Goal: Task Accomplishment & Management: Complete application form

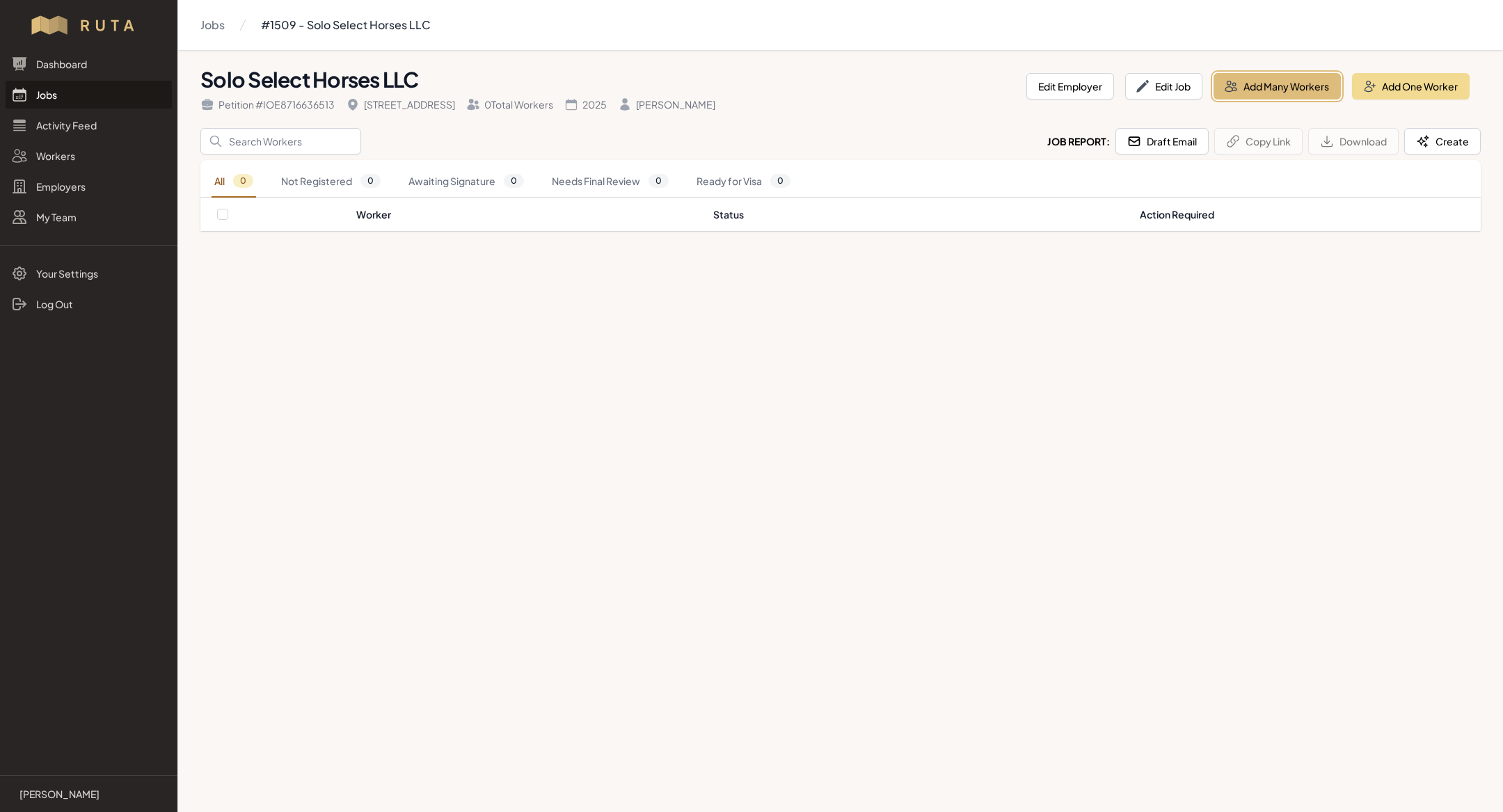
click at [521, 92] on button "Add Many Workers" at bounding box center [1277, 86] width 127 height 27
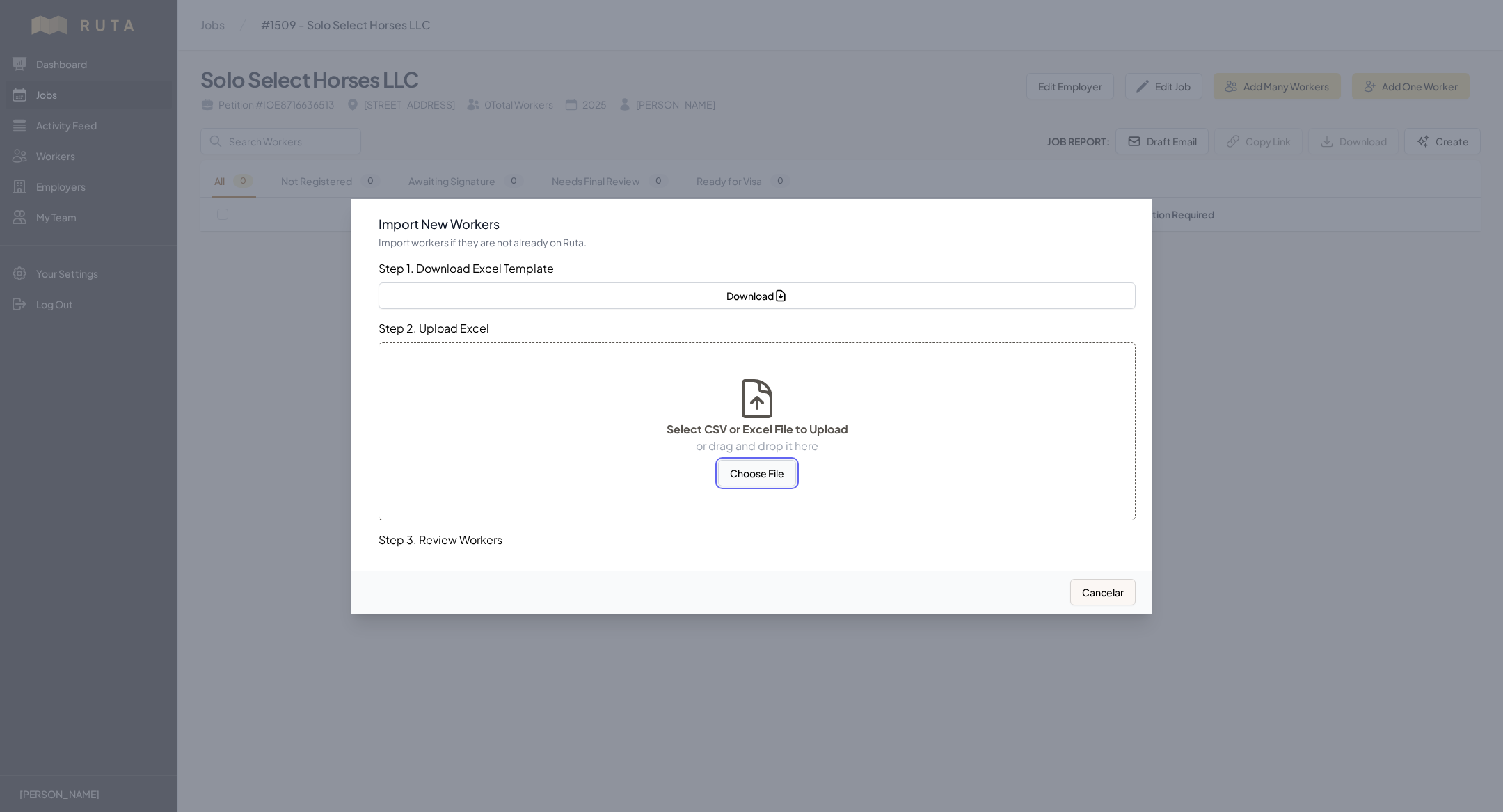
click at [521, 265] on button "Choose File" at bounding box center [757, 473] width 78 height 27
select select "US"
select select "MX"
select select "US"
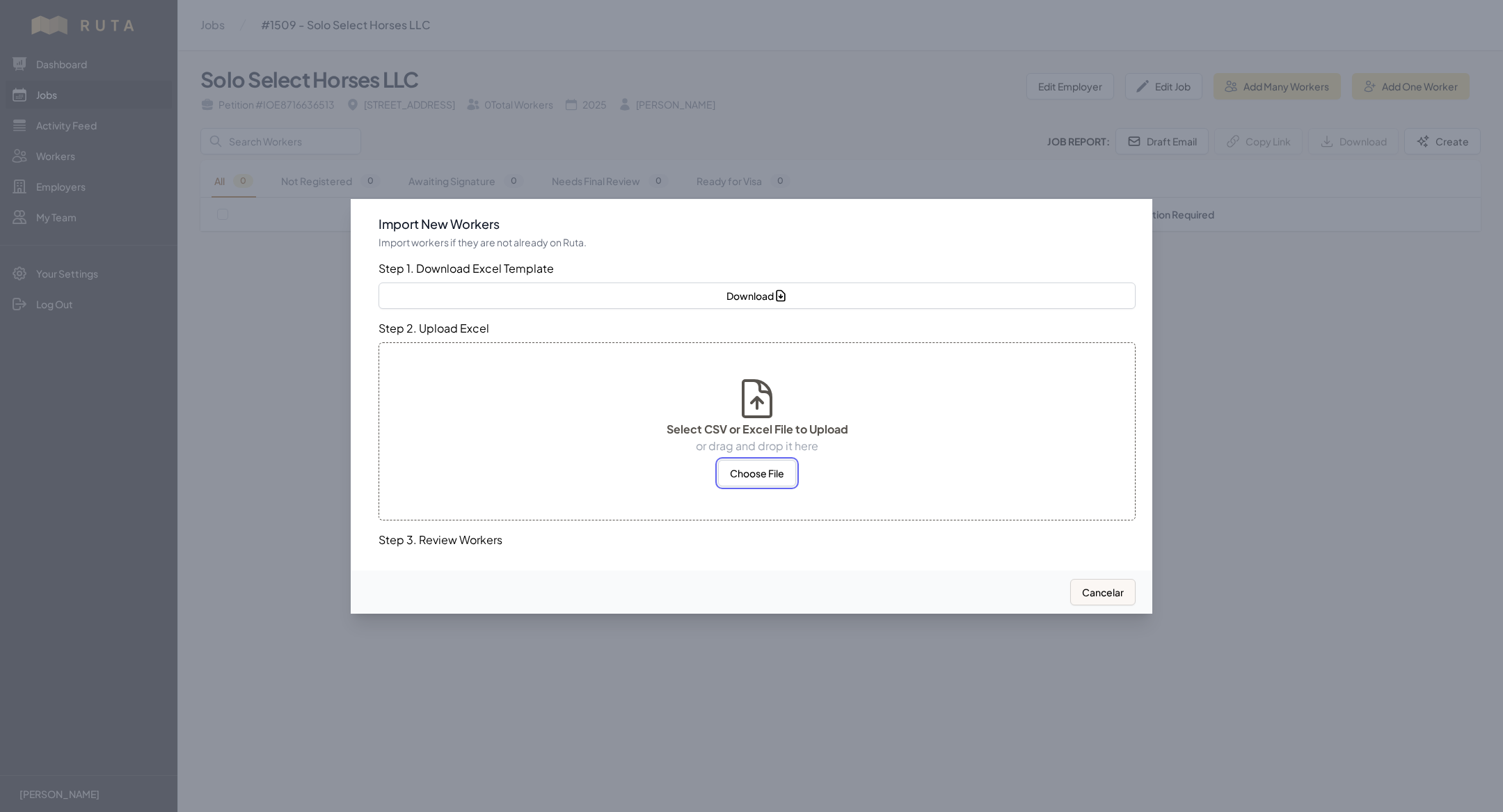
select select "MX"
select select "US"
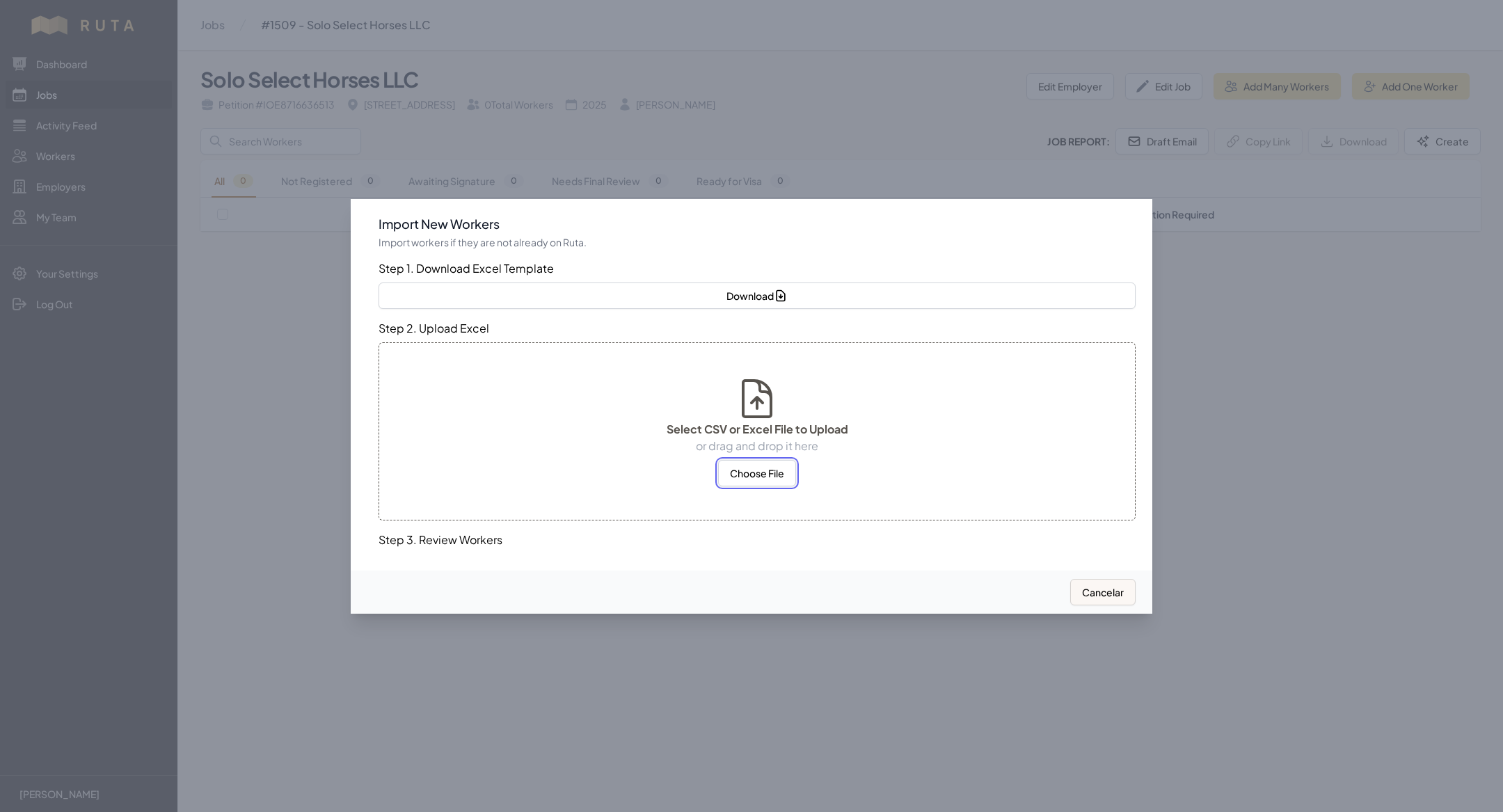
select select "MX"
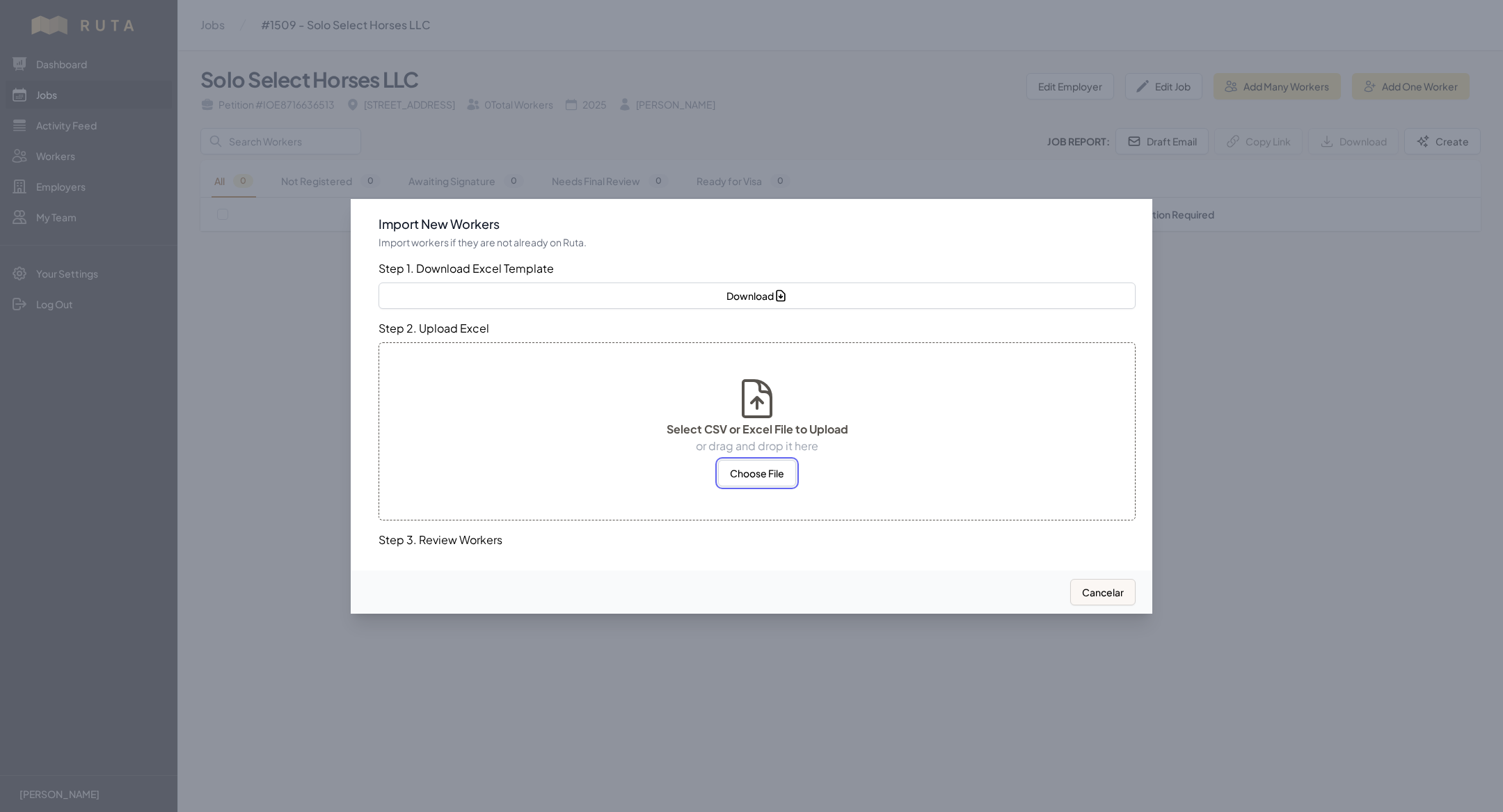
select select "MX"
select select "US"
select select "MX"
select select "US"
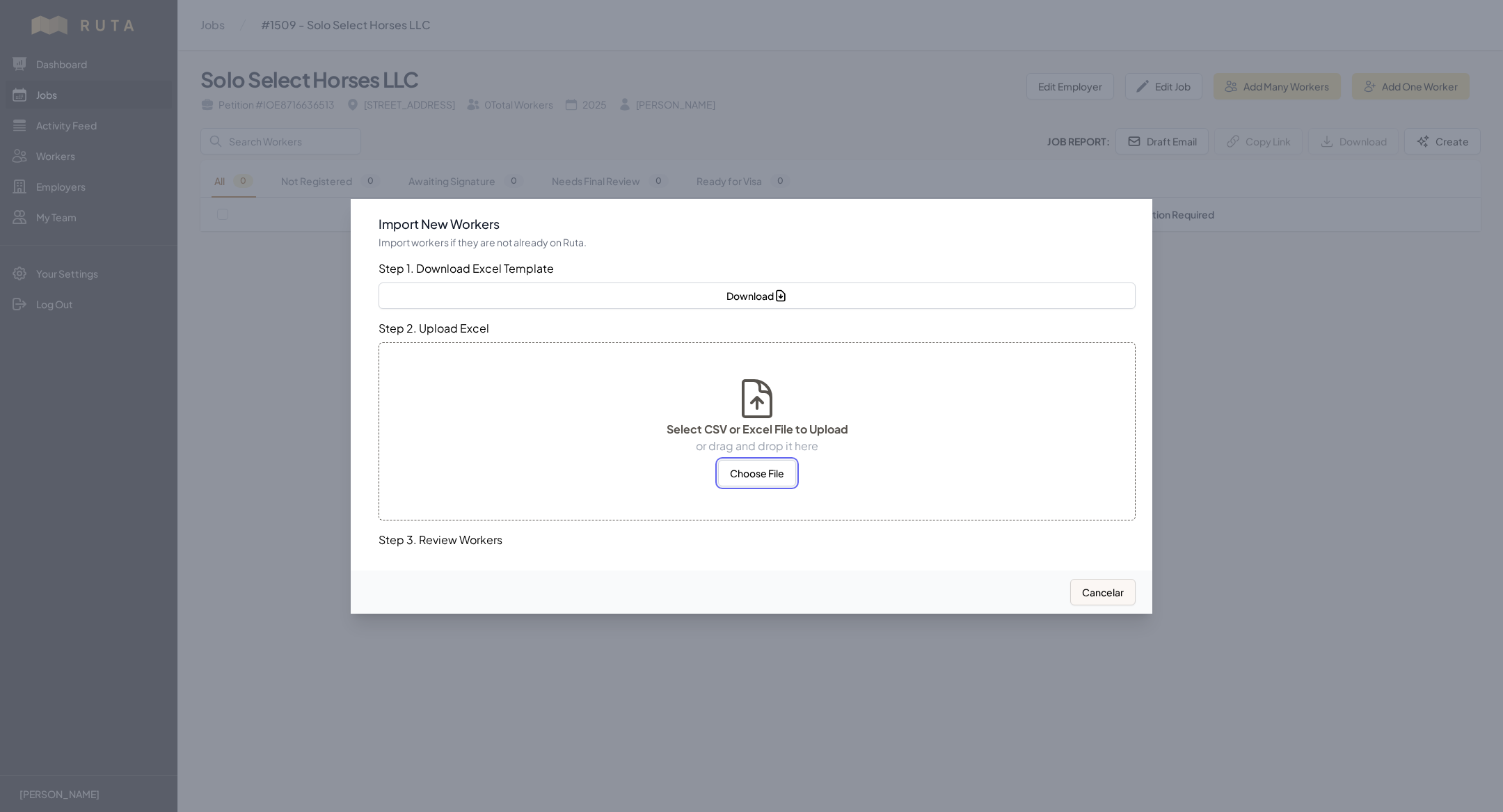
select select "MX"
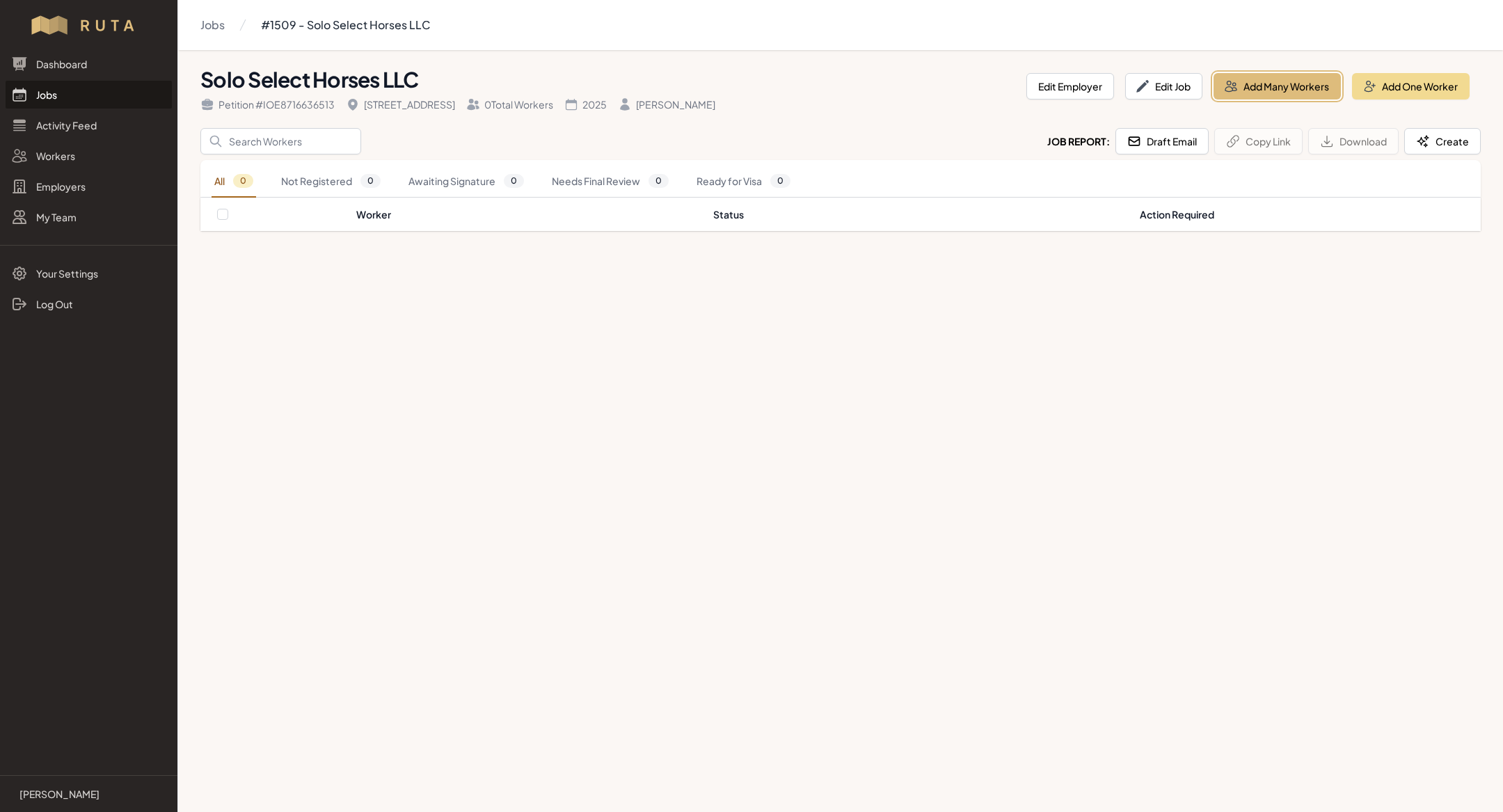
click at [521, 97] on button "Add Many Workers" at bounding box center [1277, 86] width 127 height 27
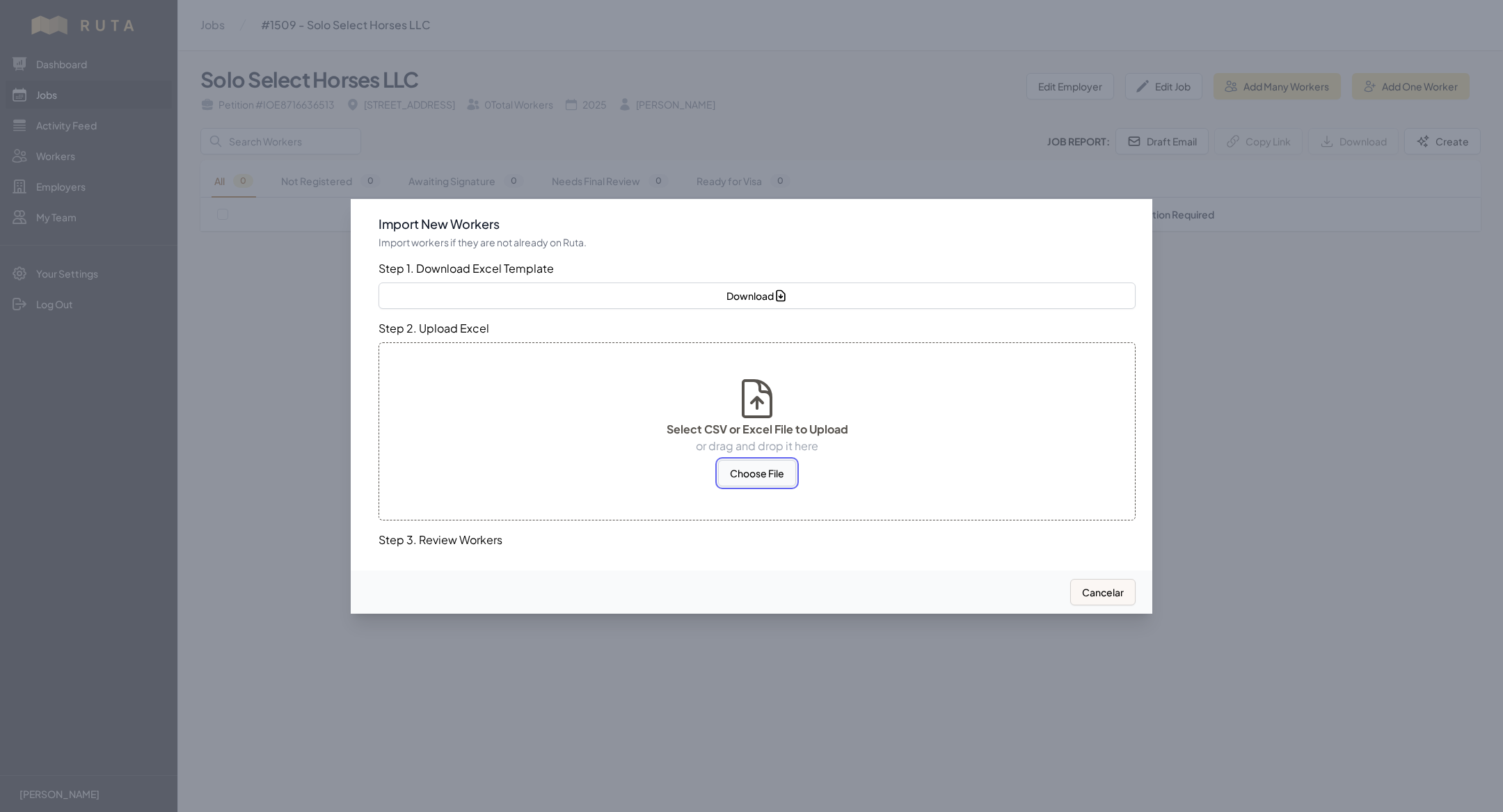
click at [521, 265] on button "Choose File" at bounding box center [757, 473] width 78 height 27
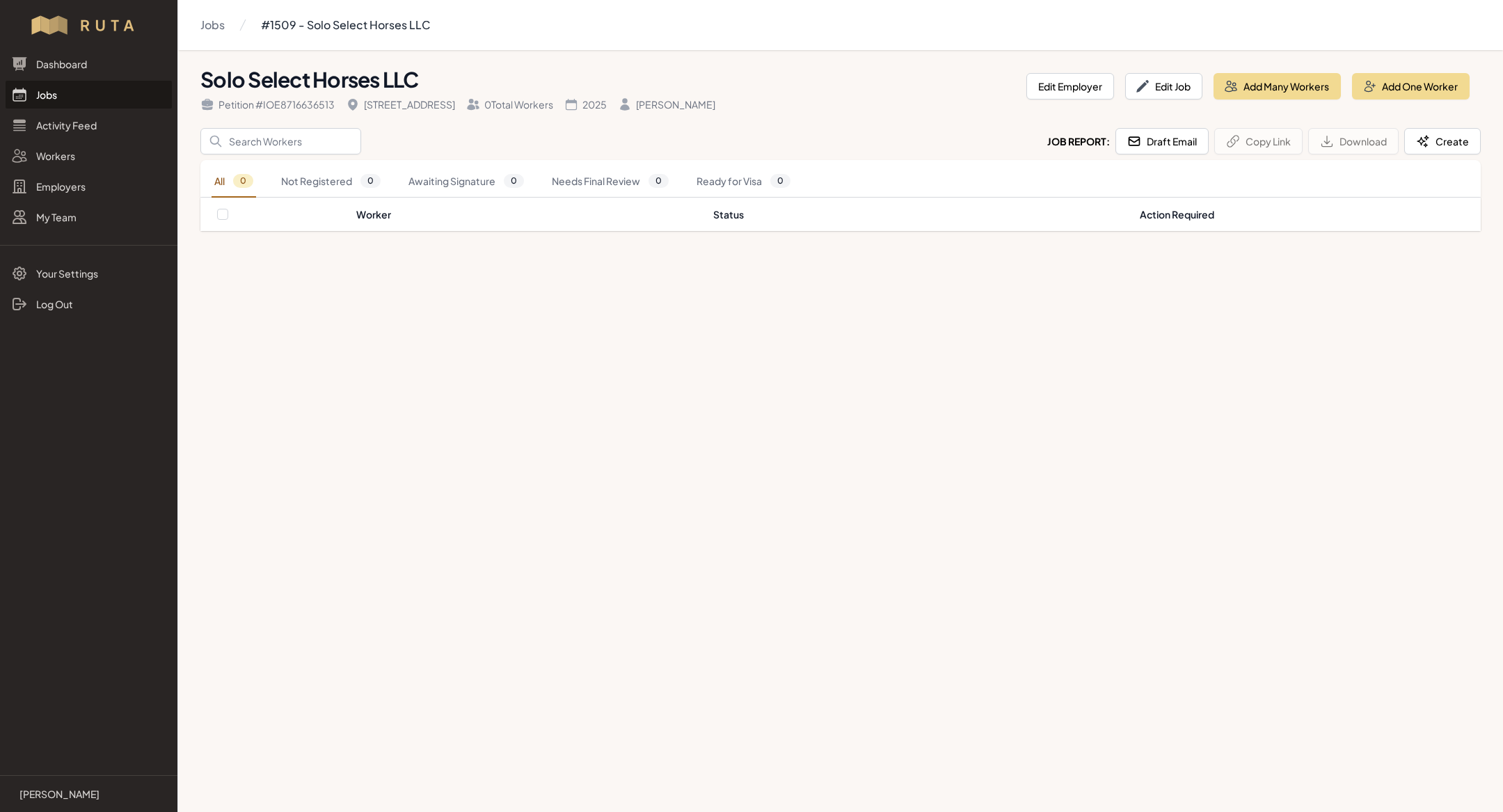
click at [521, 265] on main "Jobs #1509 - Solo Select Horses LLC Solo Select Horses LLC Petition # IOE871663…" at bounding box center [752, 406] width 1503 height 812
click at [521, 98] on button "Add Many Workers" at bounding box center [1277, 86] width 127 height 27
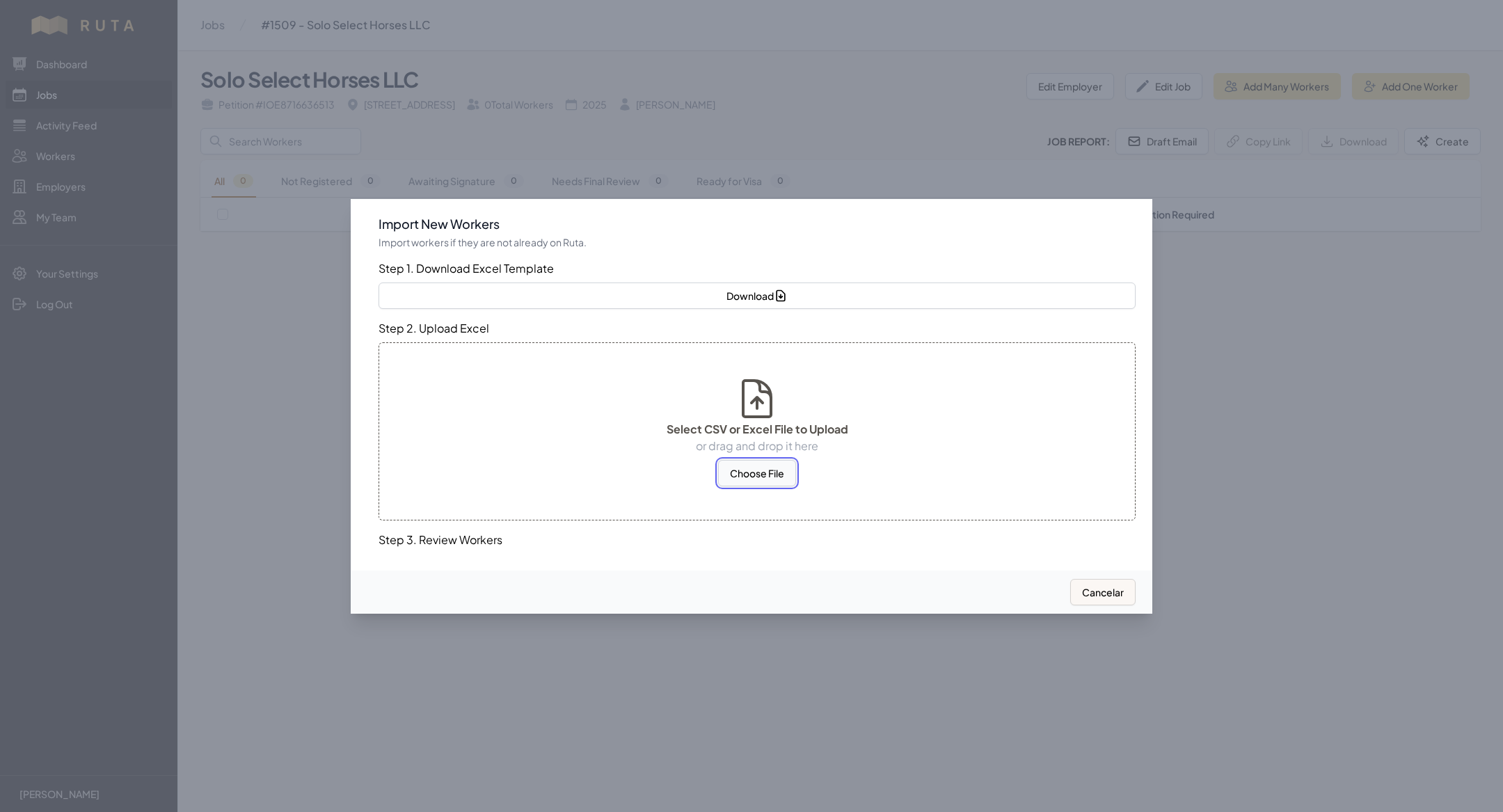
click at [521, 265] on button "Choose File" at bounding box center [757, 473] width 78 height 27
select select "US"
select select "MX"
select select "US"
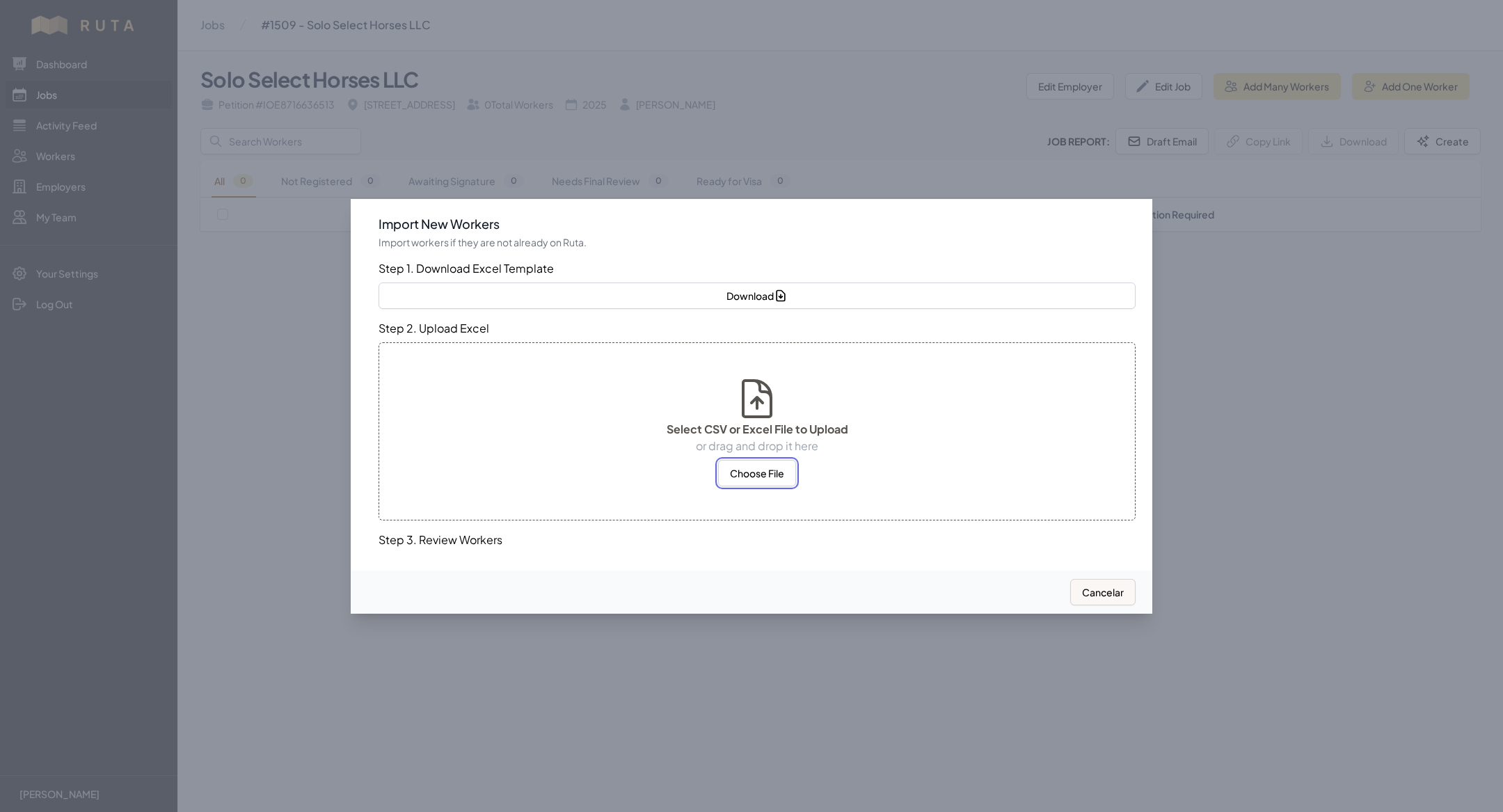
select select "MX"
select select "US"
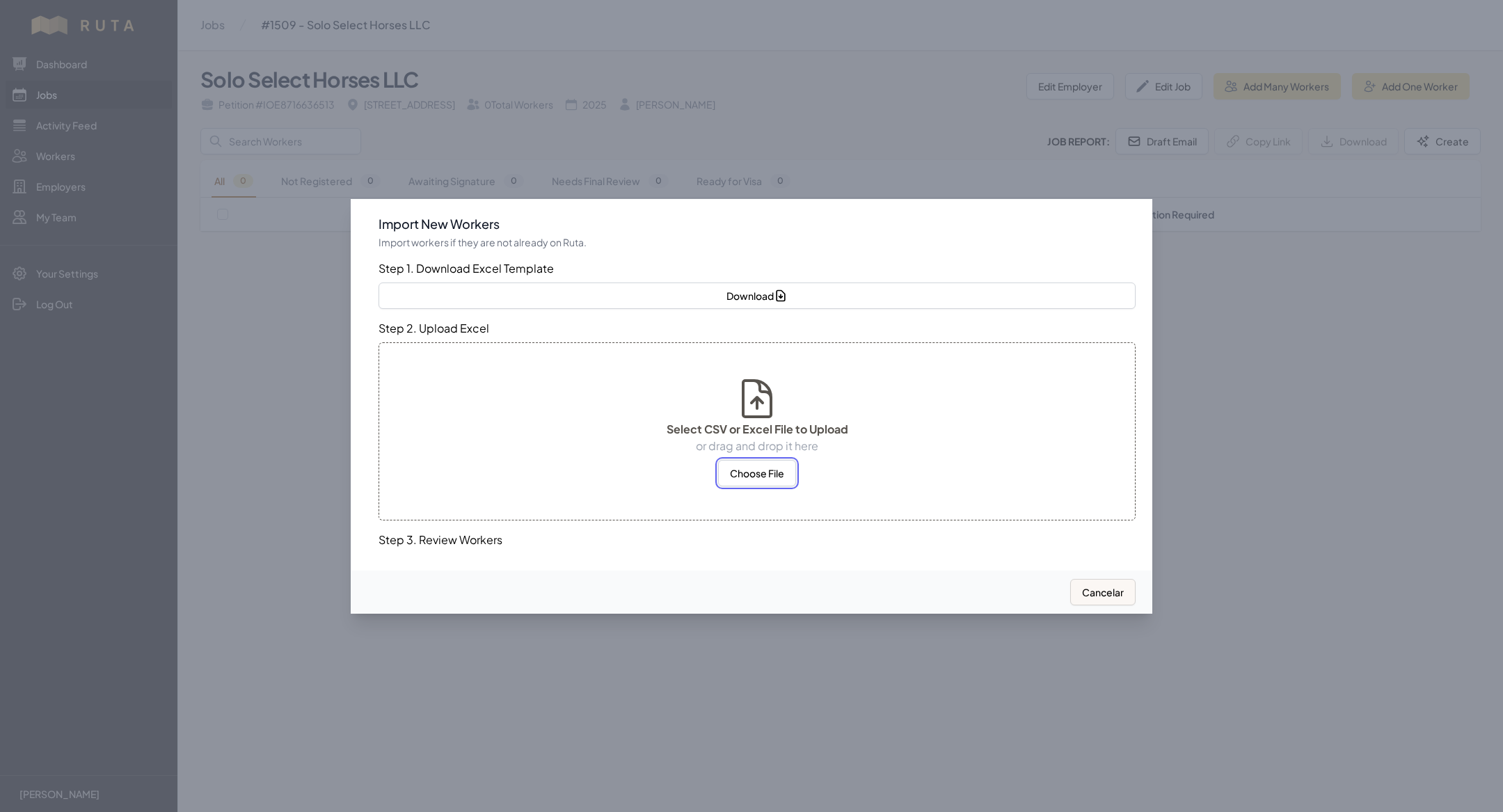
select select "MX"
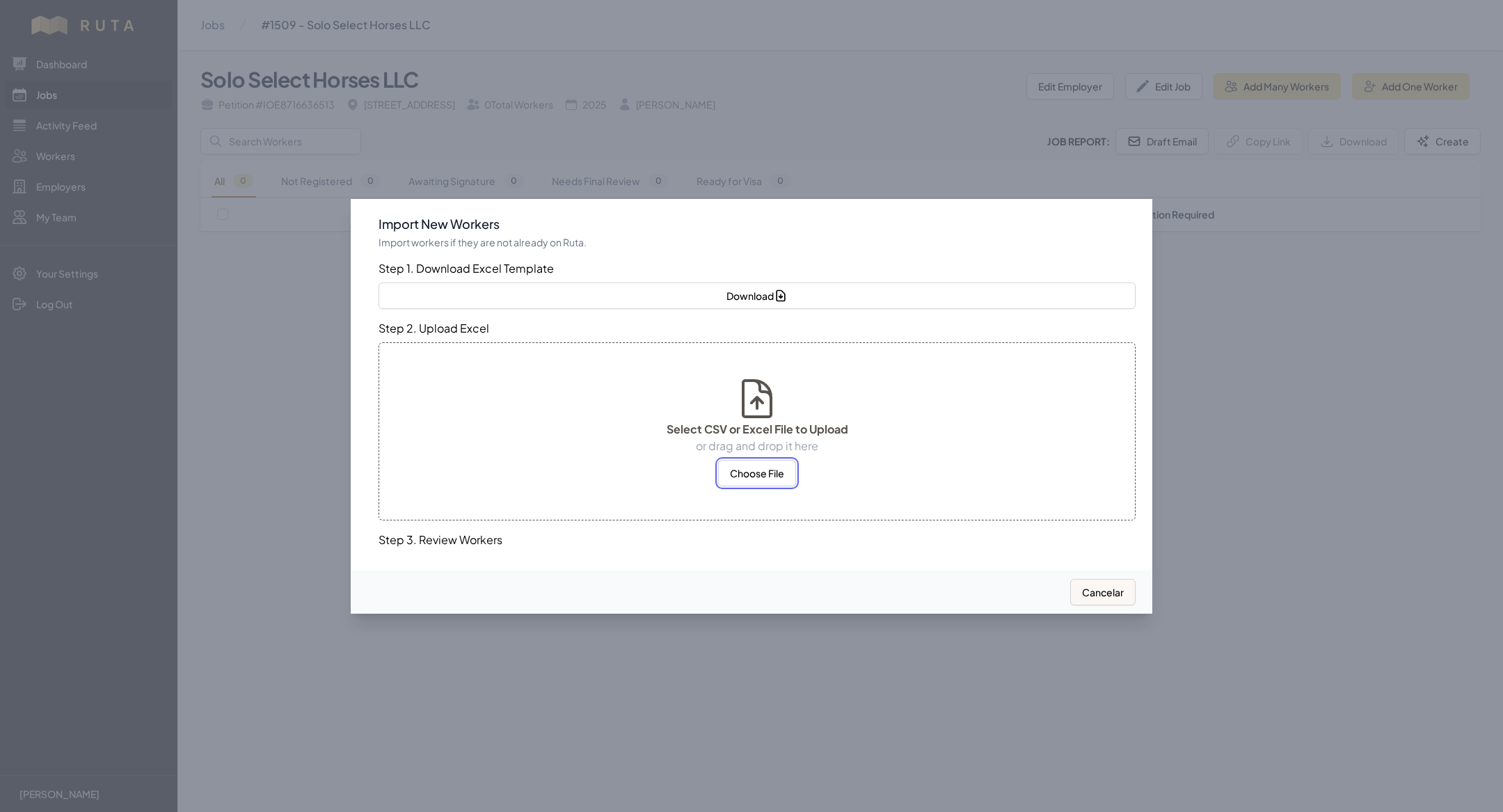
select select "MX"
select select "US"
select select "MX"
select select "US"
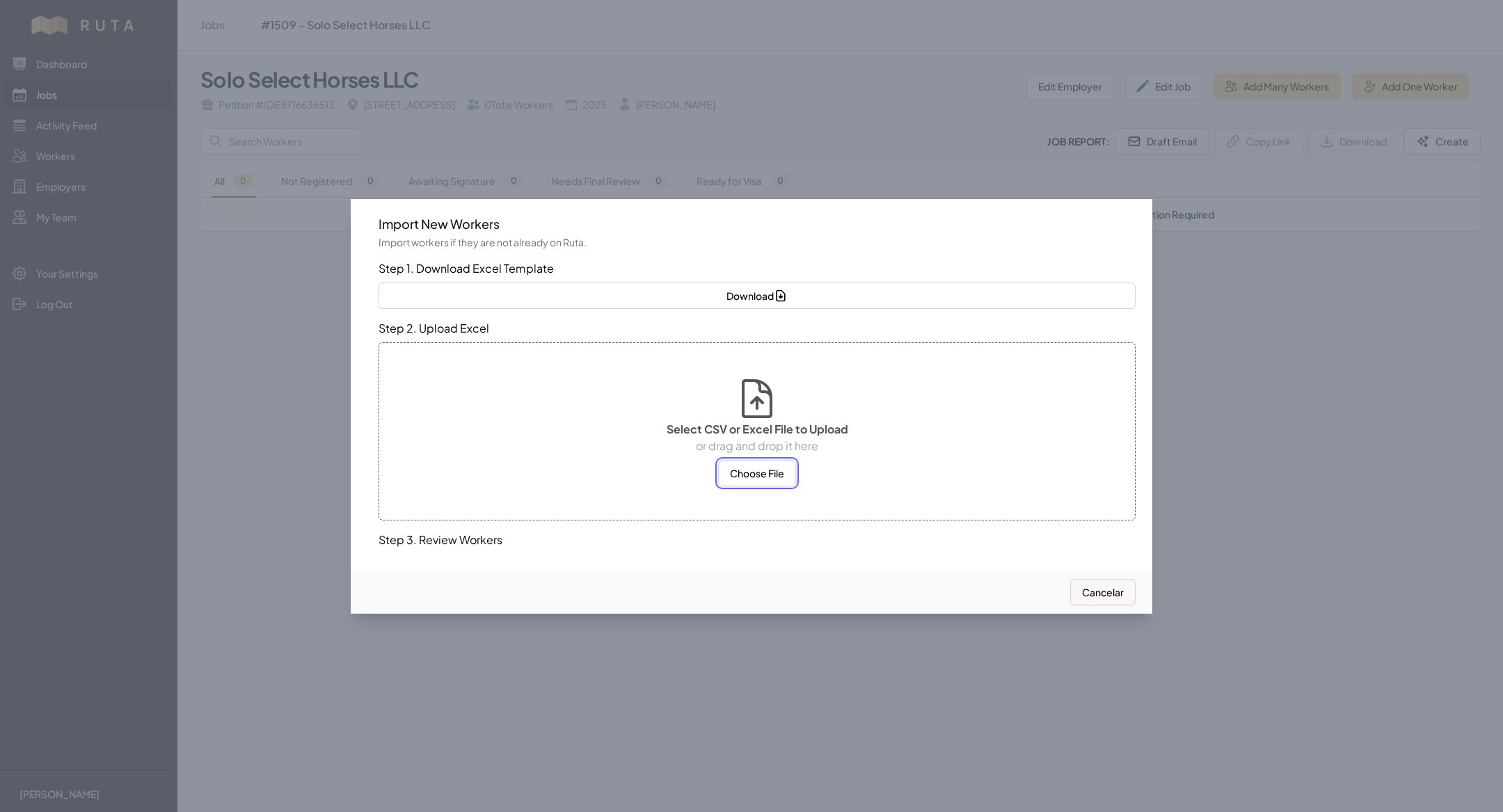
select select "MX"
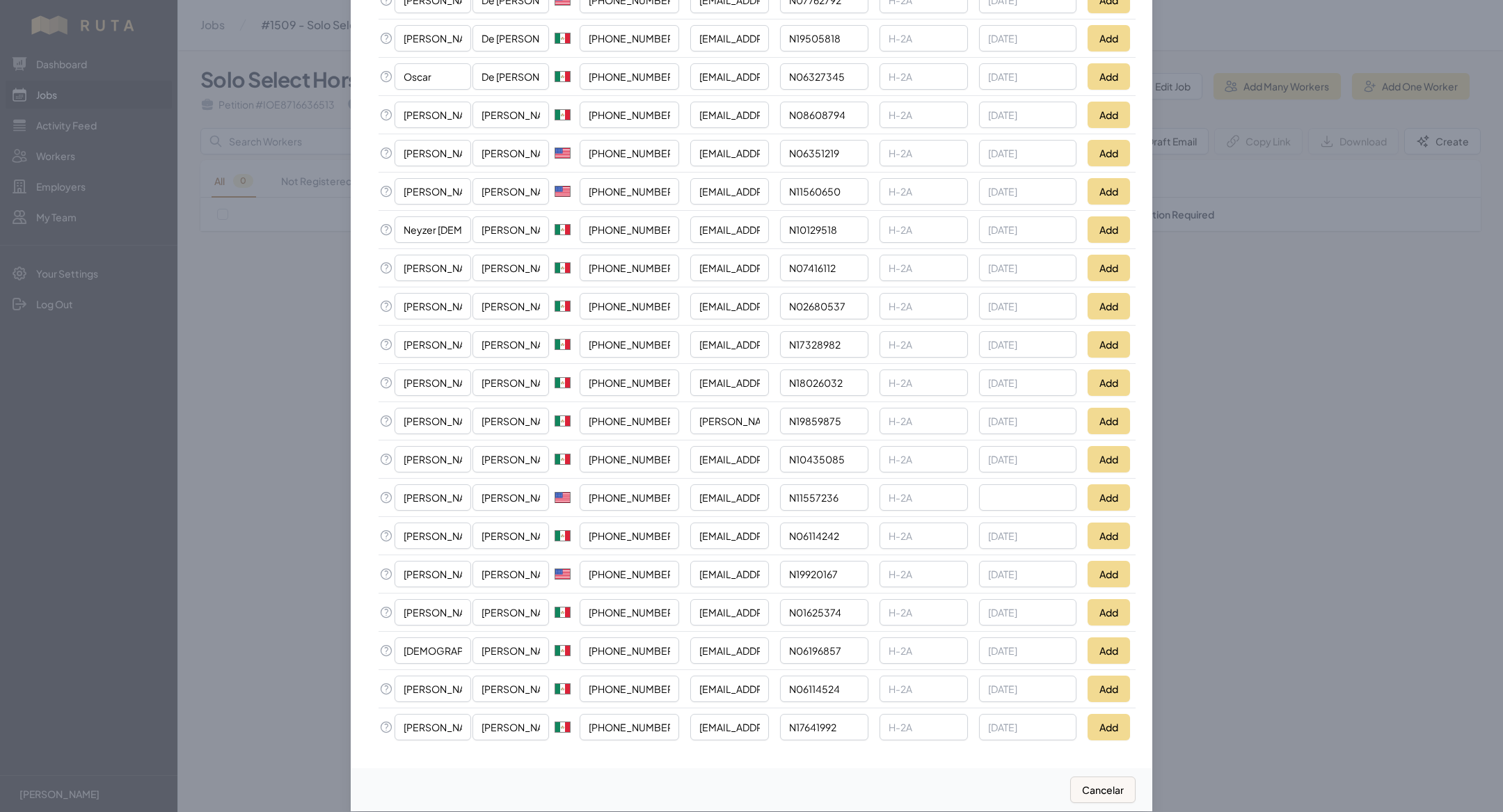
scroll to position [555, 0]
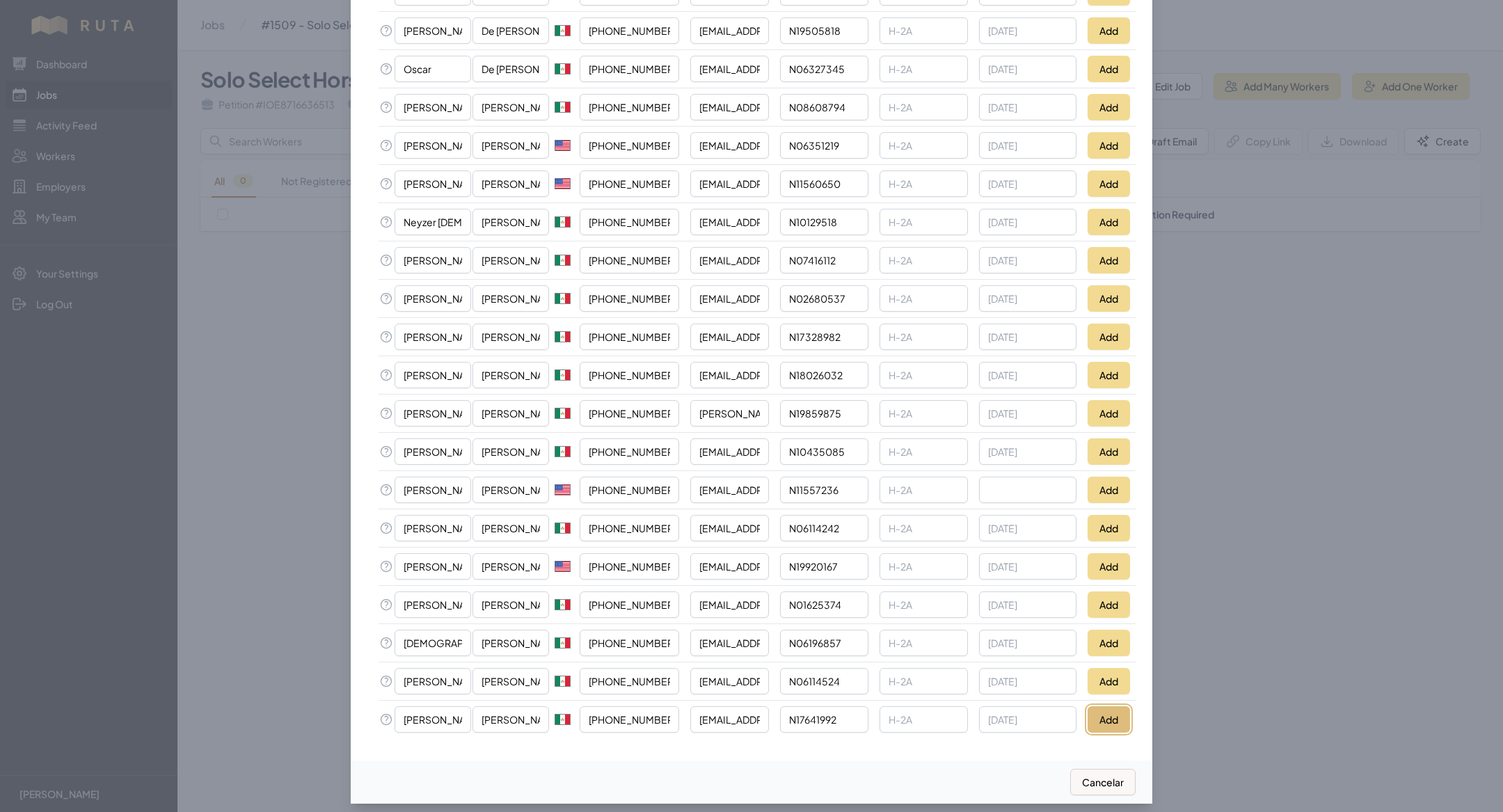
click at [521, 265] on button "Add" at bounding box center [1108, 720] width 42 height 27
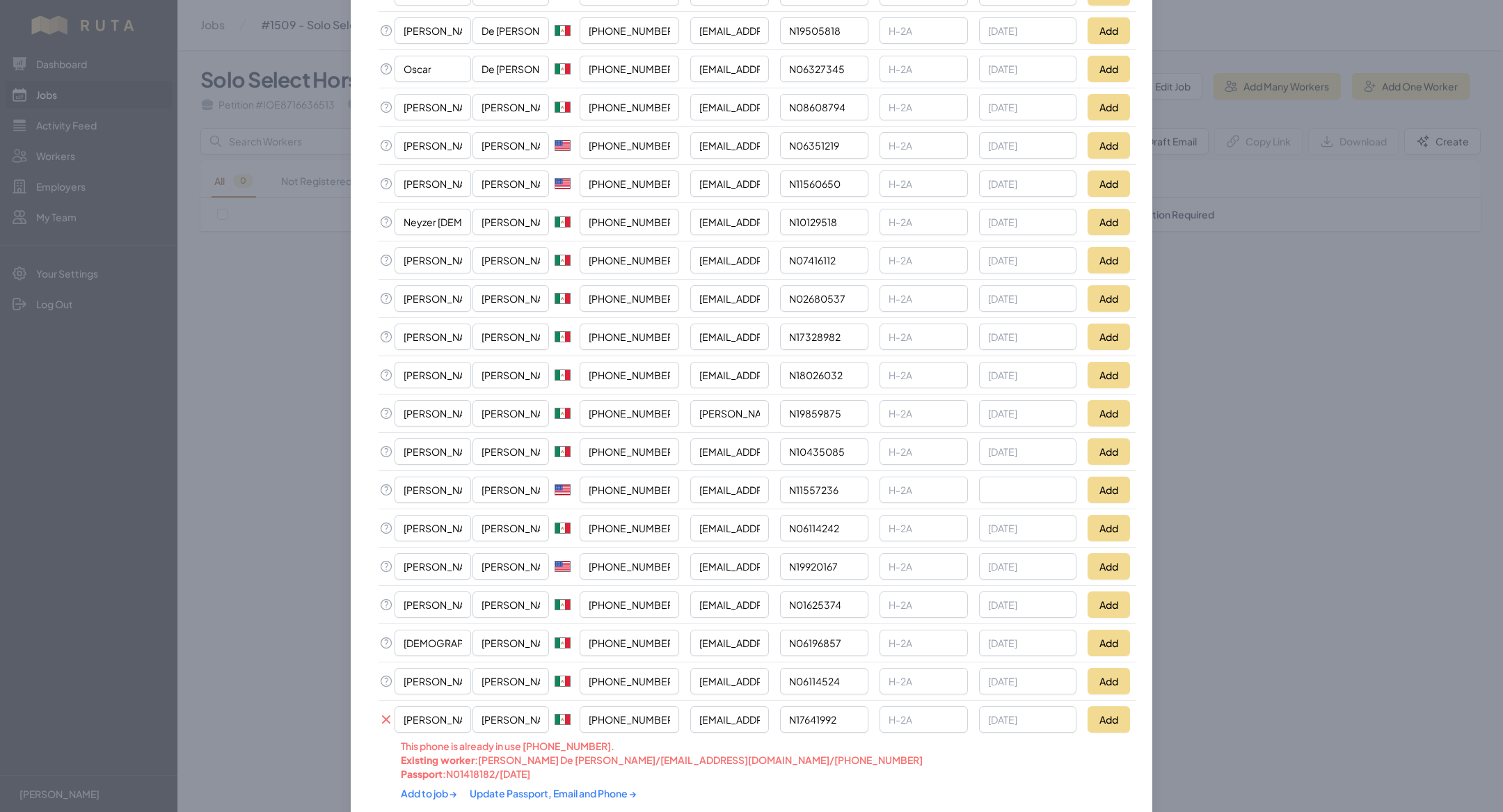
click at [512, 265] on div "Add to job → Update Passport, Email and Phone →" at bounding box center [681, 794] width 562 height 25
click at [514, 265] on link "Update Passport, Email and Phone →" at bounding box center [553, 793] width 167 height 13
click at [445, 265] on link "Add to job →" at bounding box center [429, 793] width 58 height 13
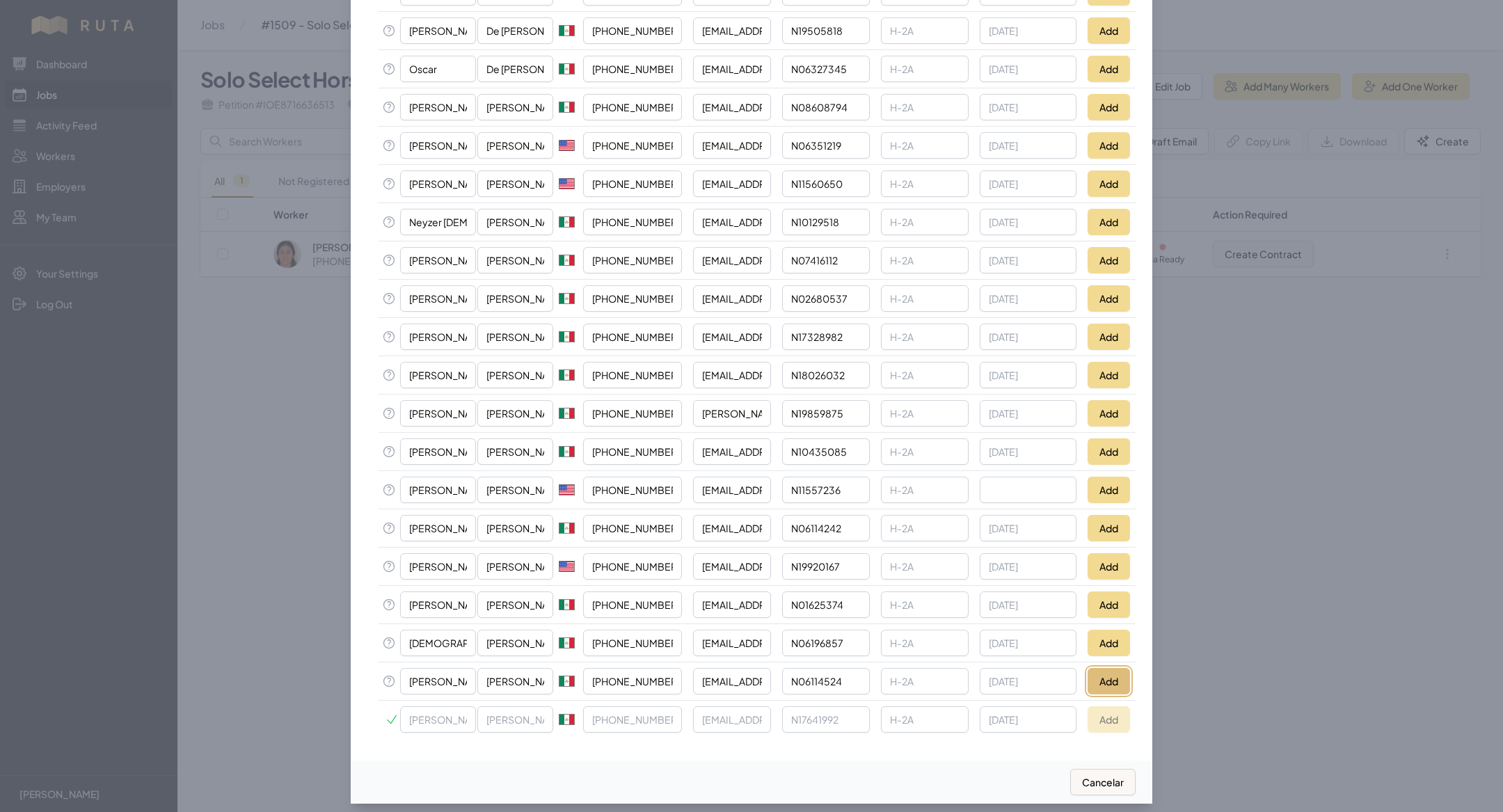
click at [521, 265] on button "Add" at bounding box center [1108, 681] width 42 height 27
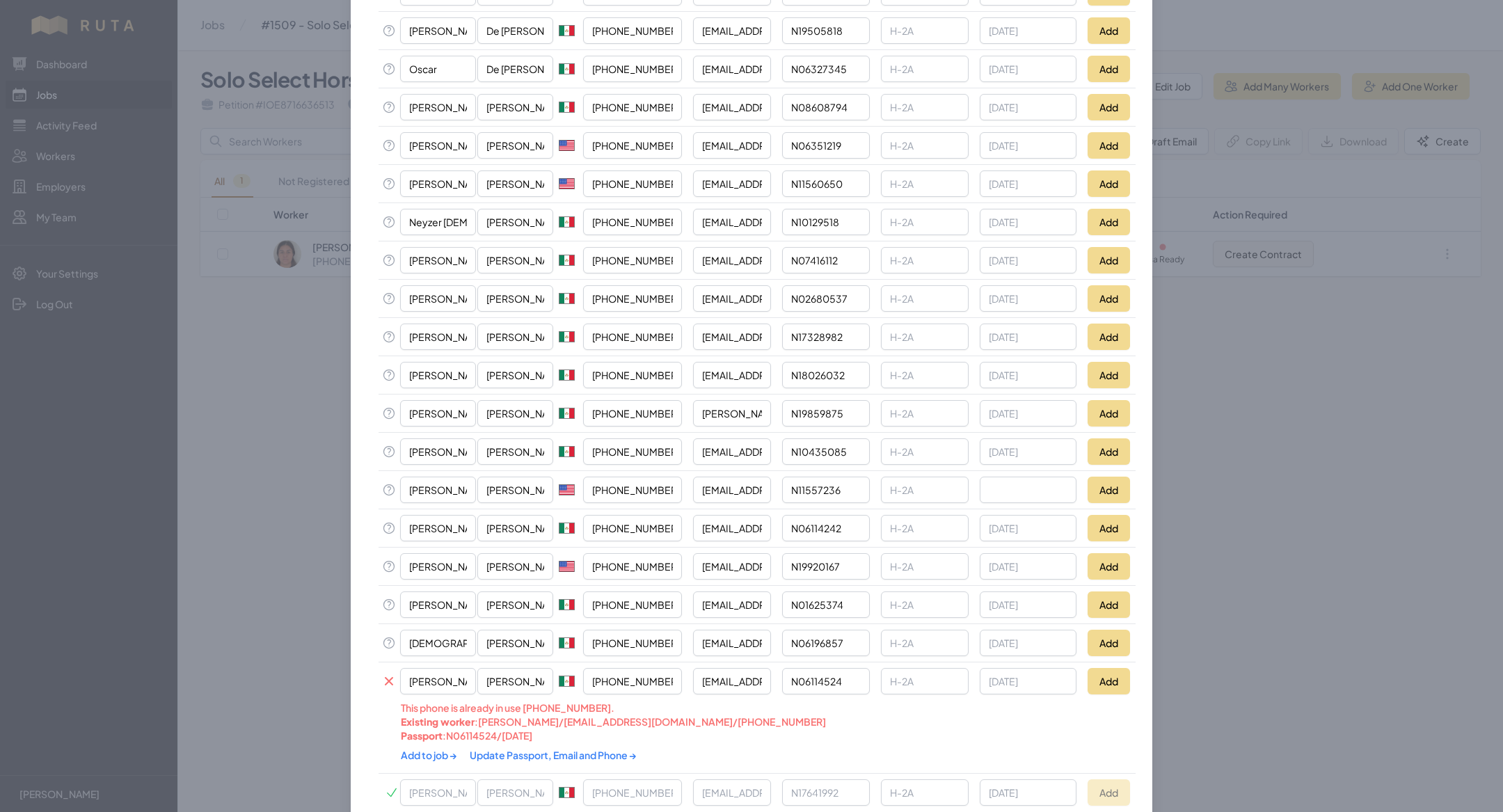
click at [521, 265] on div "Add to job → Update Passport, Email and Phone →" at bounding box center [681, 755] width 562 height 25
click at [521, 265] on link "Update Passport, Email and Phone →" at bounding box center [553, 754] width 167 height 13
click at [438, 265] on link "Add to job →" at bounding box center [429, 754] width 58 height 13
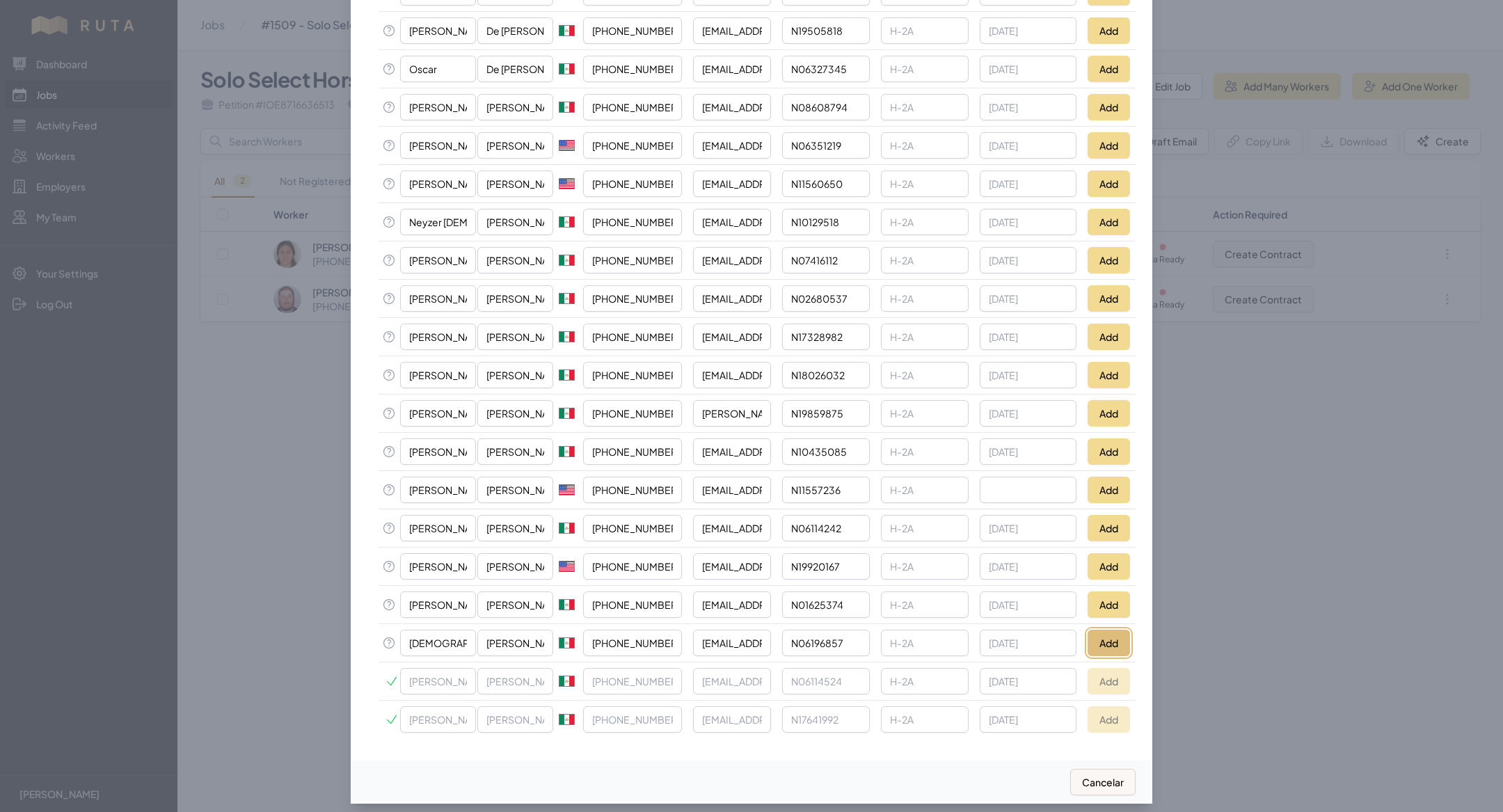
click at [521, 265] on button "Add" at bounding box center [1108, 643] width 42 height 27
click at [521, 265] on td "Add" at bounding box center [1108, 605] width 54 height 38
click at [521, 265] on button "Add" at bounding box center [1108, 604] width 42 height 27
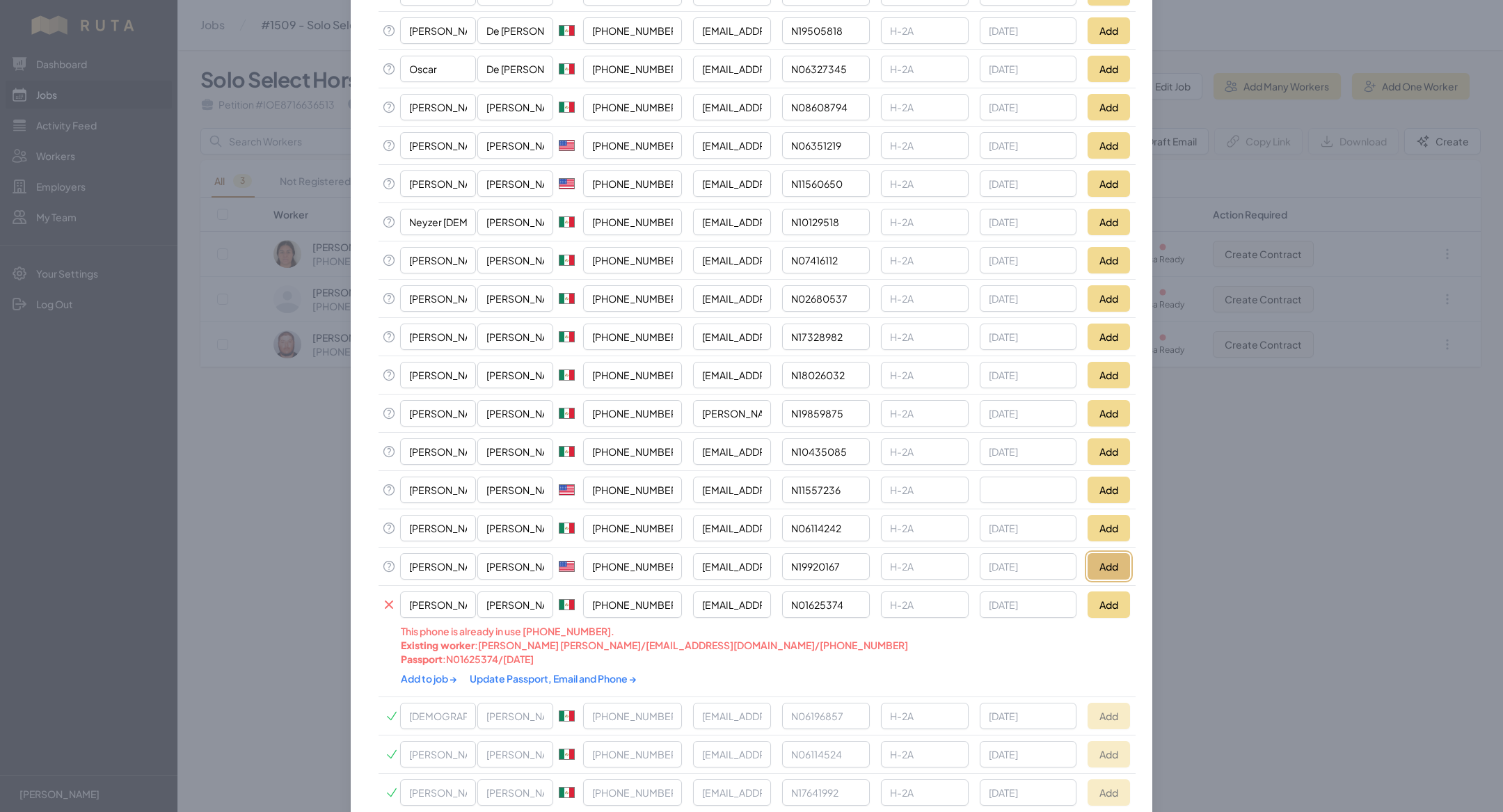
click at [521, 265] on button "Add" at bounding box center [1108, 567] width 42 height 27
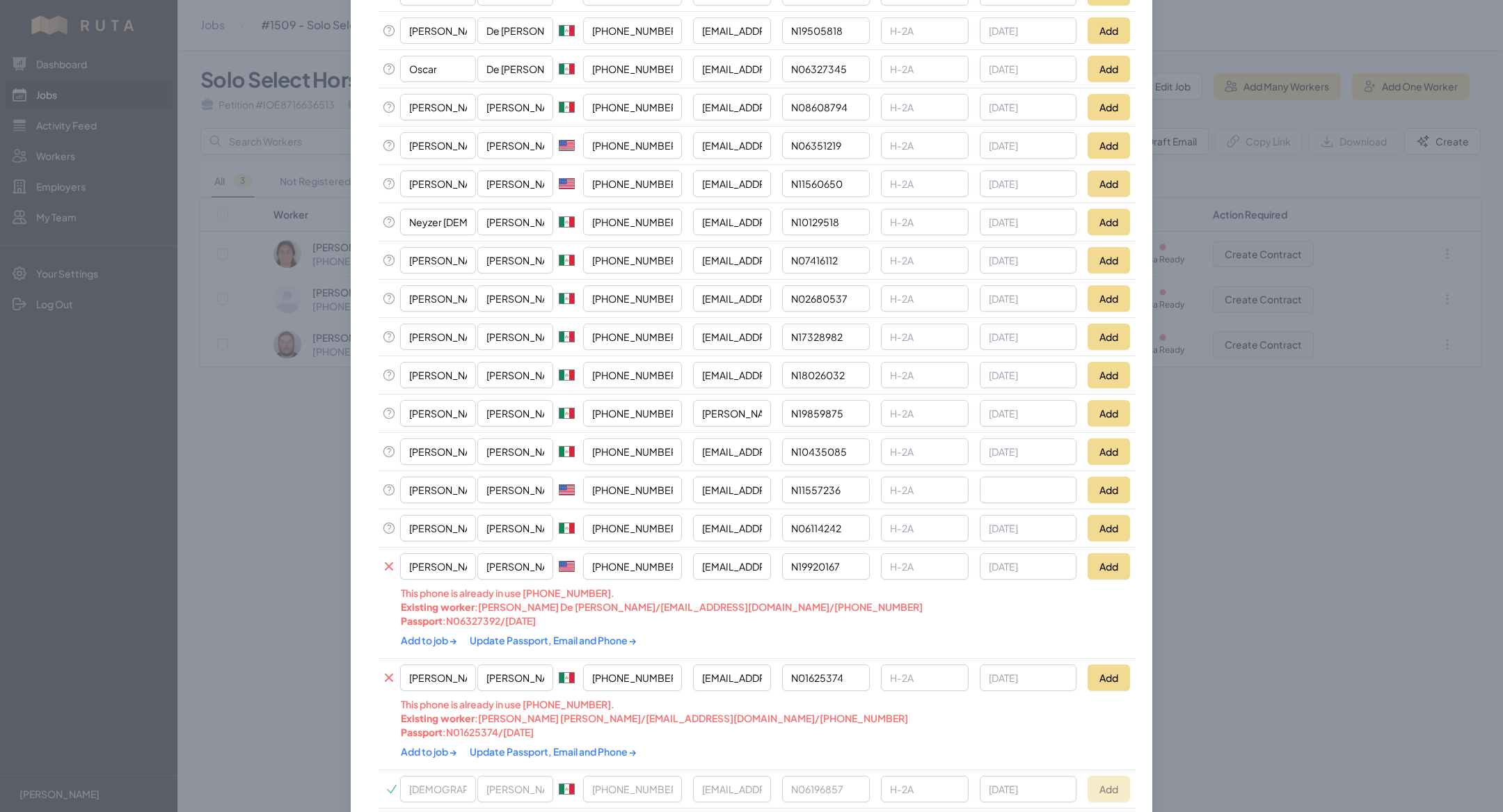
click at [521, 265] on link "Update Passport, Email and Phone →" at bounding box center [553, 751] width 167 height 13
click at [426, 265] on link "Add to job →" at bounding box center [429, 751] width 58 height 13
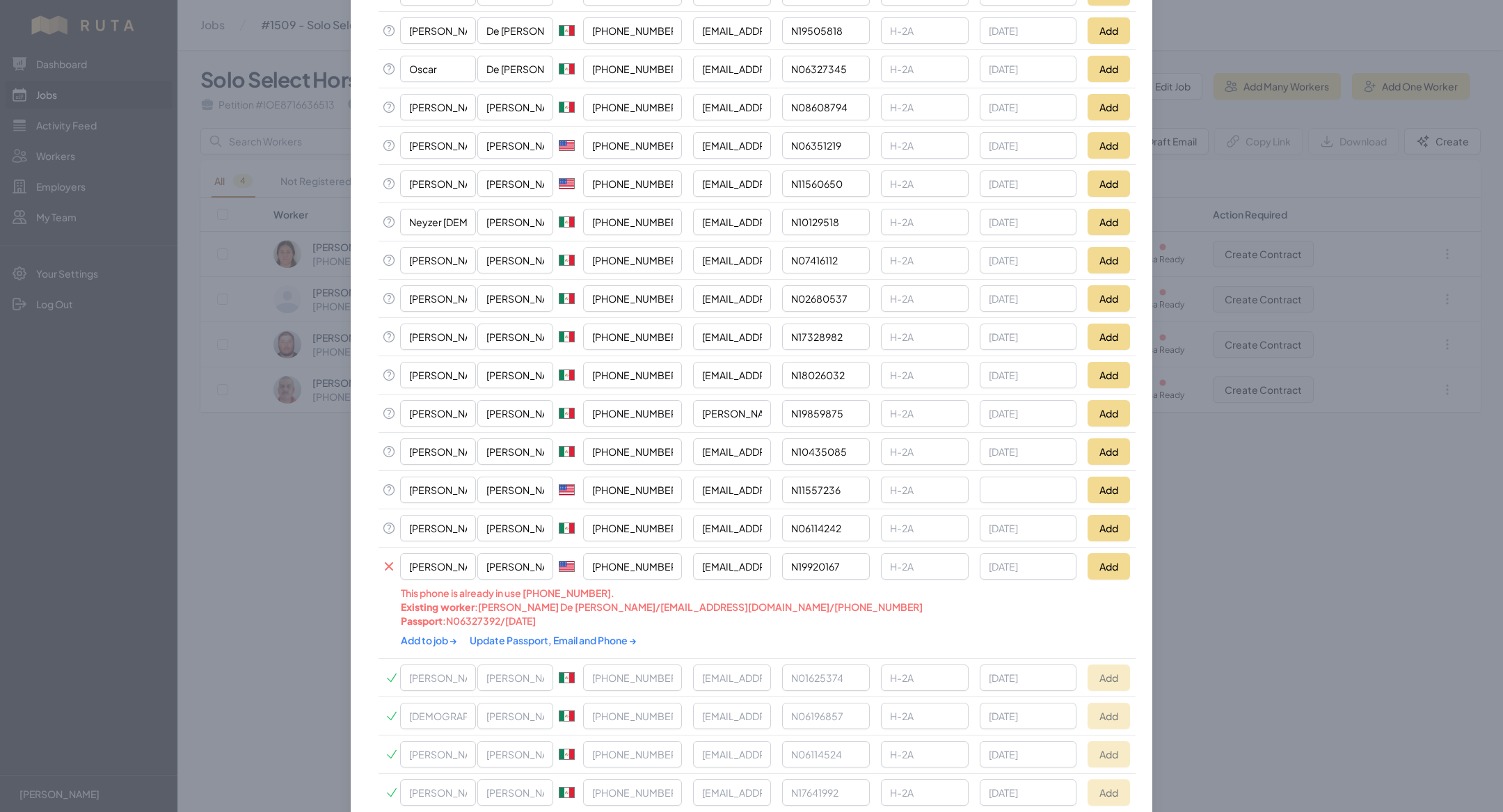
click at [521, 265] on div "Add to job → Update Passport, Email and Phone →" at bounding box center [681, 640] width 562 height 25
click at [521, 265] on link "Update Passport, Email and Phone →" at bounding box center [553, 640] width 167 height 13
click at [446, 265] on link "Add to job →" at bounding box center [429, 640] width 58 height 13
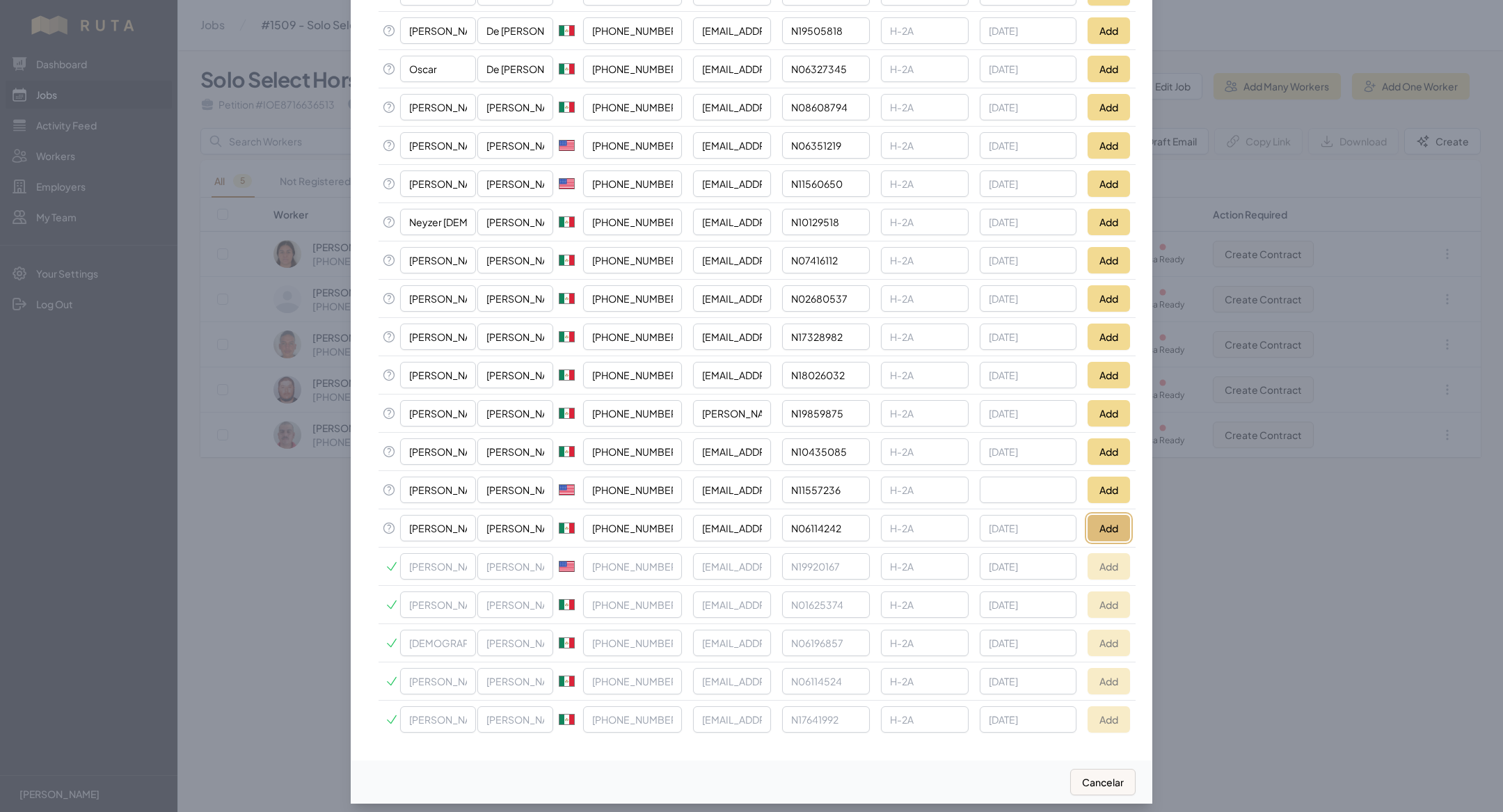
click at [521, 265] on button "Add" at bounding box center [1108, 528] width 42 height 27
click at [521, 265] on button "Add" at bounding box center [1108, 490] width 42 height 27
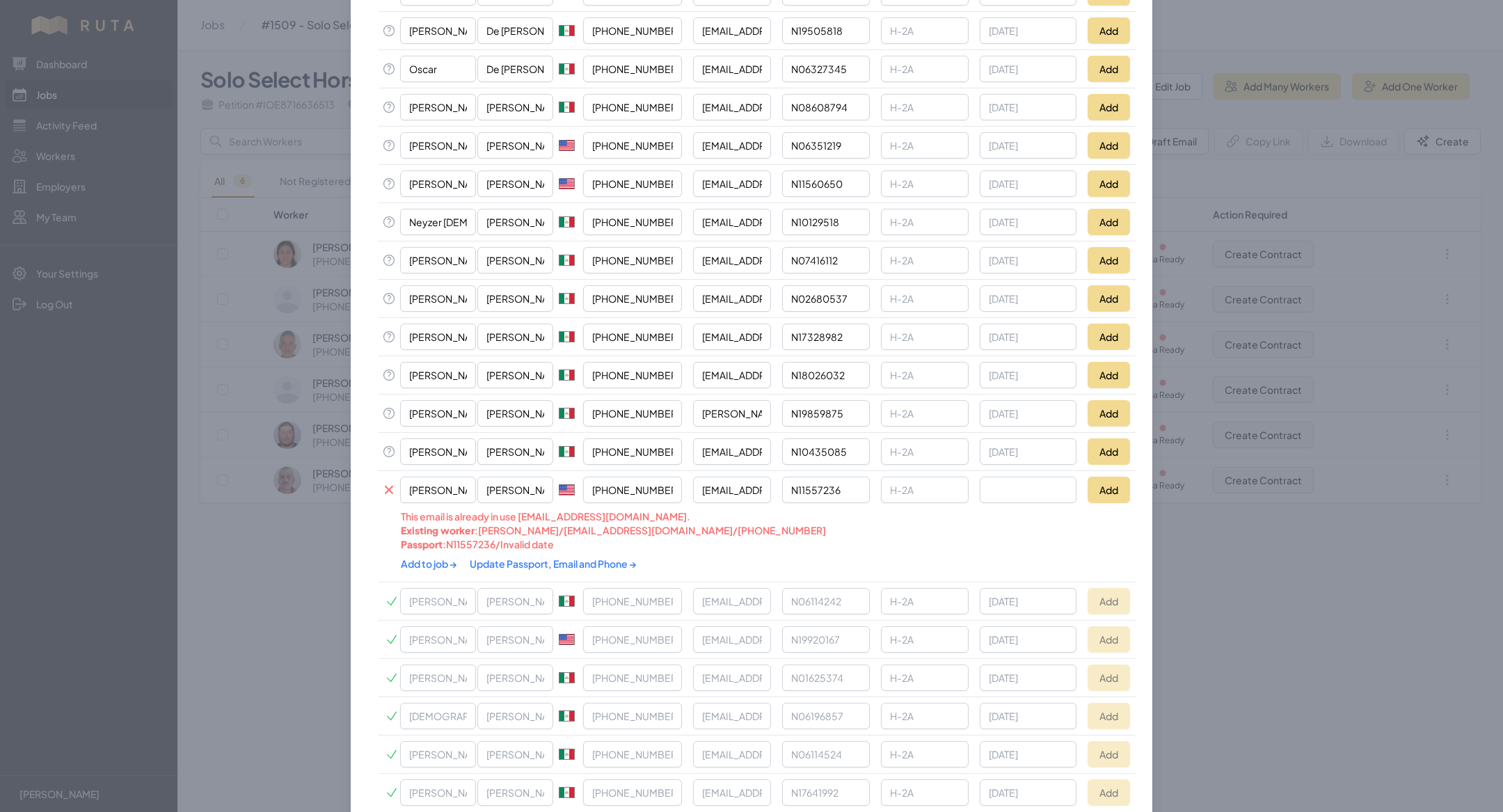
click at [521, 265] on link "Update Passport, Email and Phone →" at bounding box center [553, 563] width 167 height 13
click at [433, 265] on link "Add to job →" at bounding box center [429, 563] width 58 height 13
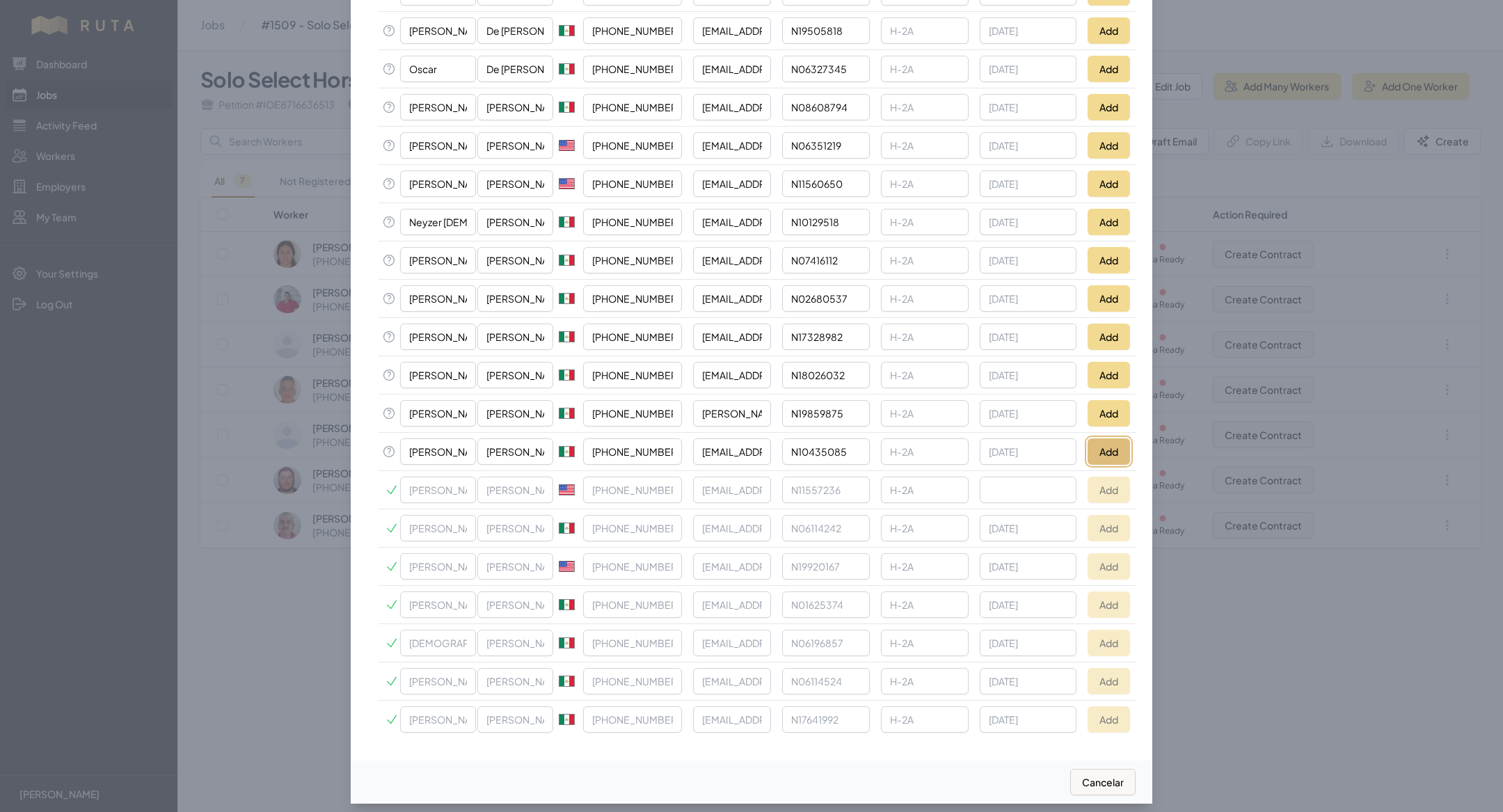
click at [521, 265] on button "Add" at bounding box center [1108, 451] width 42 height 27
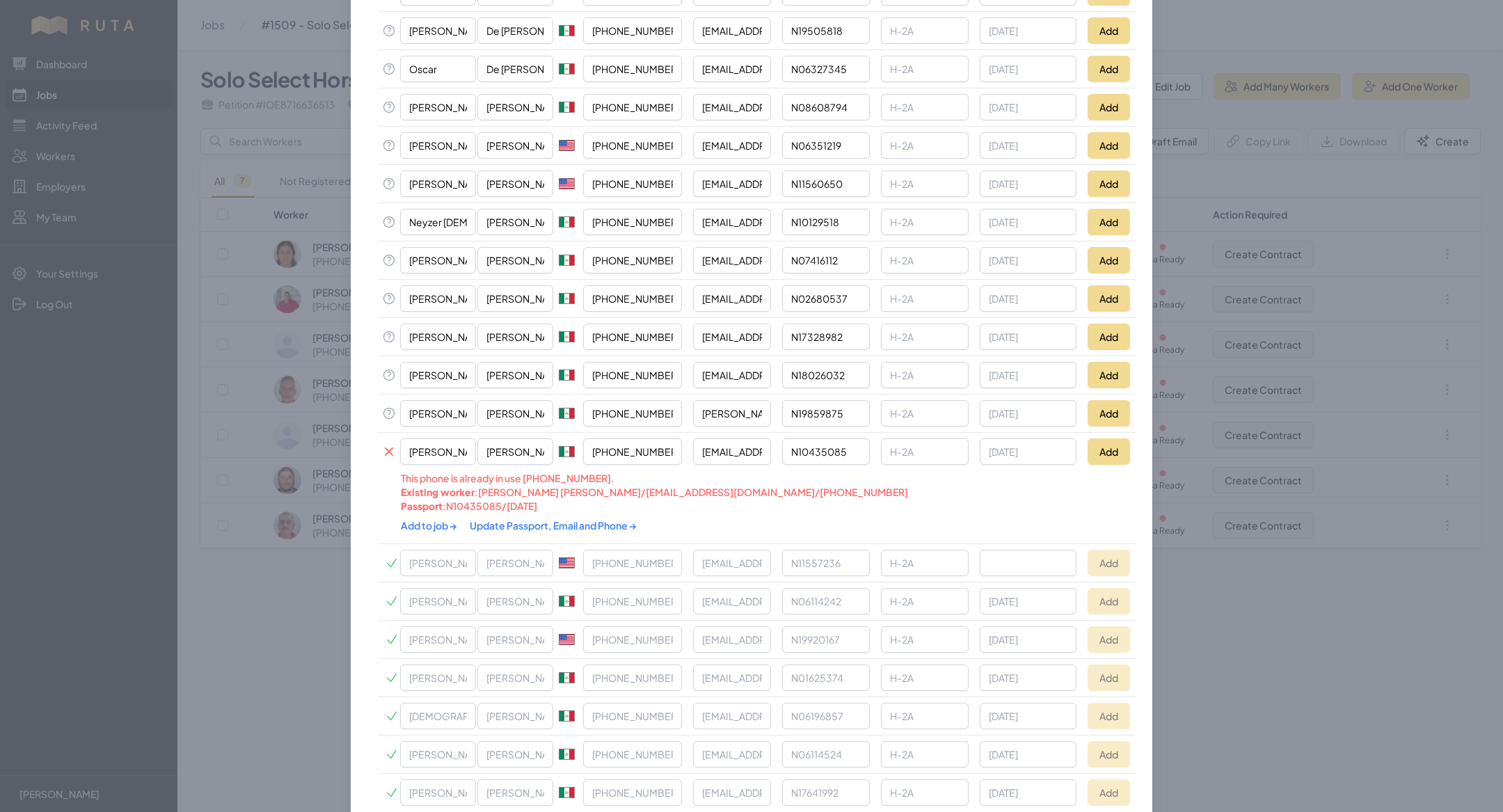
click at [521, 265] on link "Update Passport, Email and Phone →" at bounding box center [553, 525] width 167 height 13
click at [429, 265] on link "Add to job →" at bounding box center [429, 525] width 58 height 13
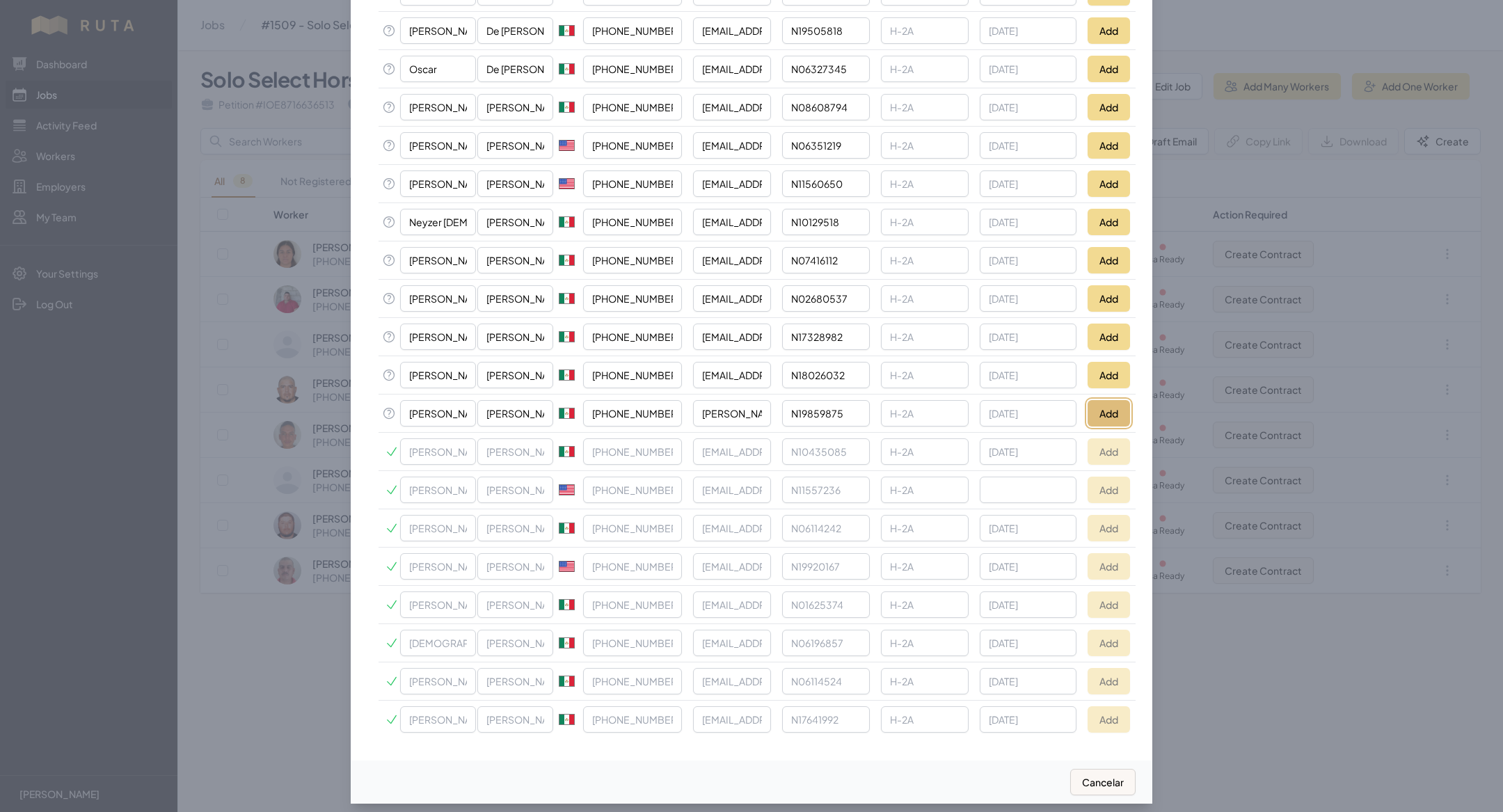
click at [521, 265] on button "Add" at bounding box center [1108, 413] width 42 height 27
click at [521, 265] on button "Add" at bounding box center [1108, 375] width 42 height 27
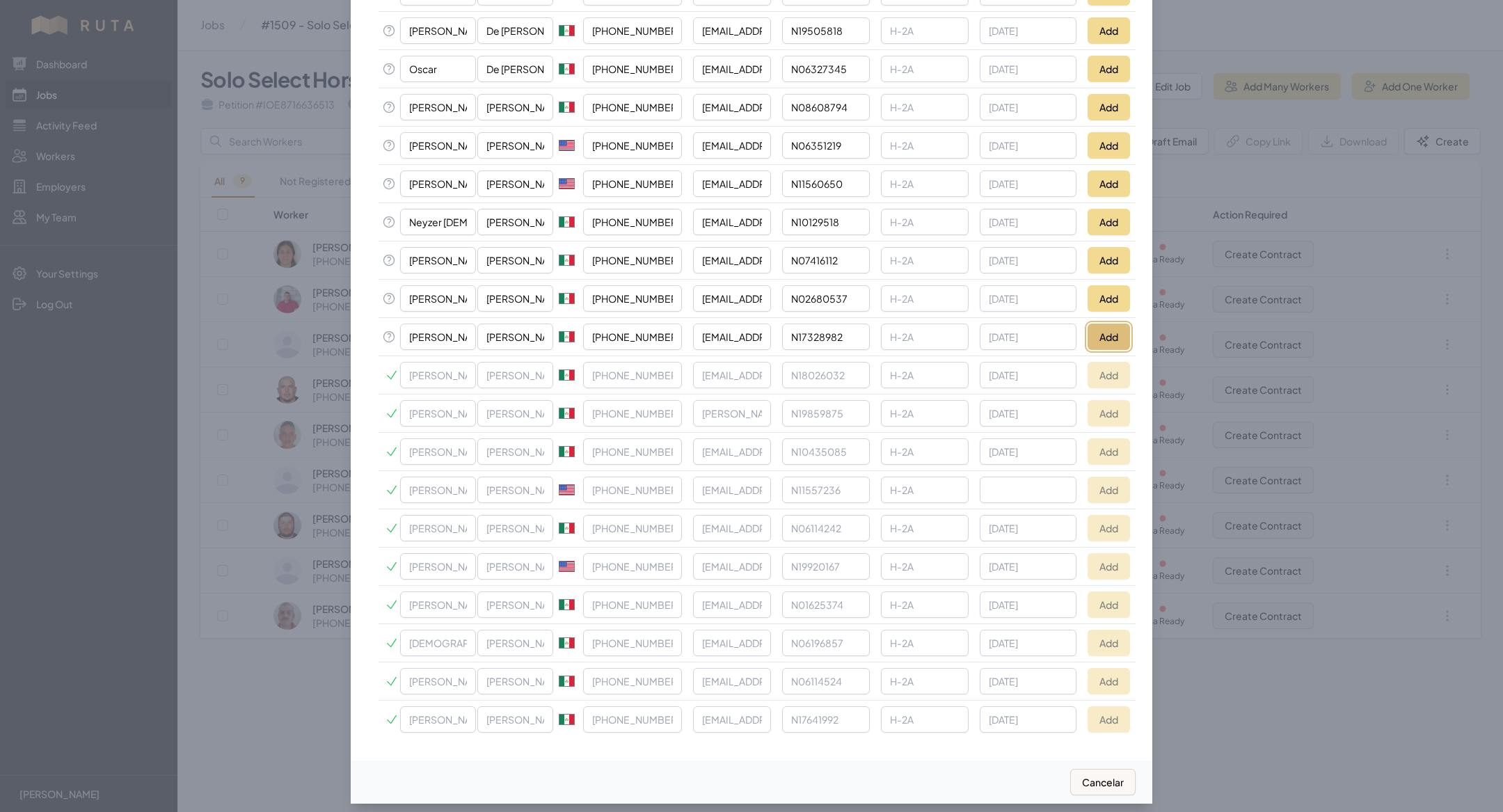
click at [521, 265] on button "Add" at bounding box center [1108, 337] width 42 height 27
click at [521, 265] on button "Add" at bounding box center [1108, 298] width 42 height 27
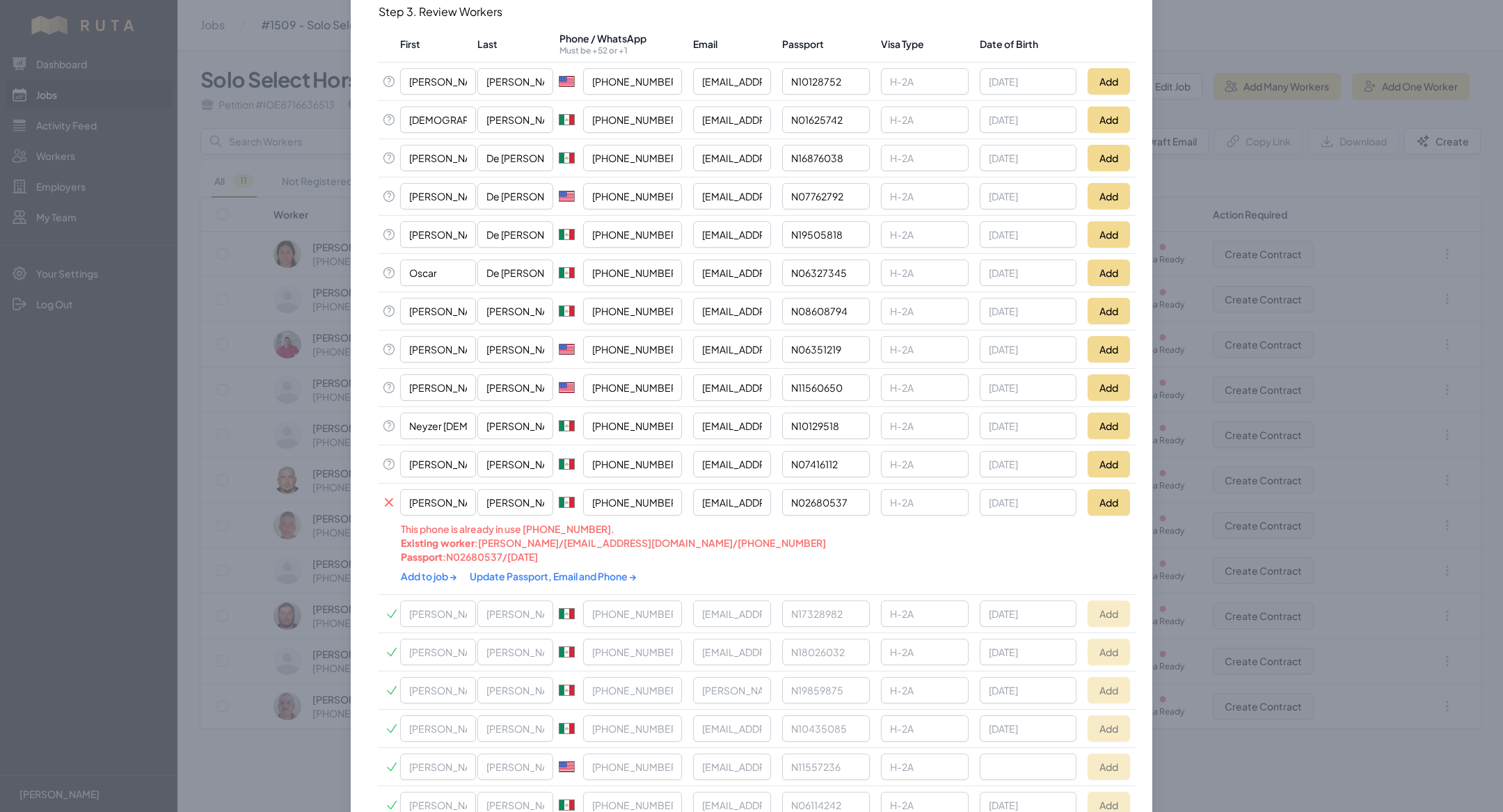
scroll to position [344, 0]
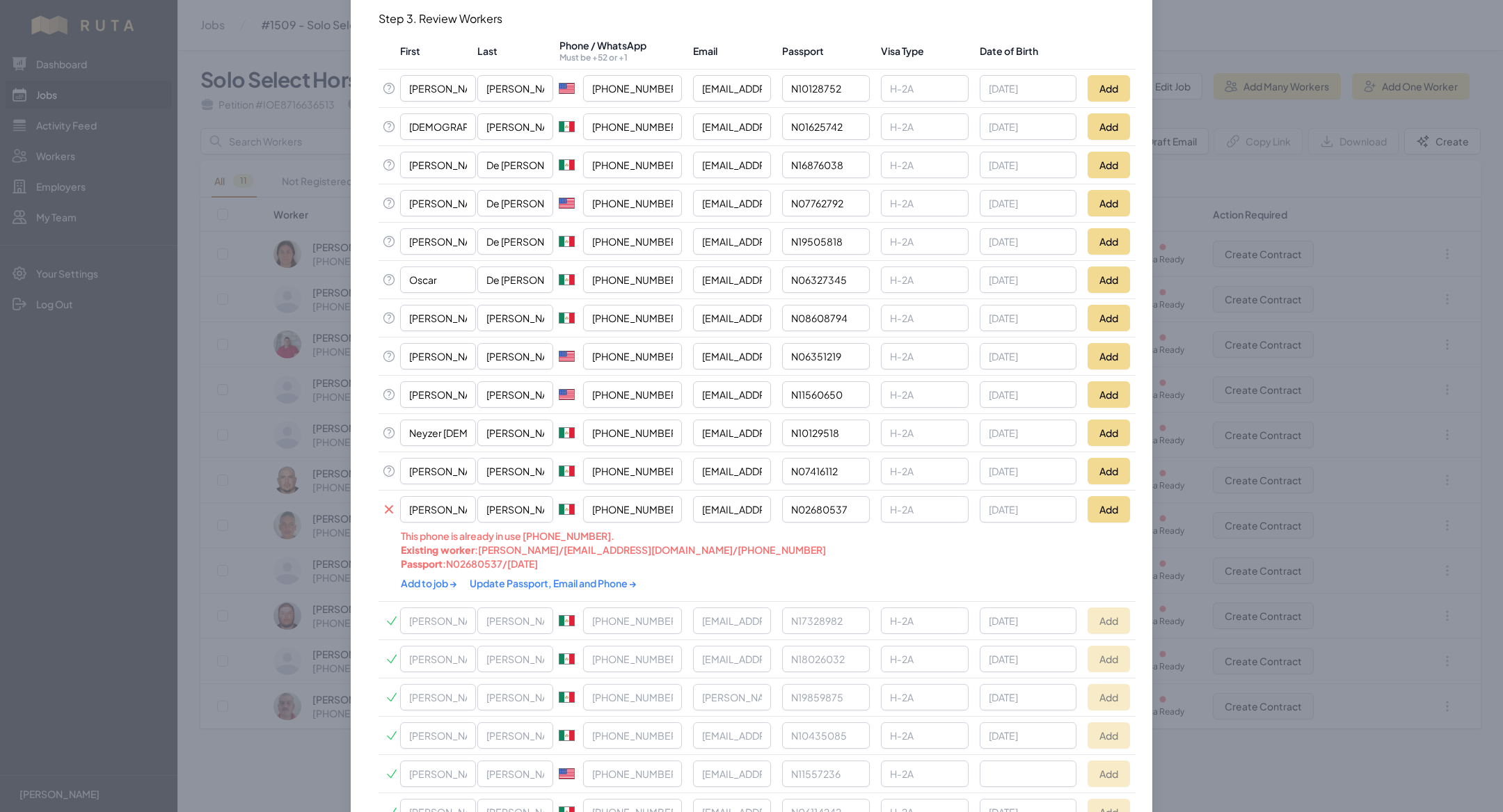
click at [521, 265] on link "Update Passport, Email and Phone →" at bounding box center [553, 583] width 167 height 13
click at [413, 265] on link "Add to job →" at bounding box center [429, 583] width 58 height 13
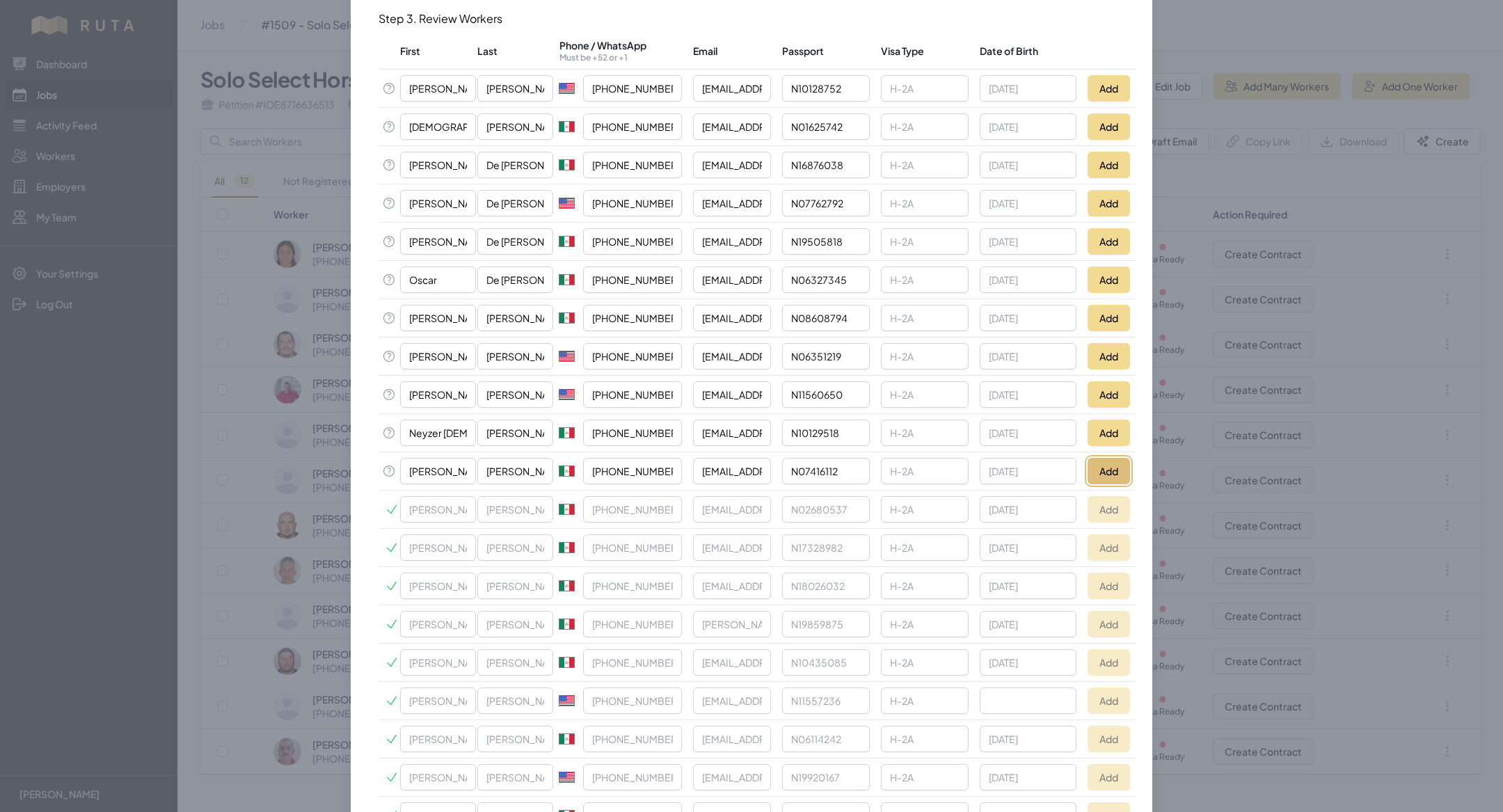
click at [521, 265] on button "Add" at bounding box center [1108, 471] width 42 height 27
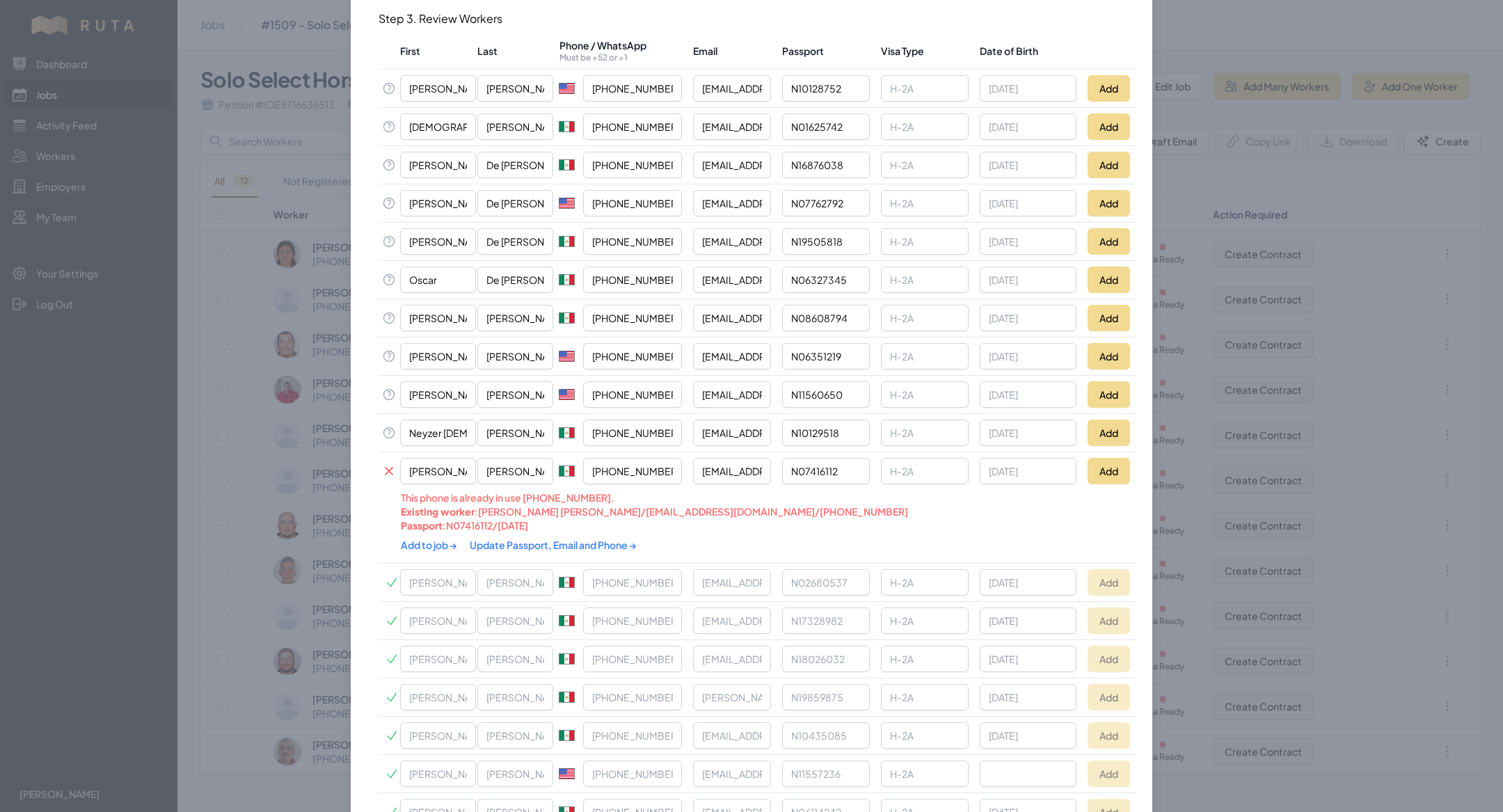
click at [509, 265] on link "Update Passport, Email and Phone →" at bounding box center [553, 545] width 167 height 13
click at [431, 265] on link "Add to job →" at bounding box center [429, 545] width 58 height 13
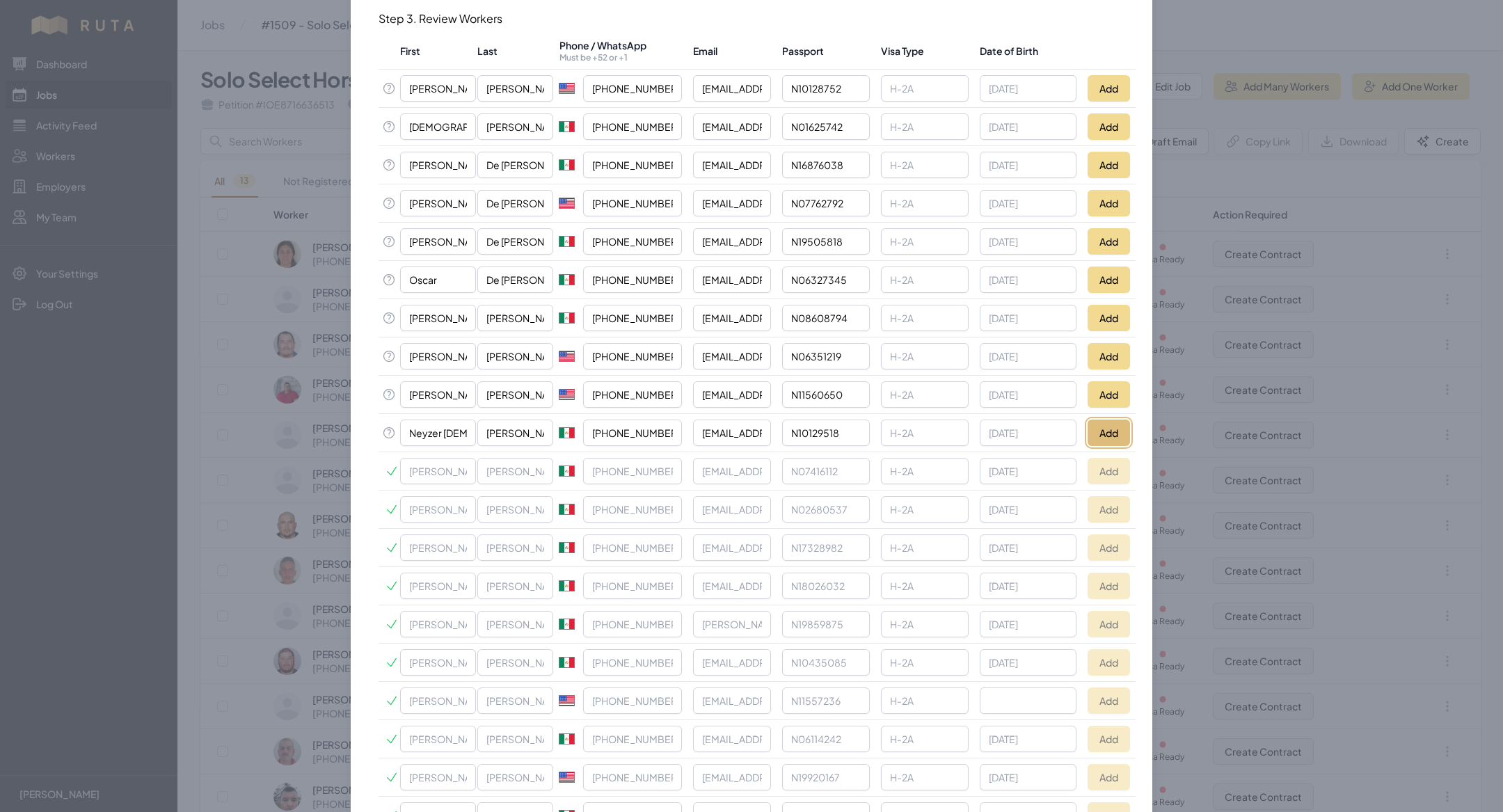
click at [521, 265] on button "Add" at bounding box center [1108, 433] width 42 height 27
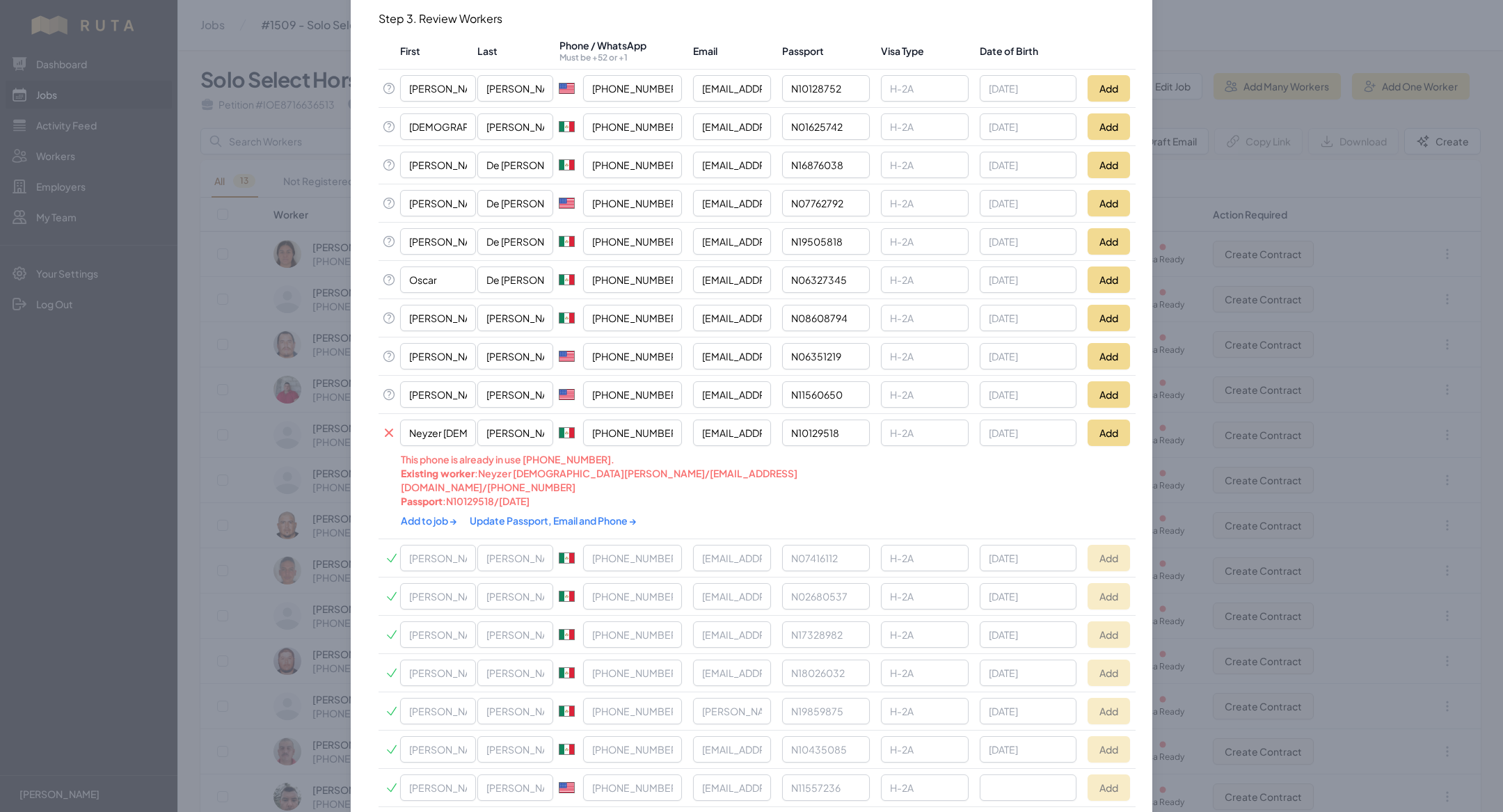
click at [521, 265] on link "Update Passport, Email and Phone →" at bounding box center [553, 520] width 167 height 13
click at [436, 265] on link "Add to job →" at bounding box center [429, 520] width 58 height 13
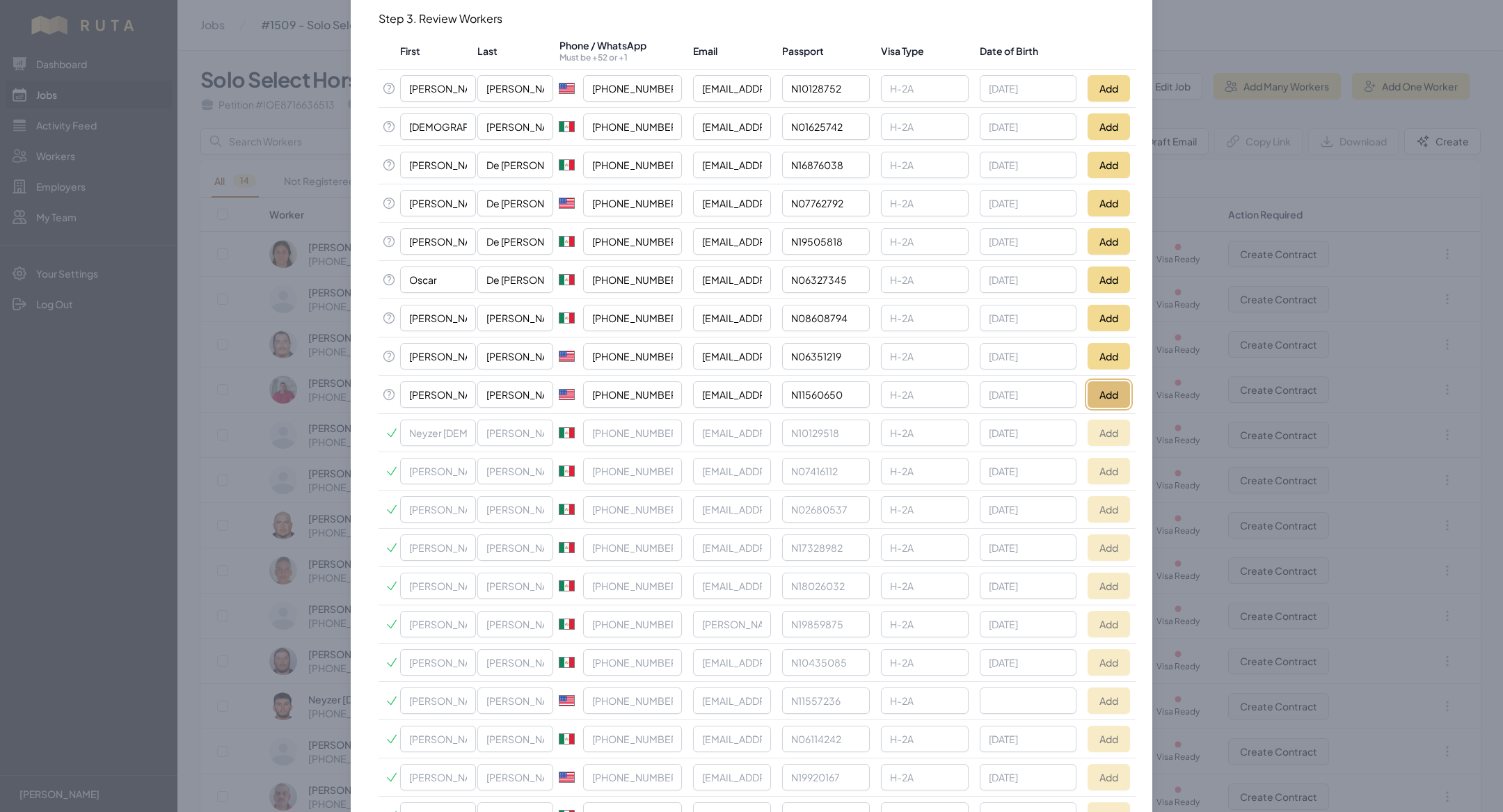
click at [521, 265] on button "Add" at bounding box center [1108, 395] width 42 height 27
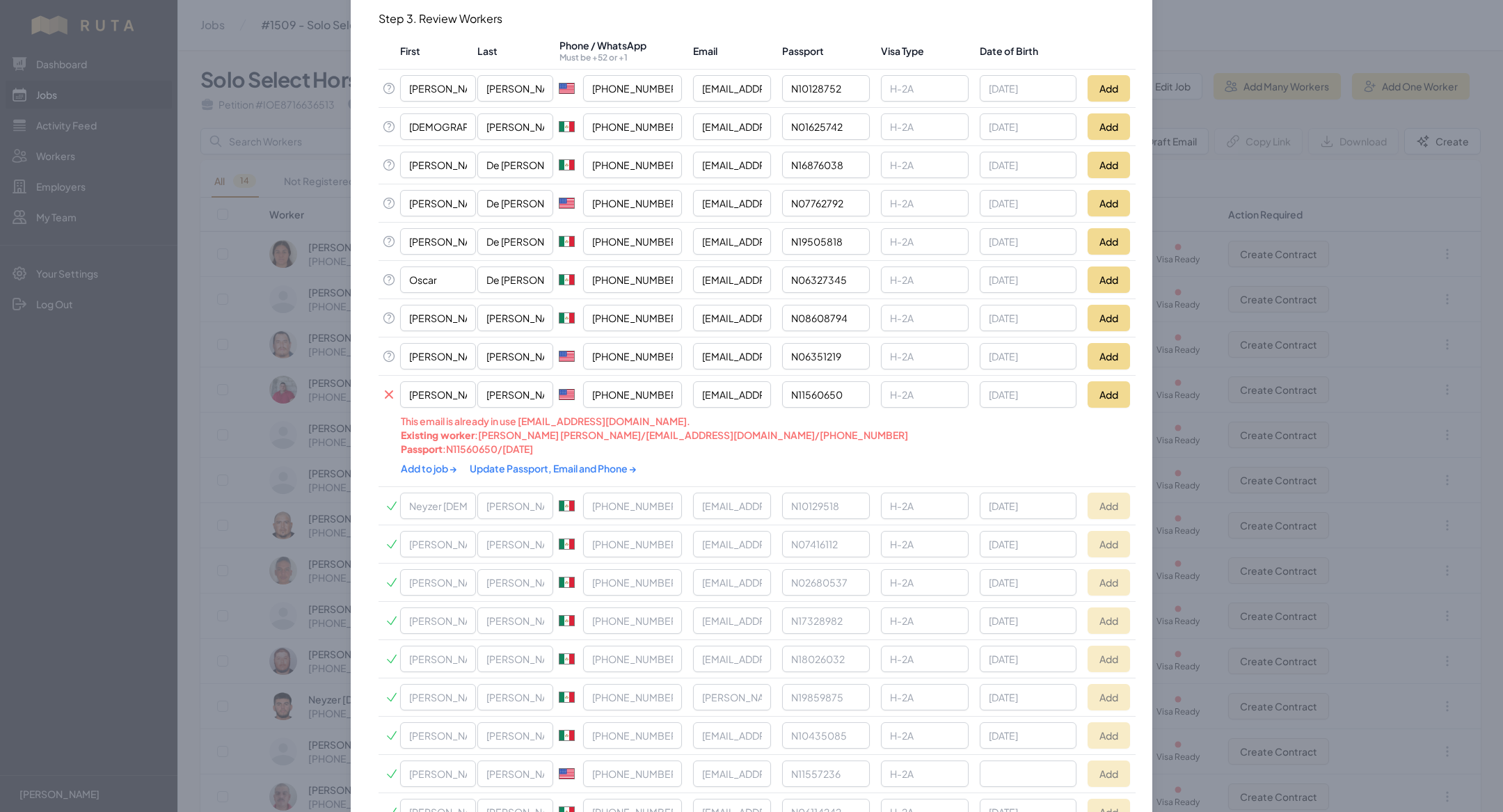
click at [521, 265] on link "Update Passport, Email and Phone →" at bounding box center [553, 468] width 167 height 13
click at [424, 265] on link "Add to job →" at bounding box center [429, 468] width 58 height 13
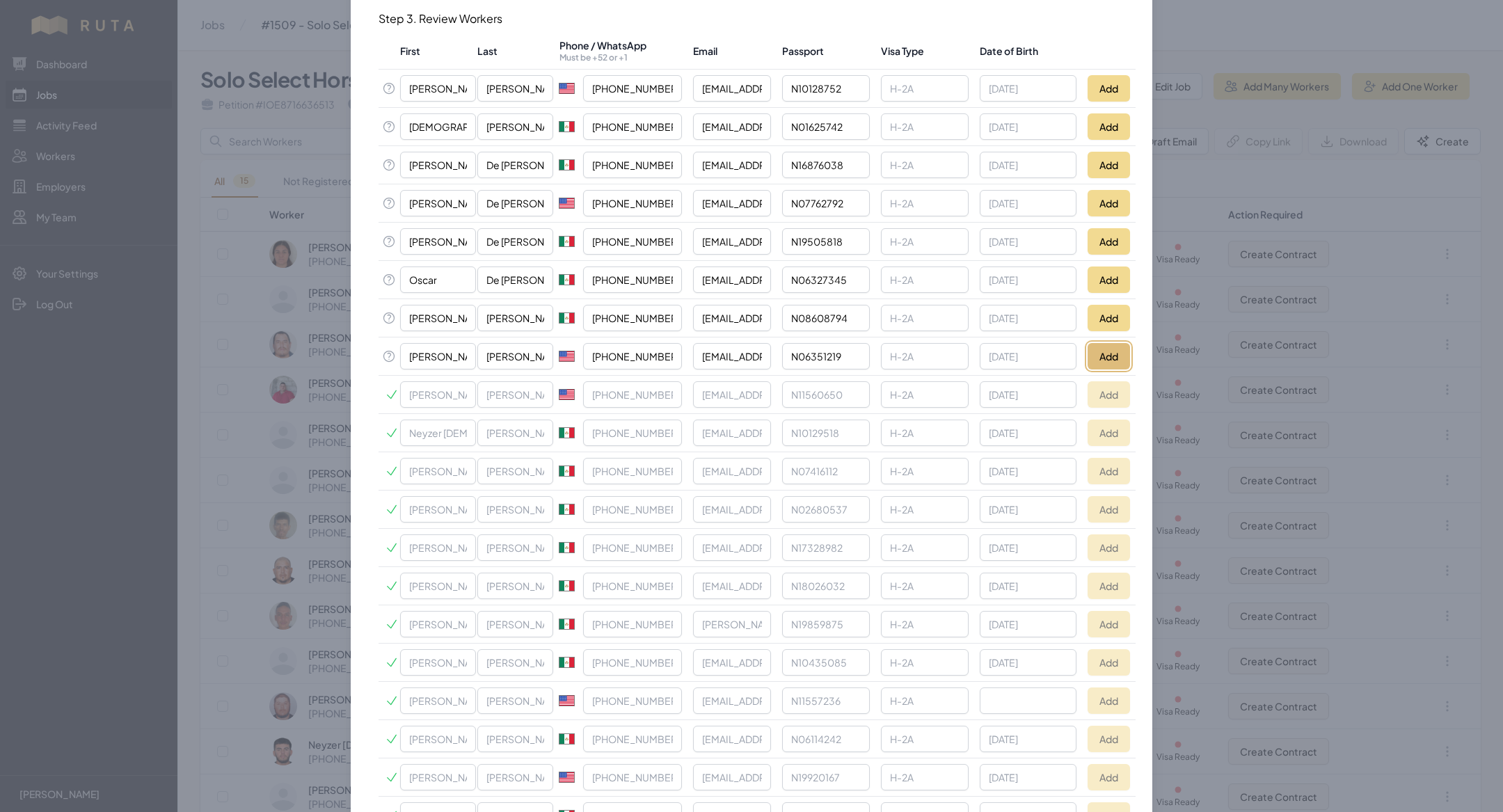
click at [521, 265] on button "Add" at bounding box center [1108, 356] width 42 height 27
click at [521, 265] on button "Add" at bounding box center [1108, 318] width 42 height 27
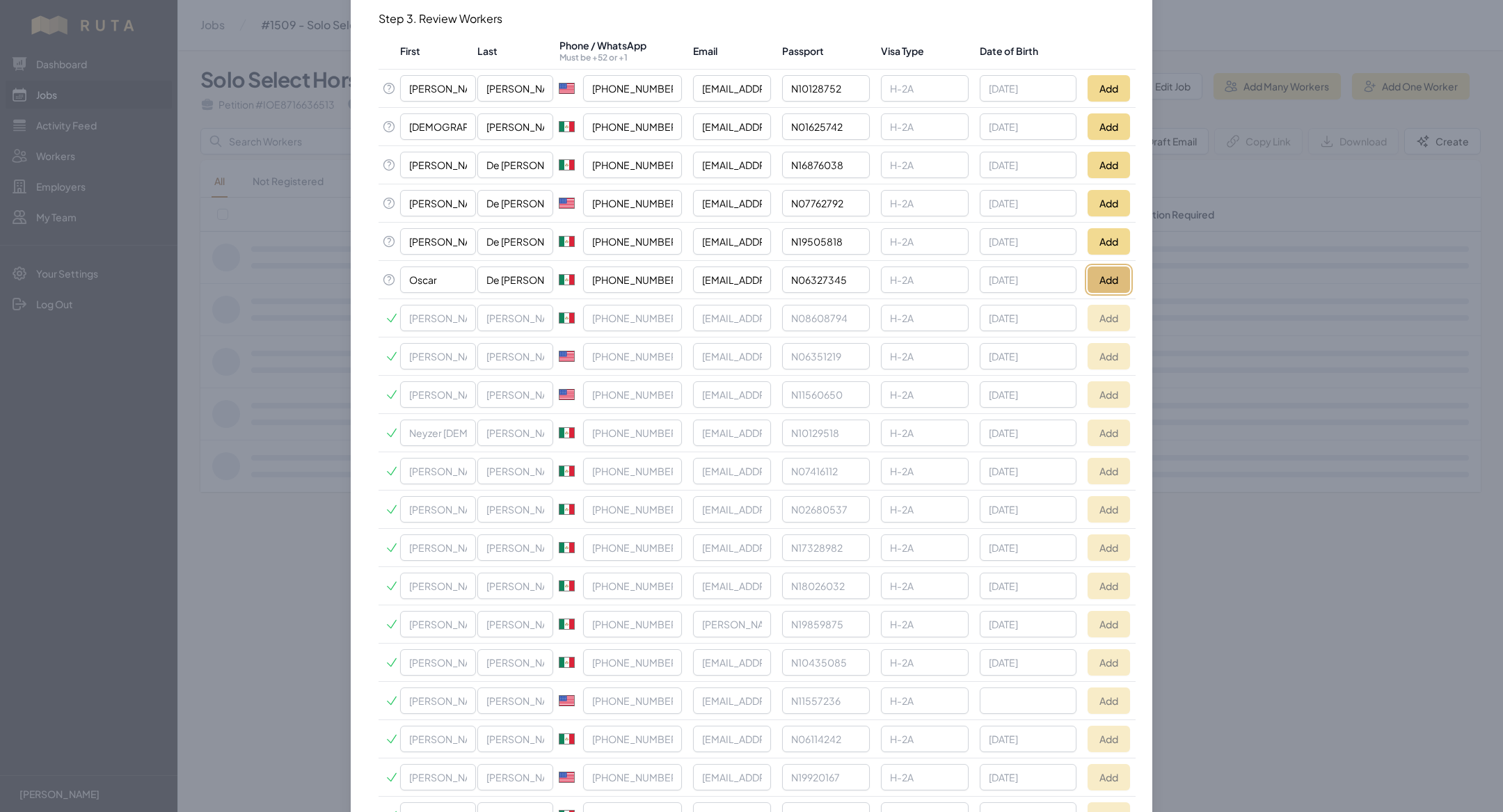
click at [521, 265] on button "Add" at bounding box center [1108, 280] width 42 height 27
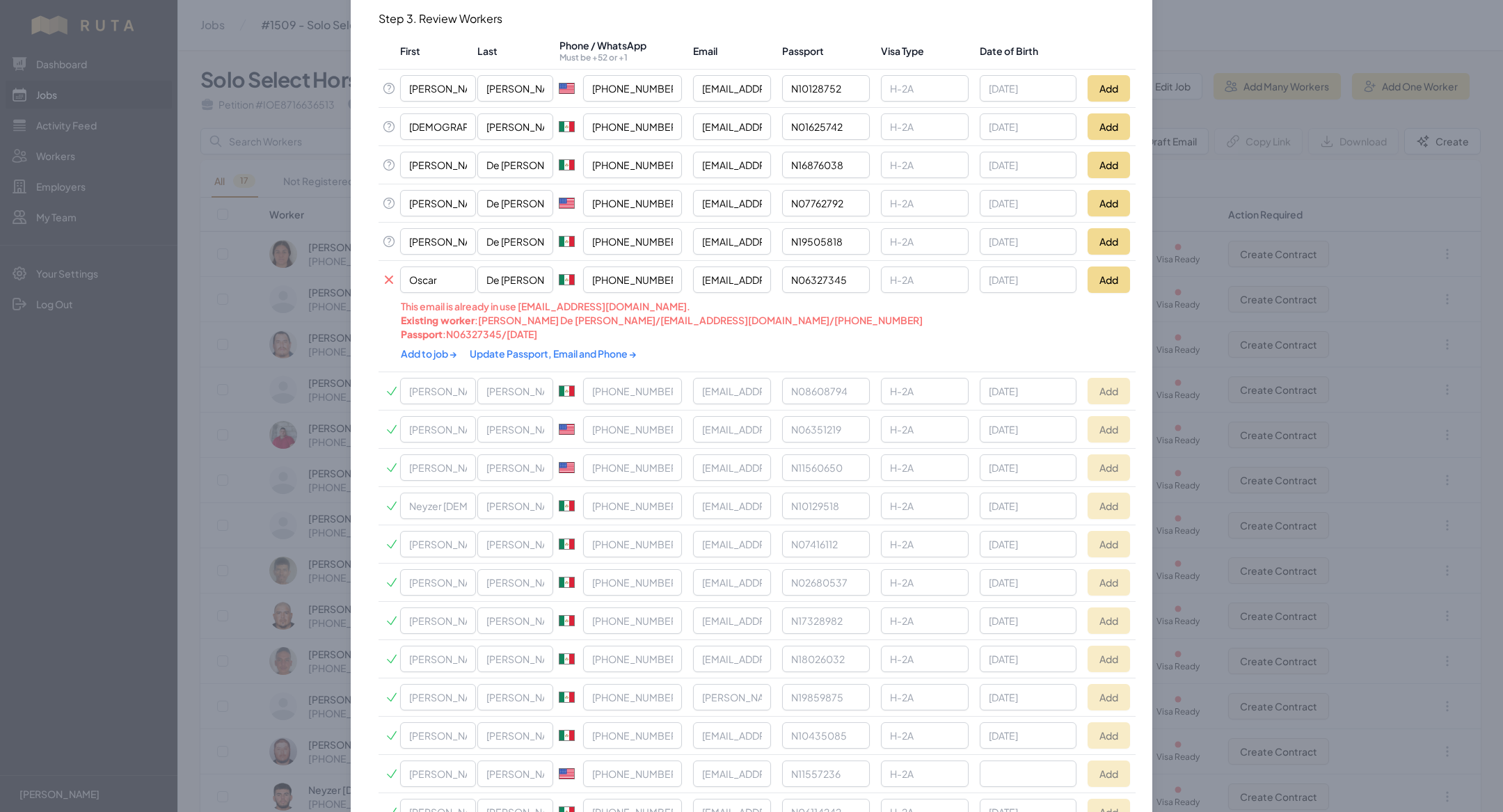
click at [498, 265] on link "Update Passport, Email and Phone →" at bounding box center [553, 353] width 167 height 13
click at [432, 265] on link "Add to job →" at bounding box center [429, 353] width 58 height 13
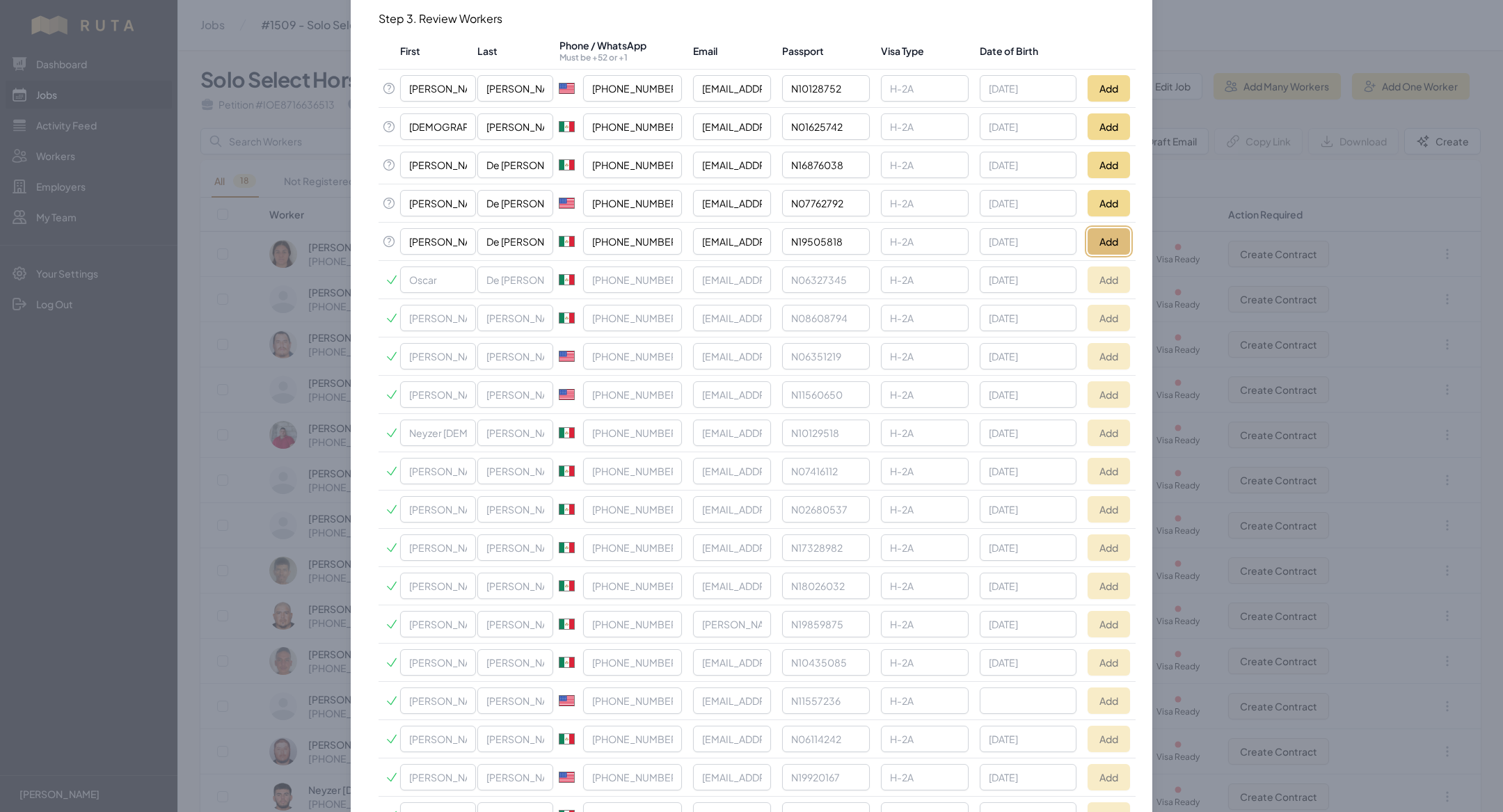
click at [521, 236] on button "Add" at bounding box center [1108, 242] width 42 height 27
click at [521, 194] on button "Add" at bounding box center [1108, 203] width 42 height 27
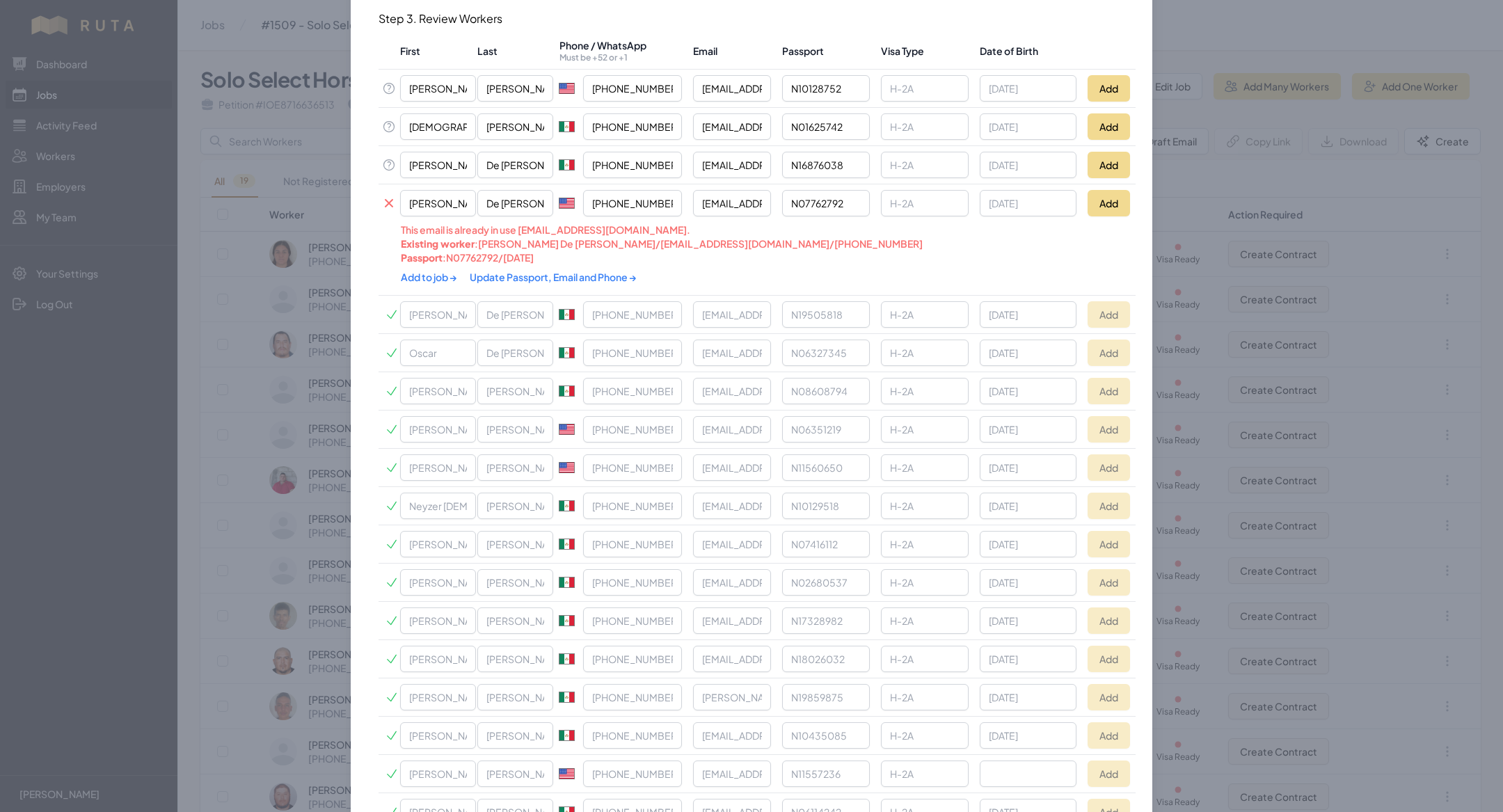
click at [521, 265] on link "Update Passport, Email and Phone →" at bounding box center [553, 276] width 167 height 13
click at [435, 265] on link "Add to job →" at bounding box center [429, 276] width 58 height 13
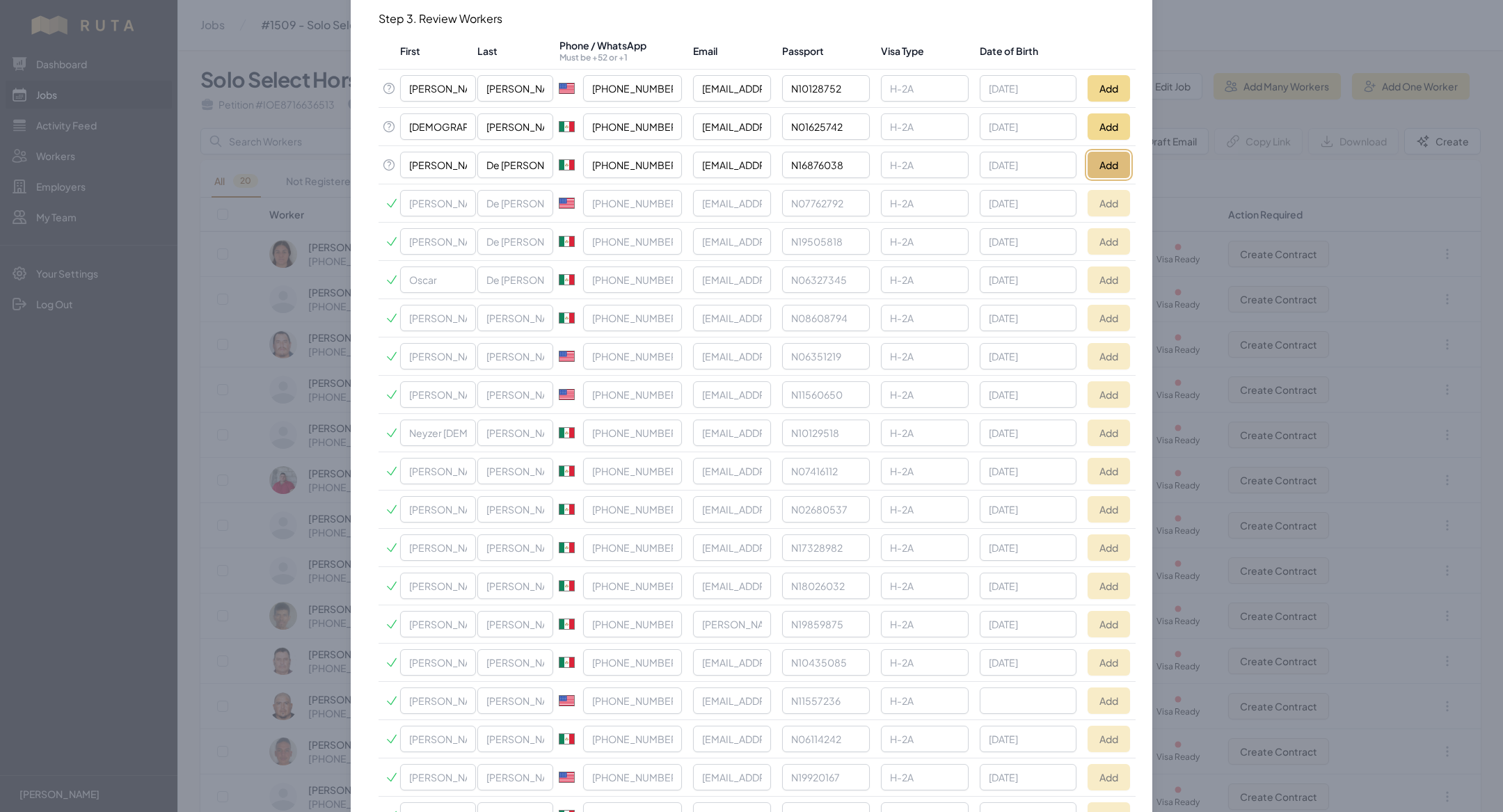
click at [521, 166] on button "Add" at bounding box center [1108, 165] width 42 height 27
click at [521, 119] on button "Add" at bounding box center [1108, 126] width 42 height 27
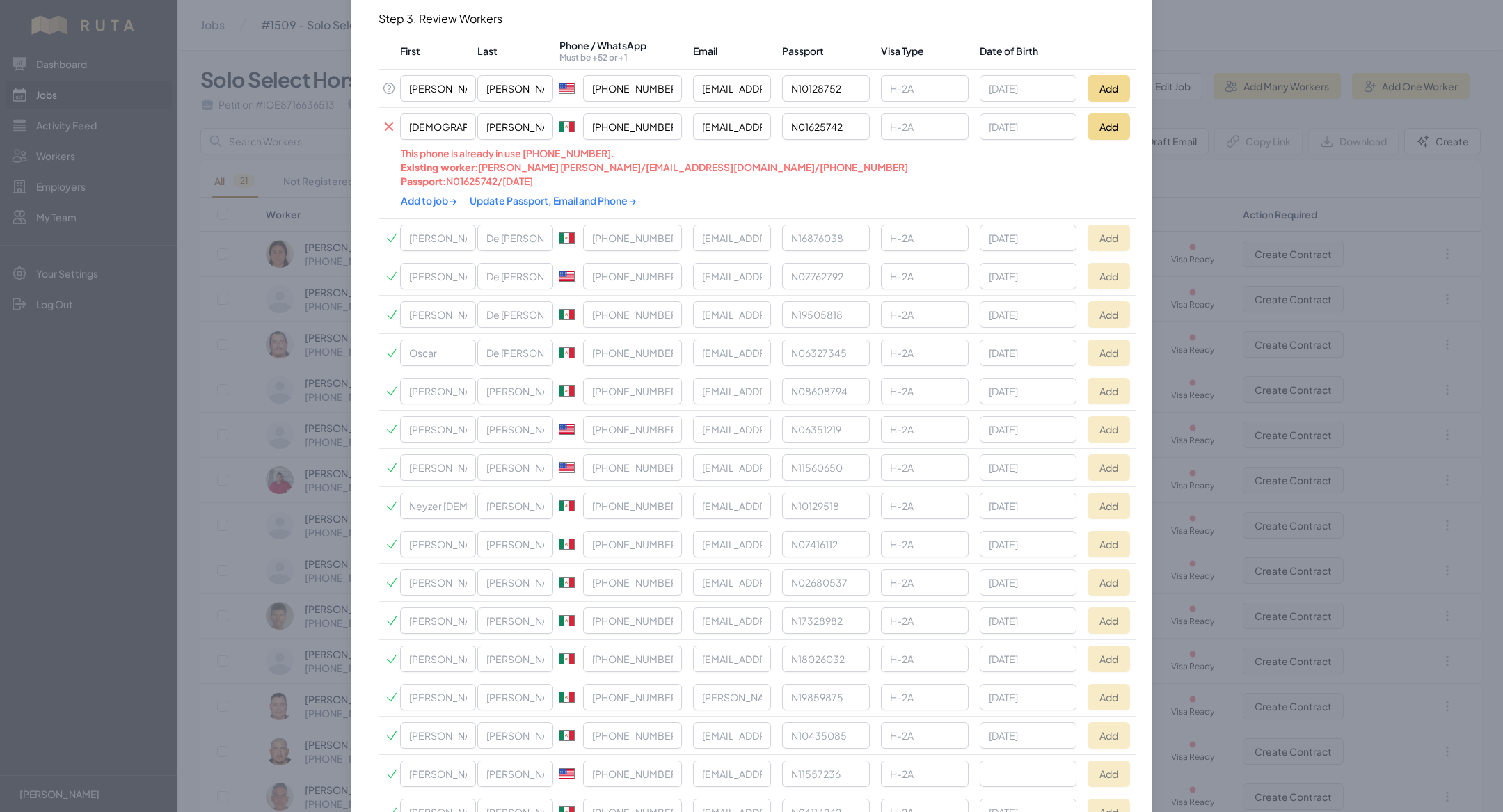
click at [521, 196] on link "Update Passport, Email and Phone →" at bounding box center [553, 200] width 167 height 13
click at [435, 199] on link "Add to job →" at bounding box center [429, 200] width 58 height 13
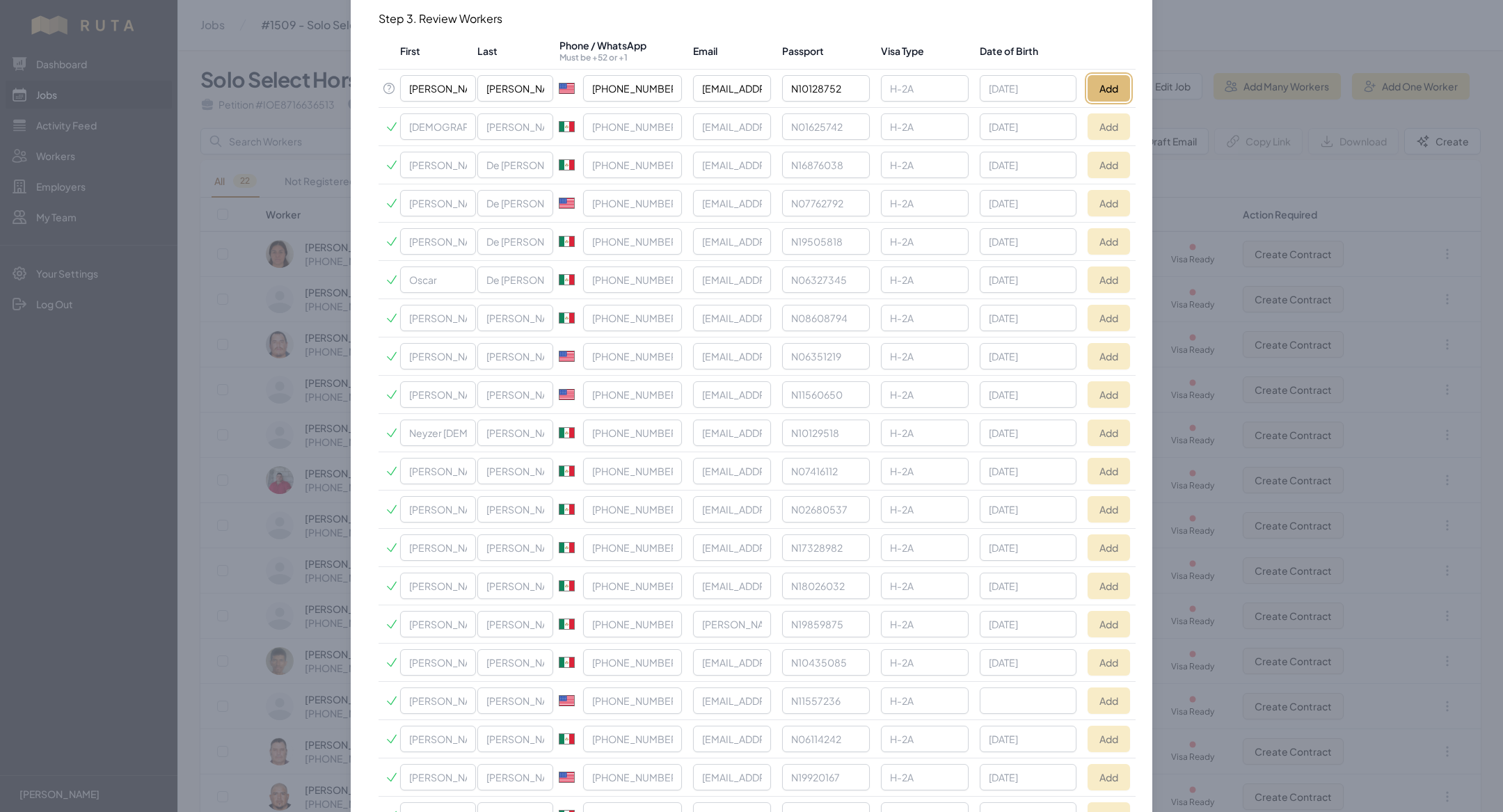
click at [521, 92] on button "Add" at bounding box center [1108, 89] width 42 height 27
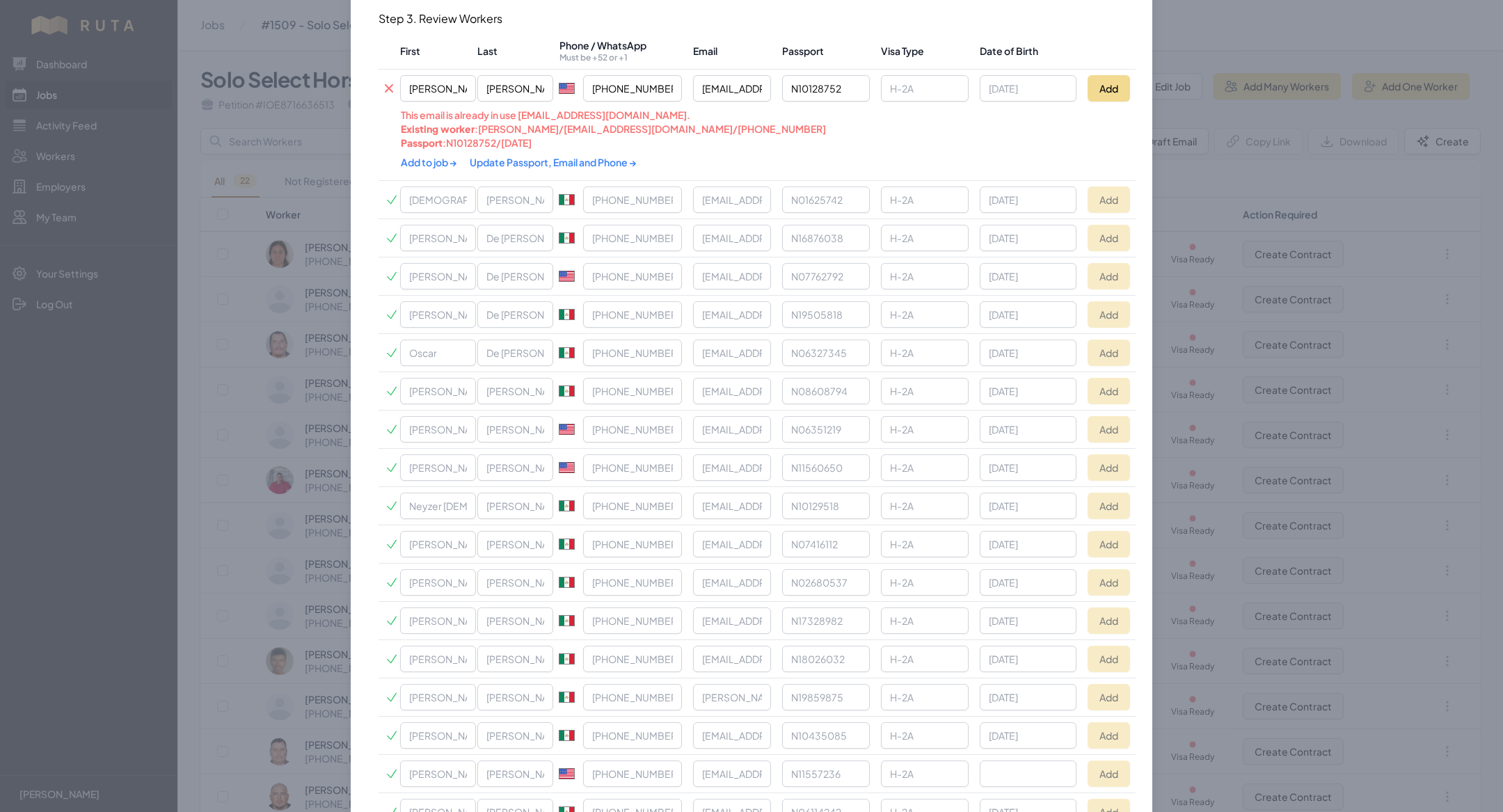
click at [512, 161] on link "Update Passport, Email and Phone →" at bounding box center [553, 162] width 167 height 13
click at [419, 156] on link "Add to job →" at bounding box center [429, 162] width 58 height 13
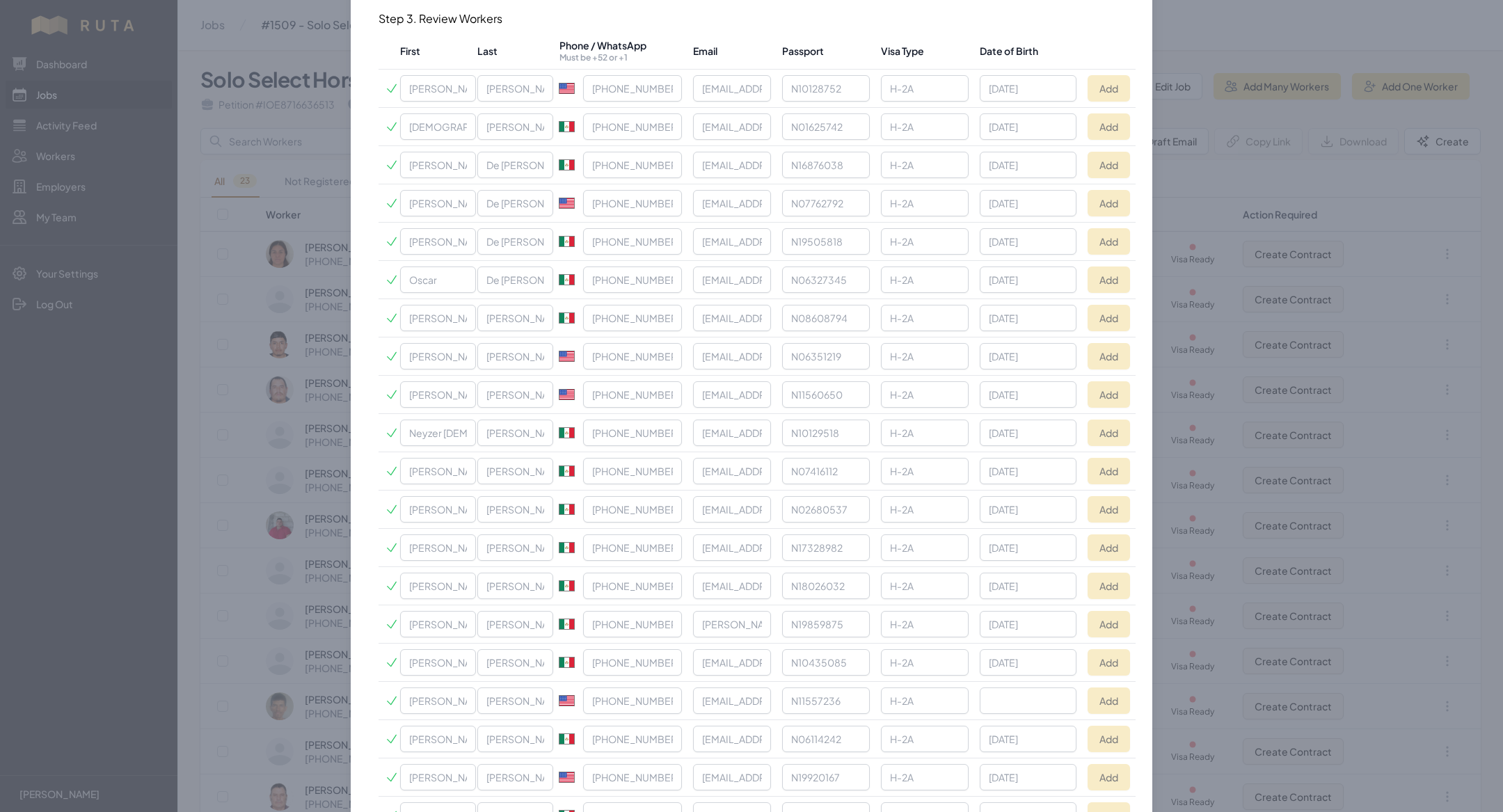
click at [311, 54] on div at bounding box center [752, 406] width 1503 height 812
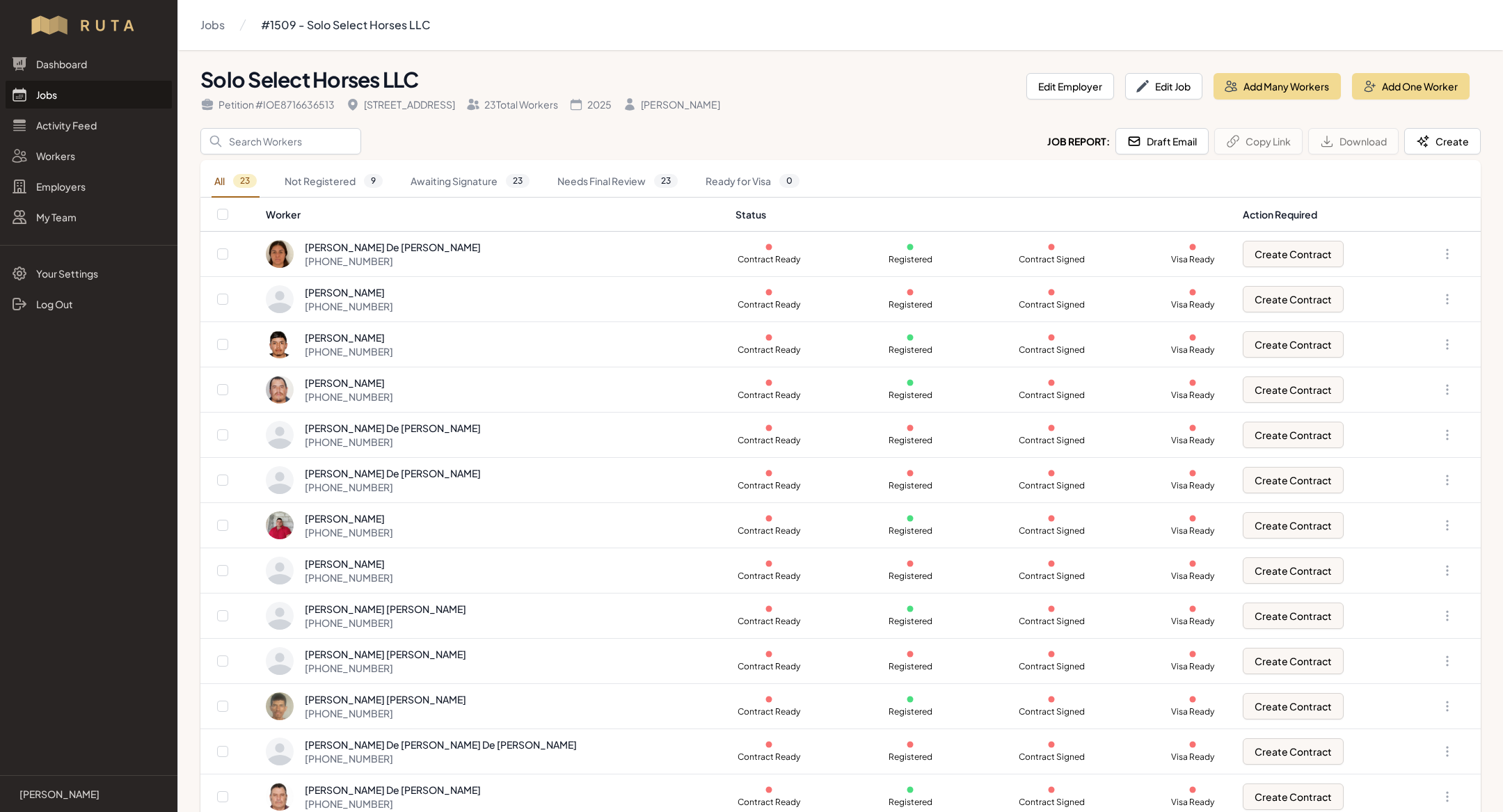
scroll to position [0, 0]
click at [99, 92] on link "Jobs" at bounding box center [89, 95] width 166 height 28
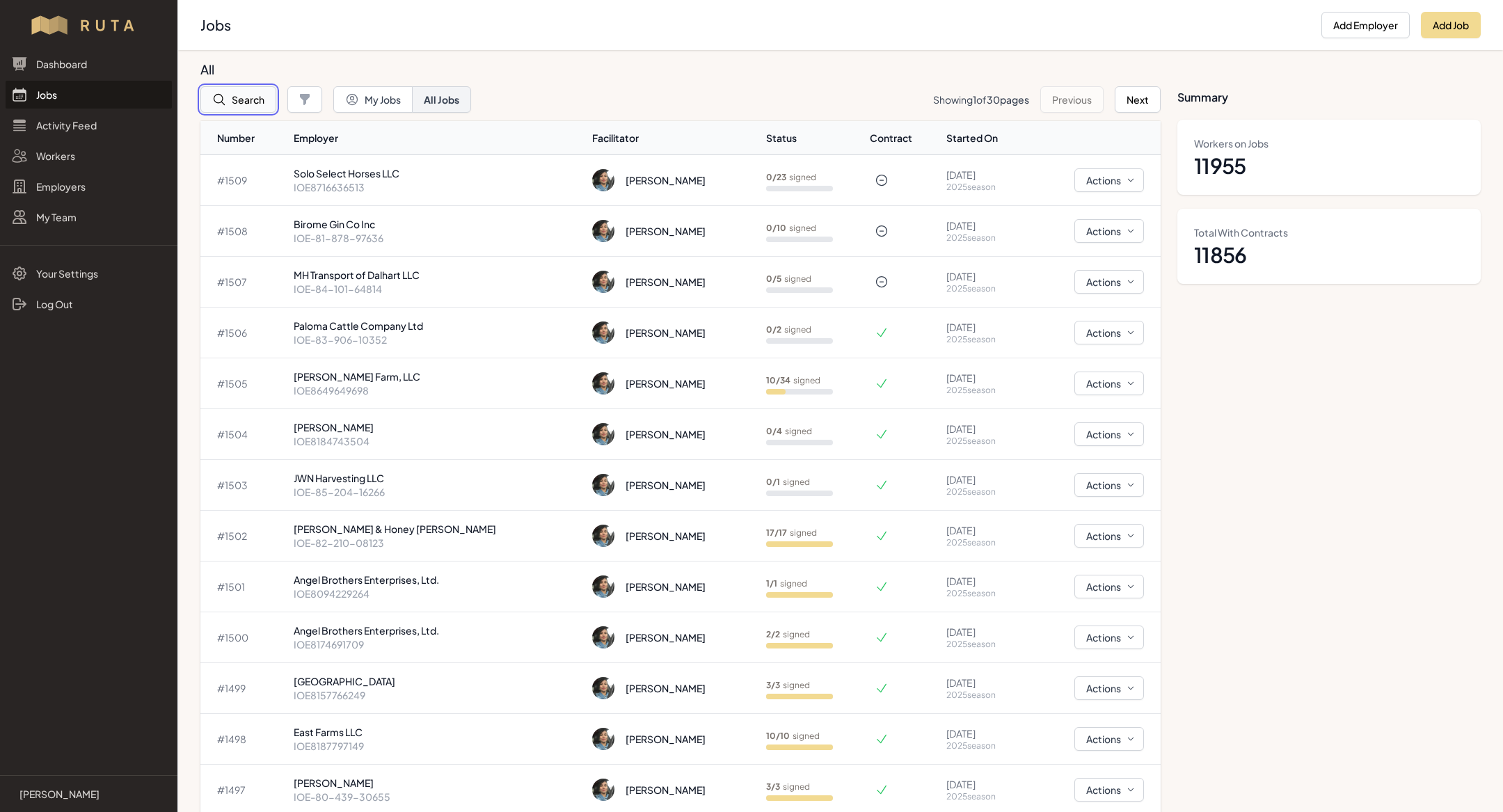
click at [256, 86] on button "Search" at bounding box center [238, 100] width 76 height 27
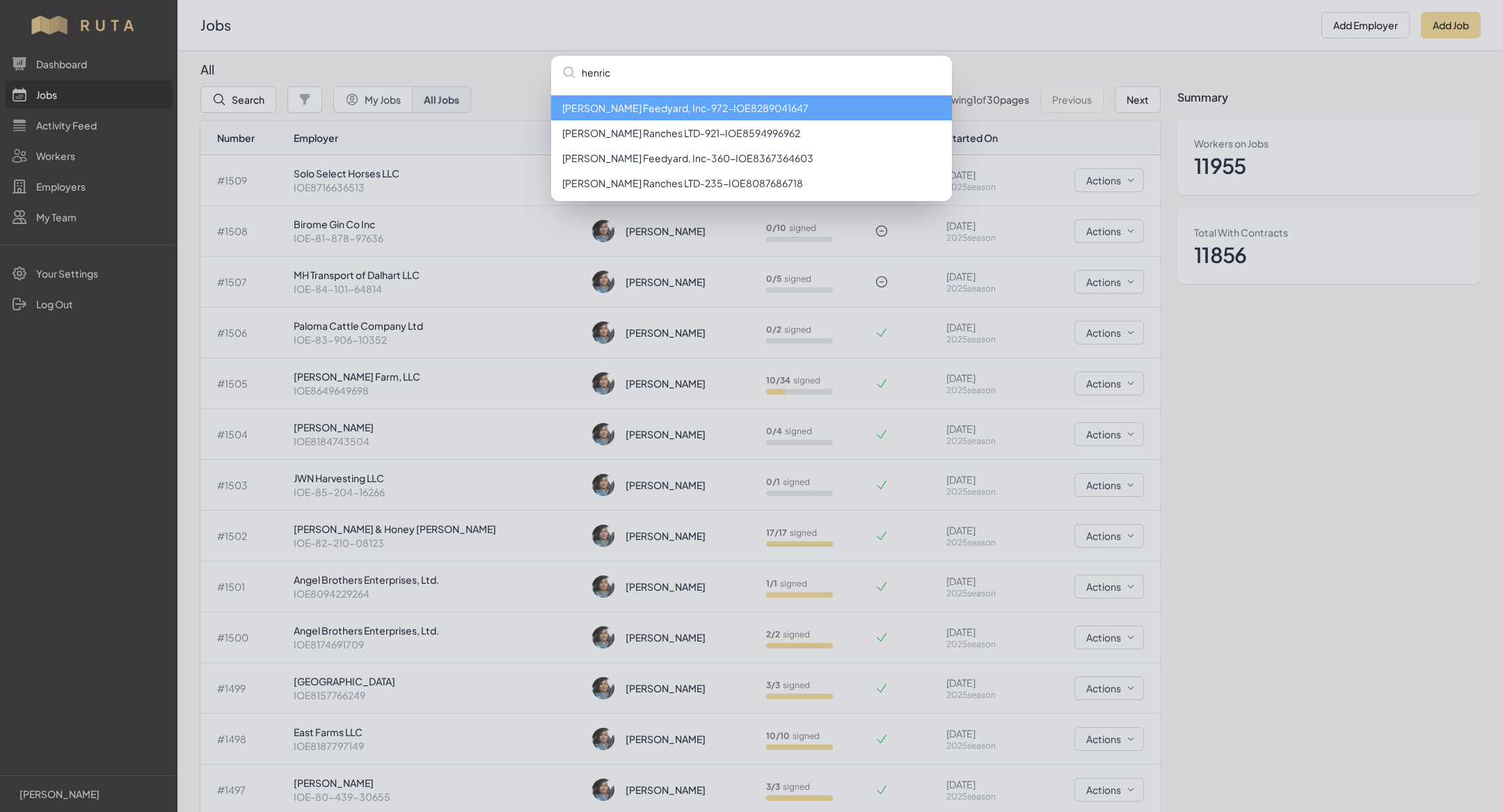
type input "henric"
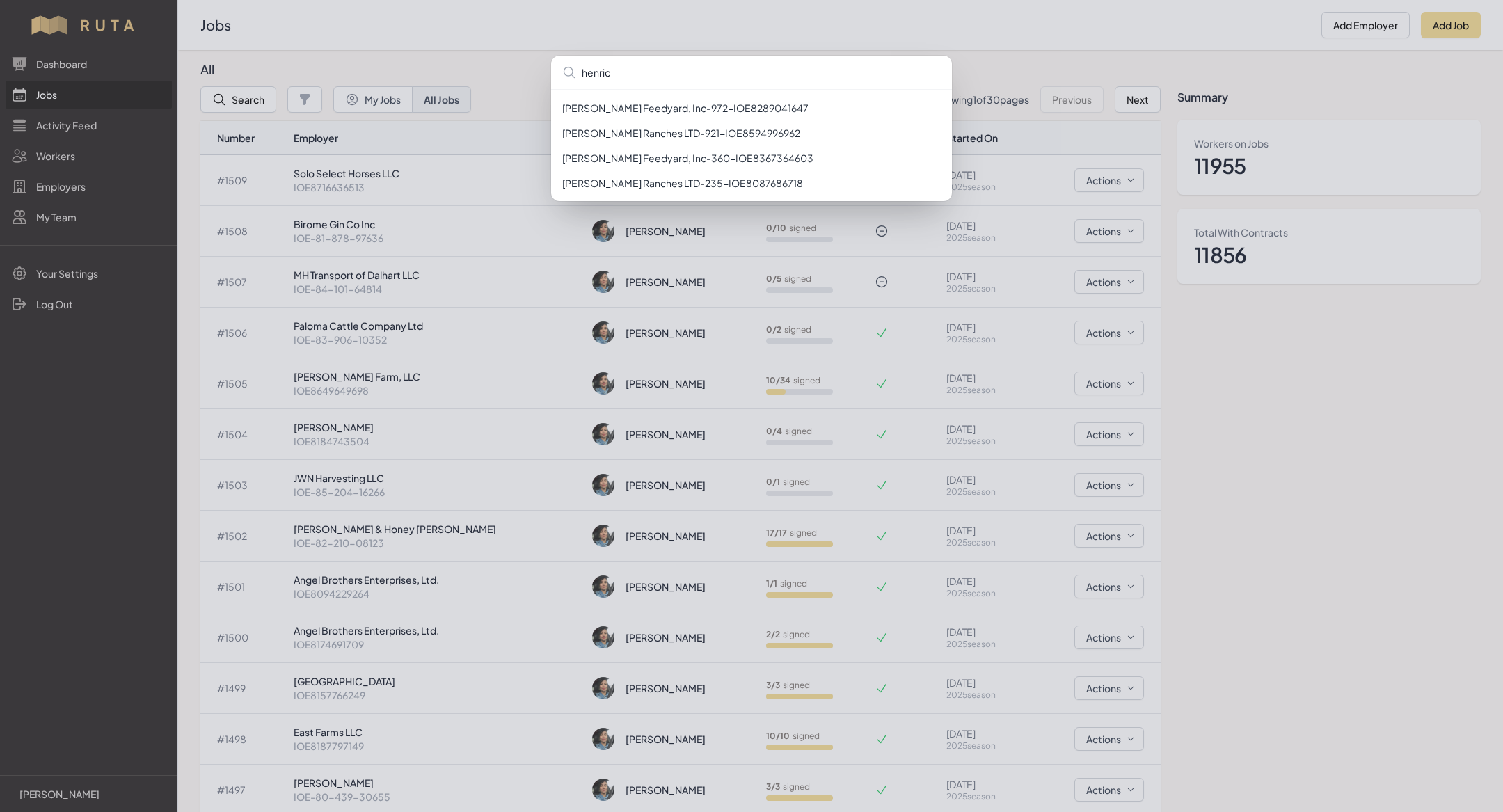
click at [521, 43] on div "[PERSON_NAME], Inc - 972 - IOE8289041647 [PERSON_NAME] Ranches LTD - 921 - IOE8…" at bounding box center [752, 406] width 1503 height 812
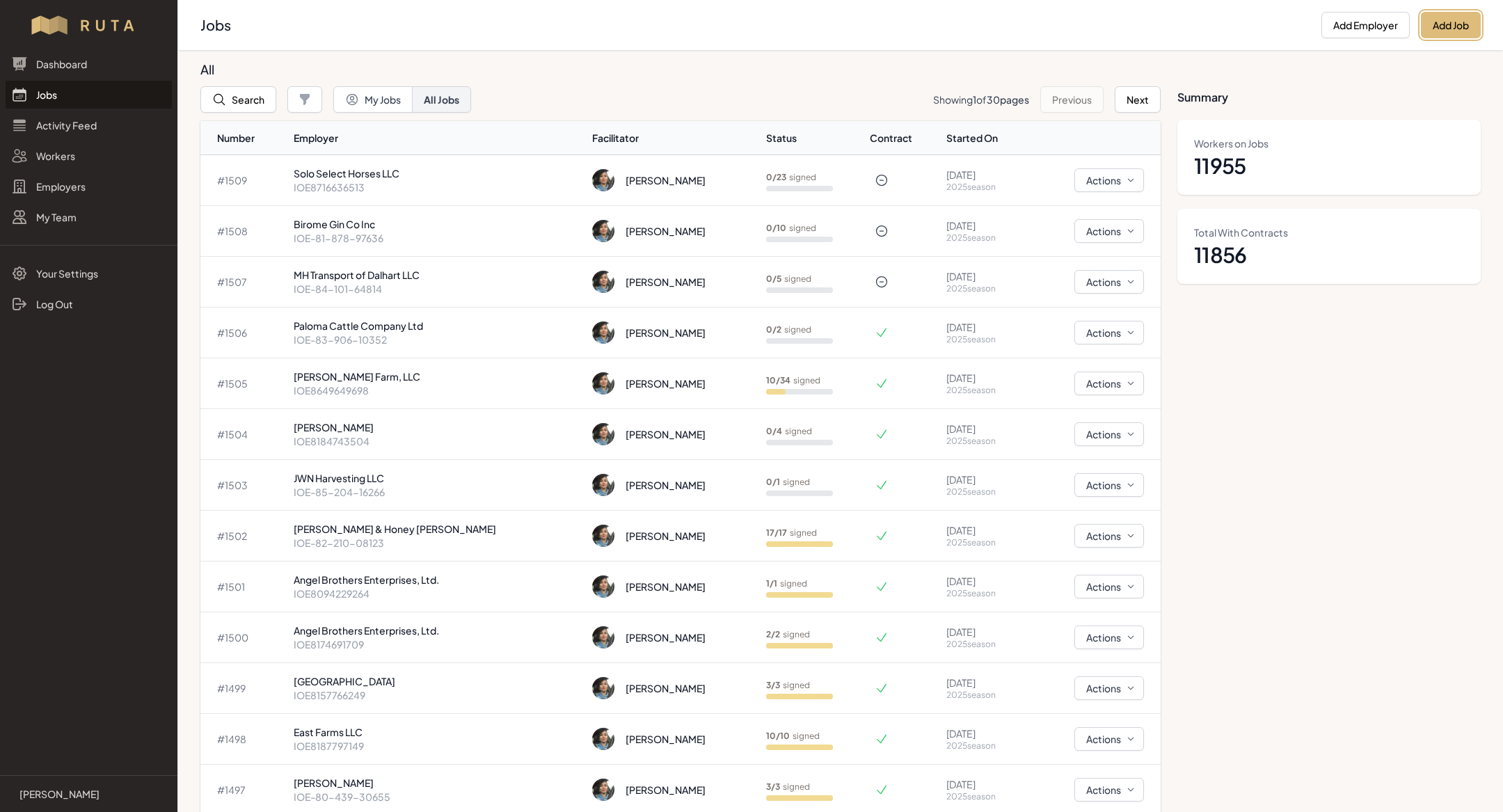
click at [521, 16] on button "Add Job" at bounding box center [1451, 25] width 60 height 27
select select "2023"
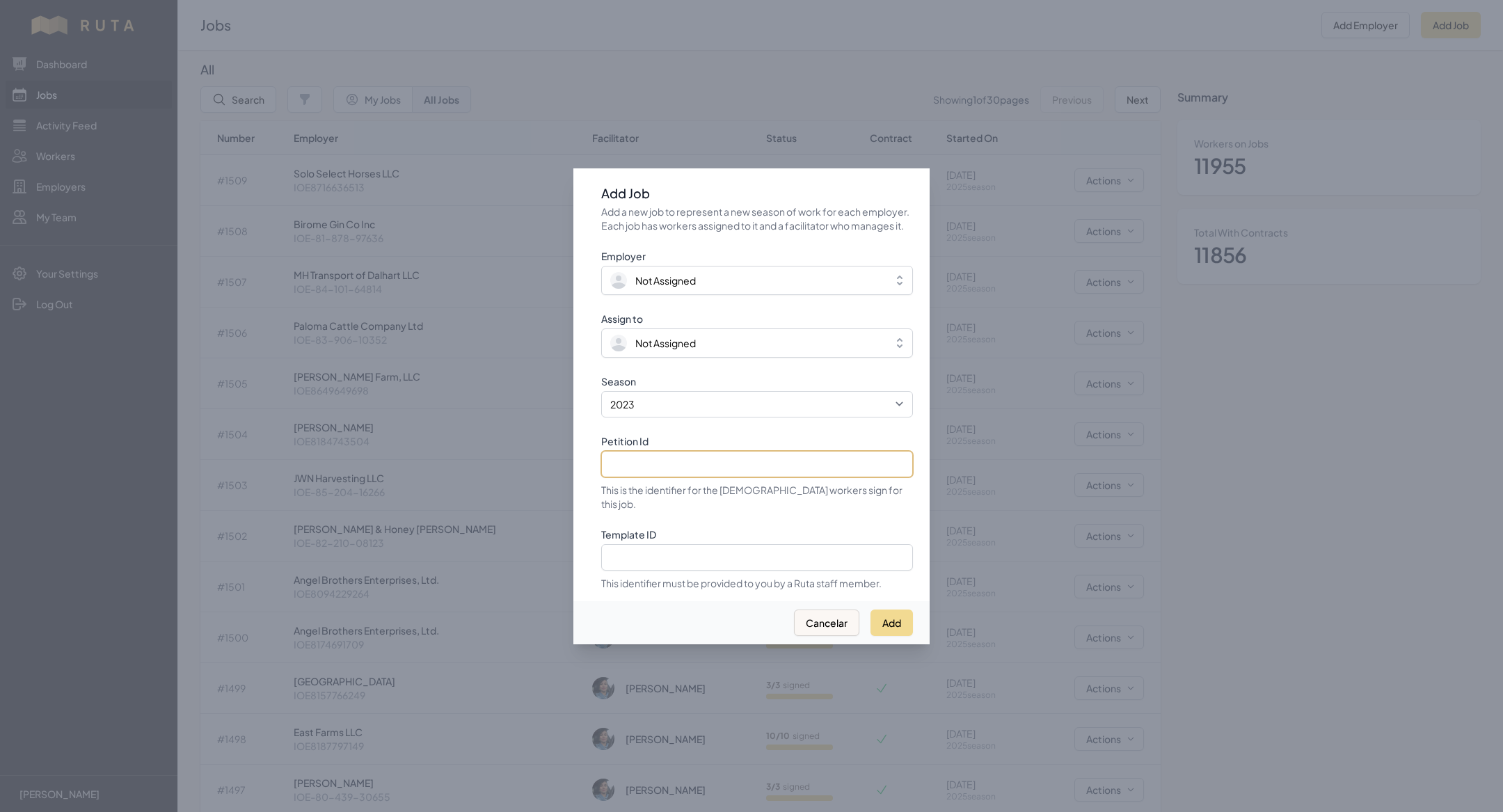
click at [521, 265] on input "Petition Id" at bounding box center [757, 464] width 312 height 27
paste input "IOE 83 644 56957"
type input "IOE 83 644 56957"
click at [521, 265] on select "2021 2022 2023 2024 2025" at bounding box center [757, 404] width 312 height 27
select select "2025"
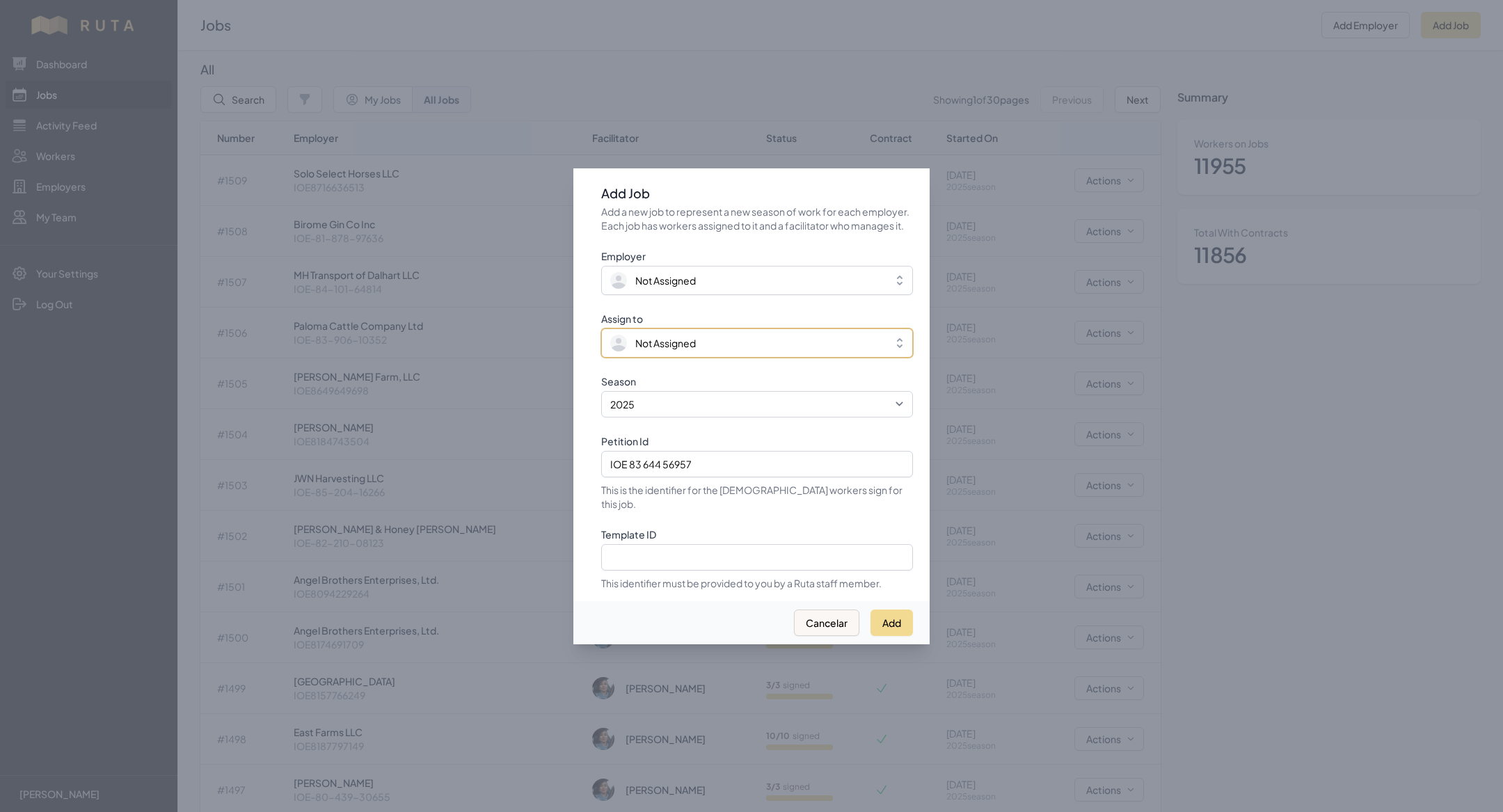
click at [521, 265] on button "Not Assigned" at bounding box center [757, 343] width 312 height 30
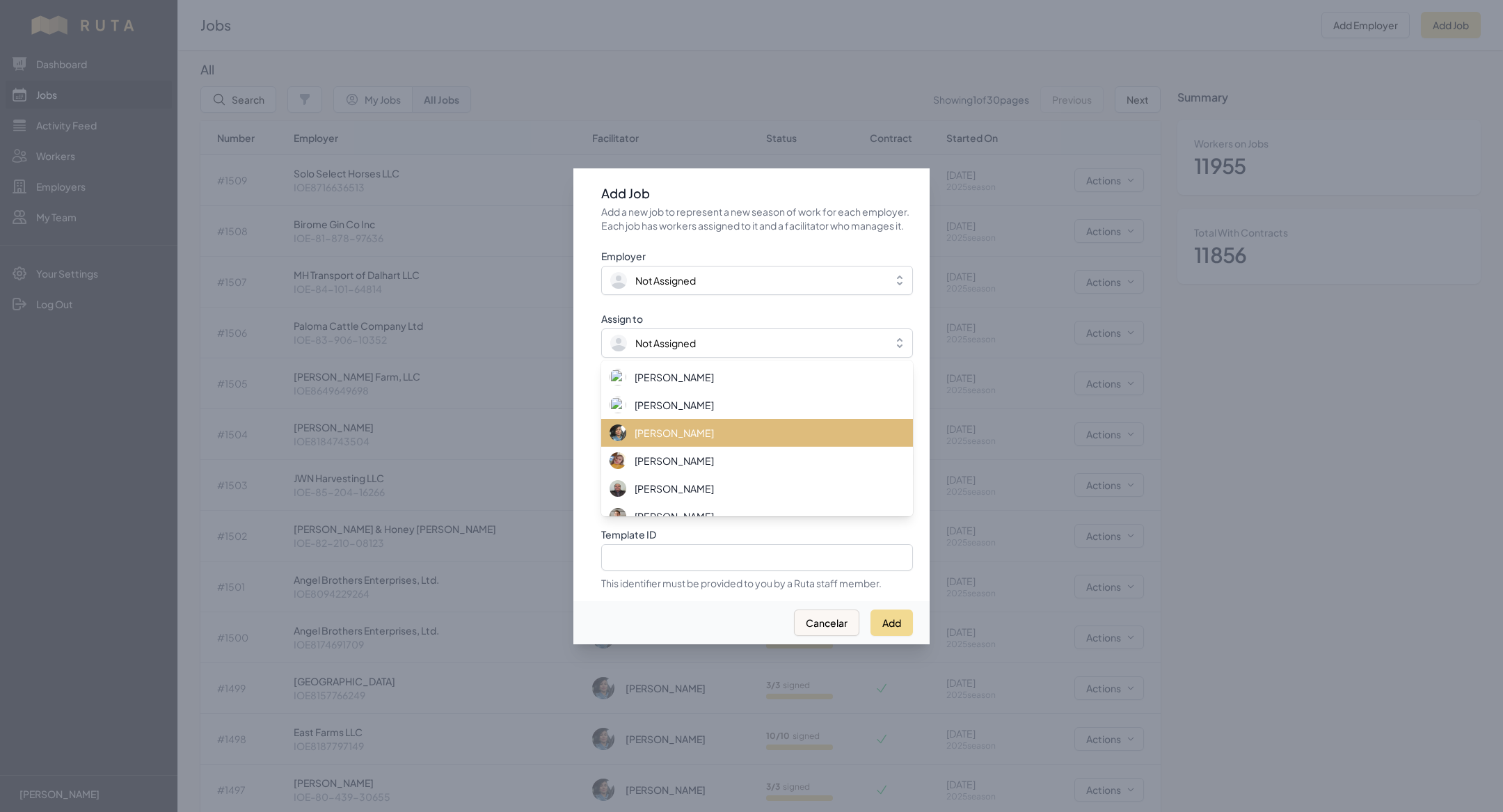
click at [521, 265] on span "[PERSON_NAME]" at bounding box center [674, 432] width 79 height 14
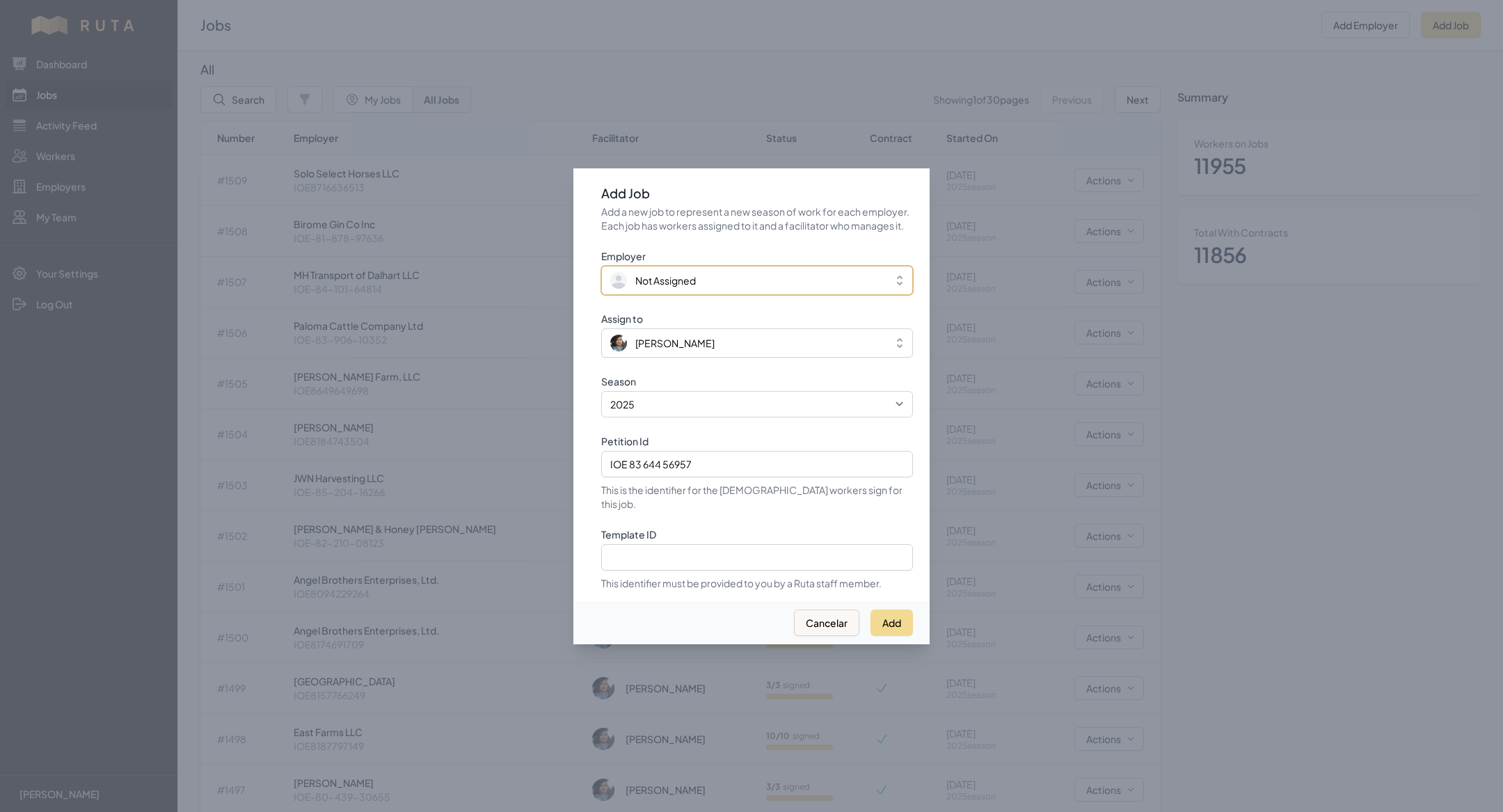
click at [521, 265] on span "Not Assigned" at bounding box center [666, 280] width 61 height 14
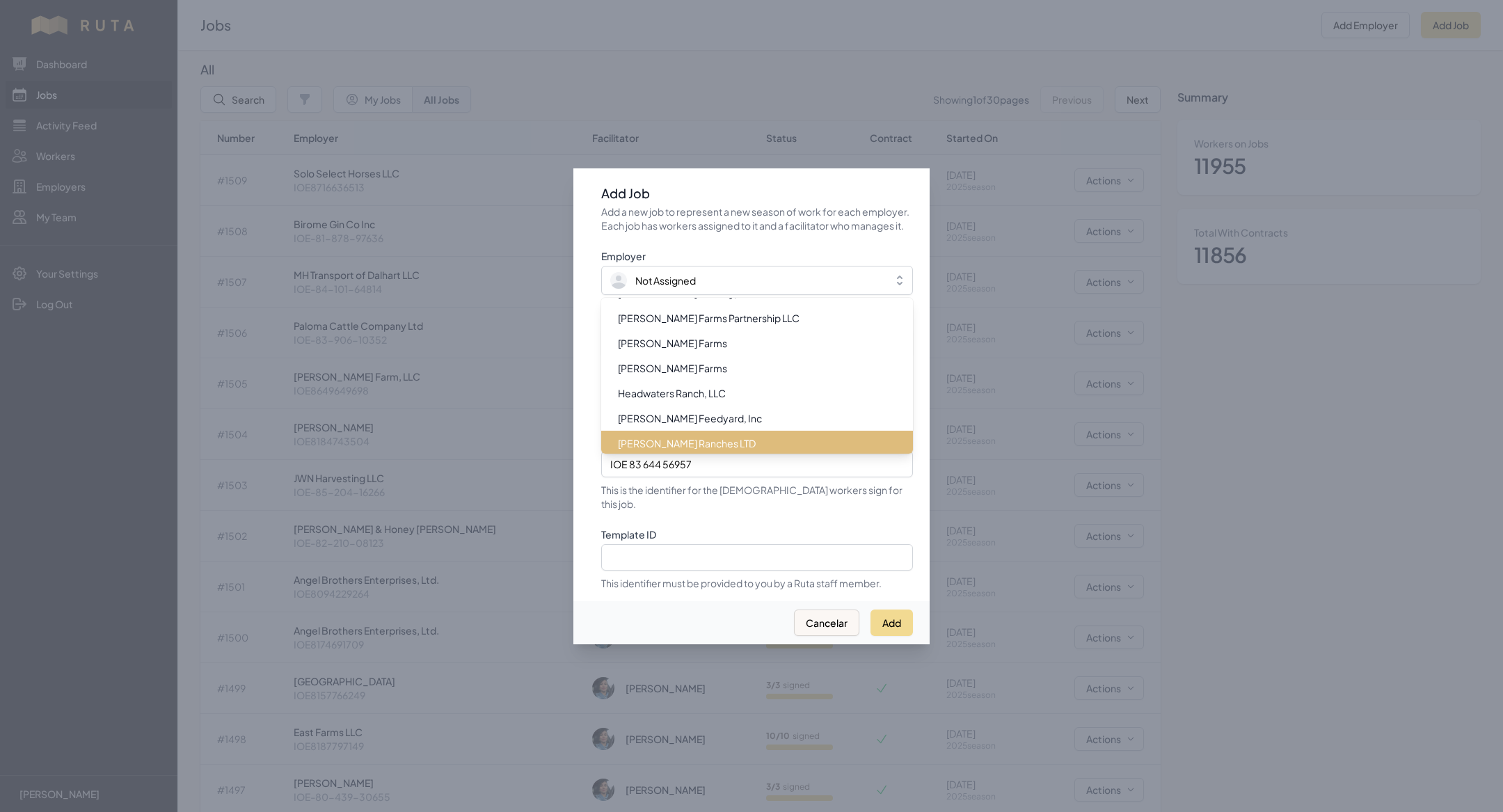
scroll to position [6694, 0]
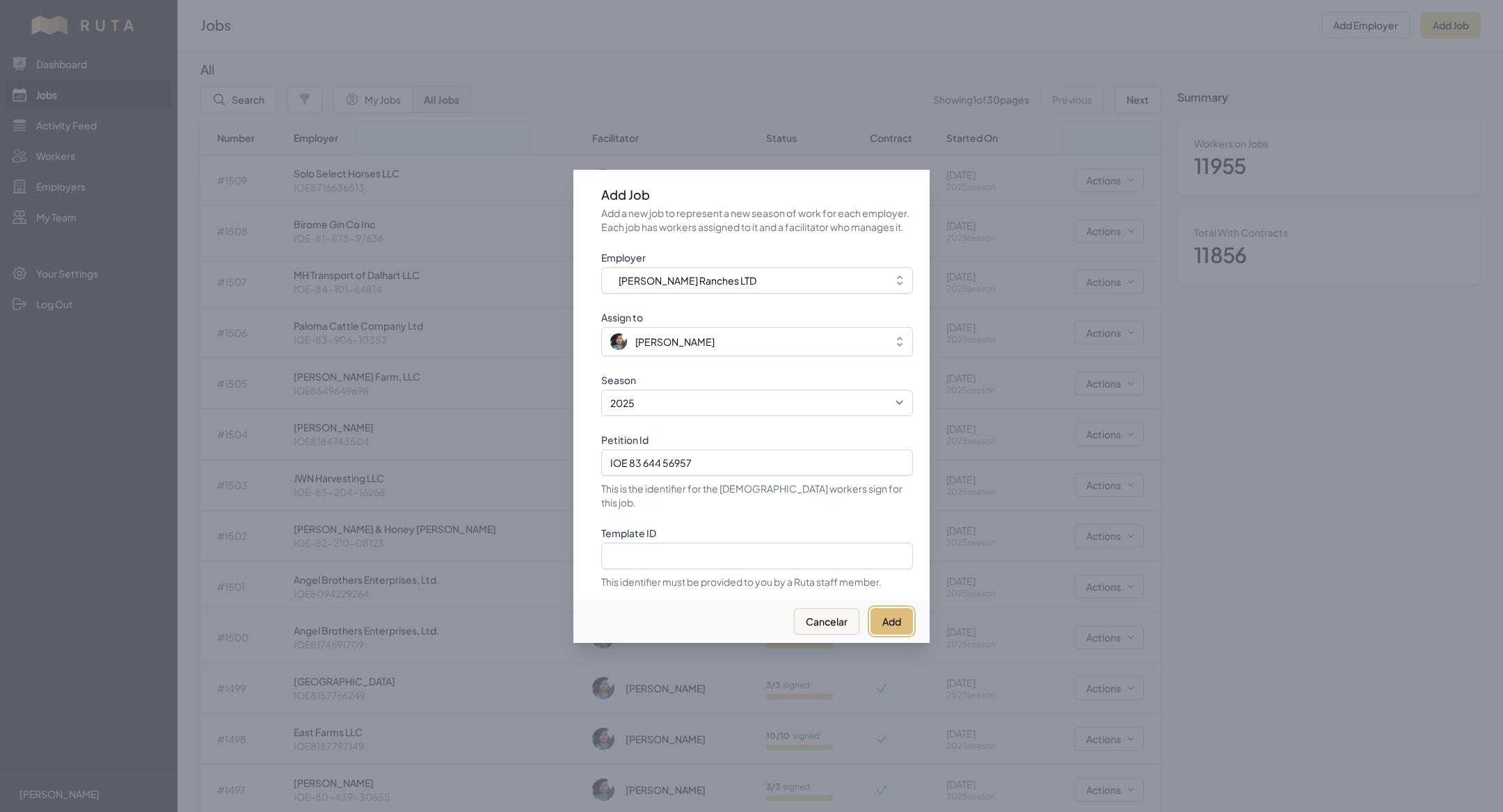
click at [521, 265] on button "Add" at bounding box center [891, 621] width 42 height 27
select select "2023"
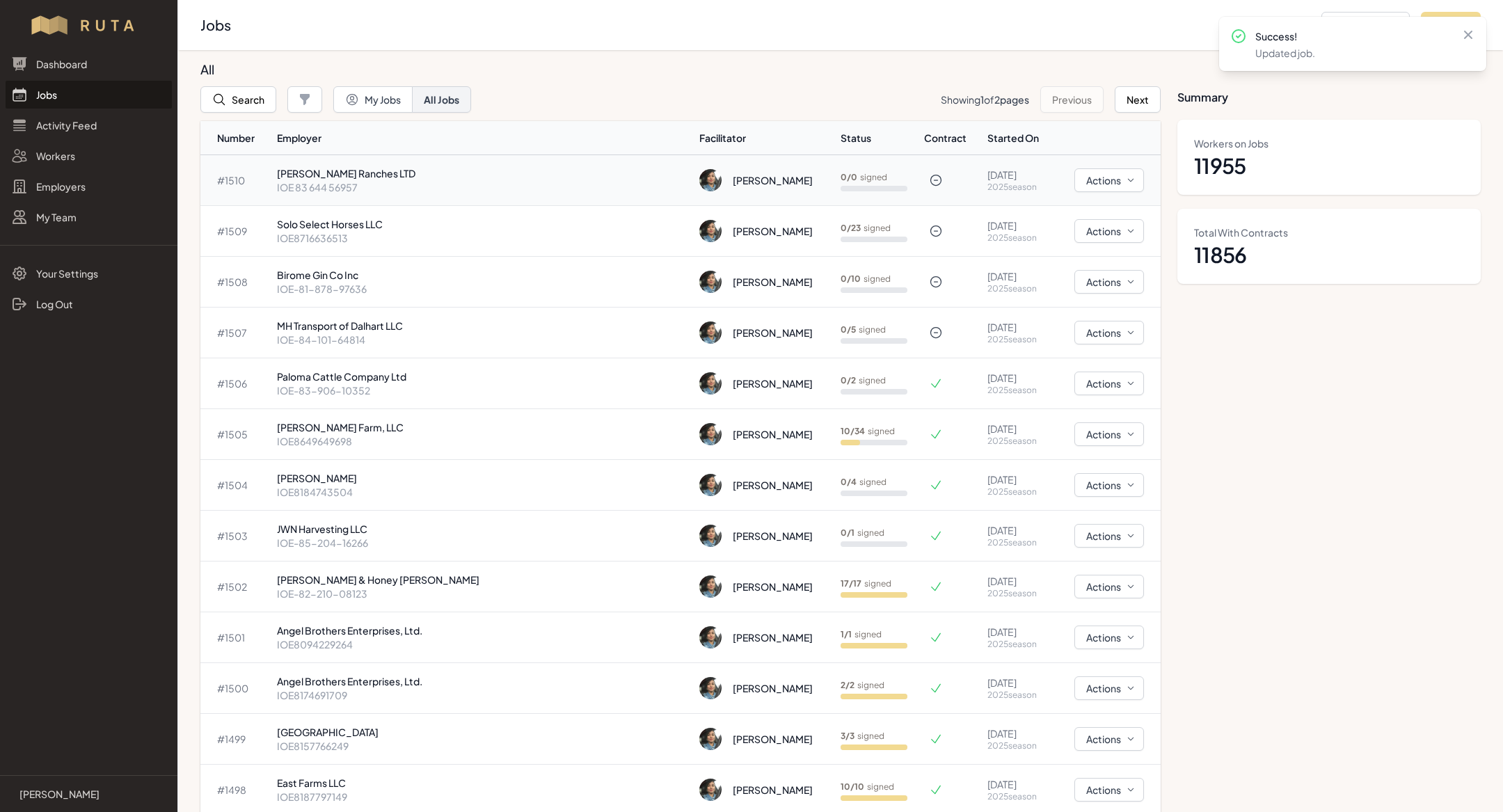
click at [397, 176] on p "[PERSON_NAME] Ranches LTD" at bounding box center [483, 173] width 412 height 14
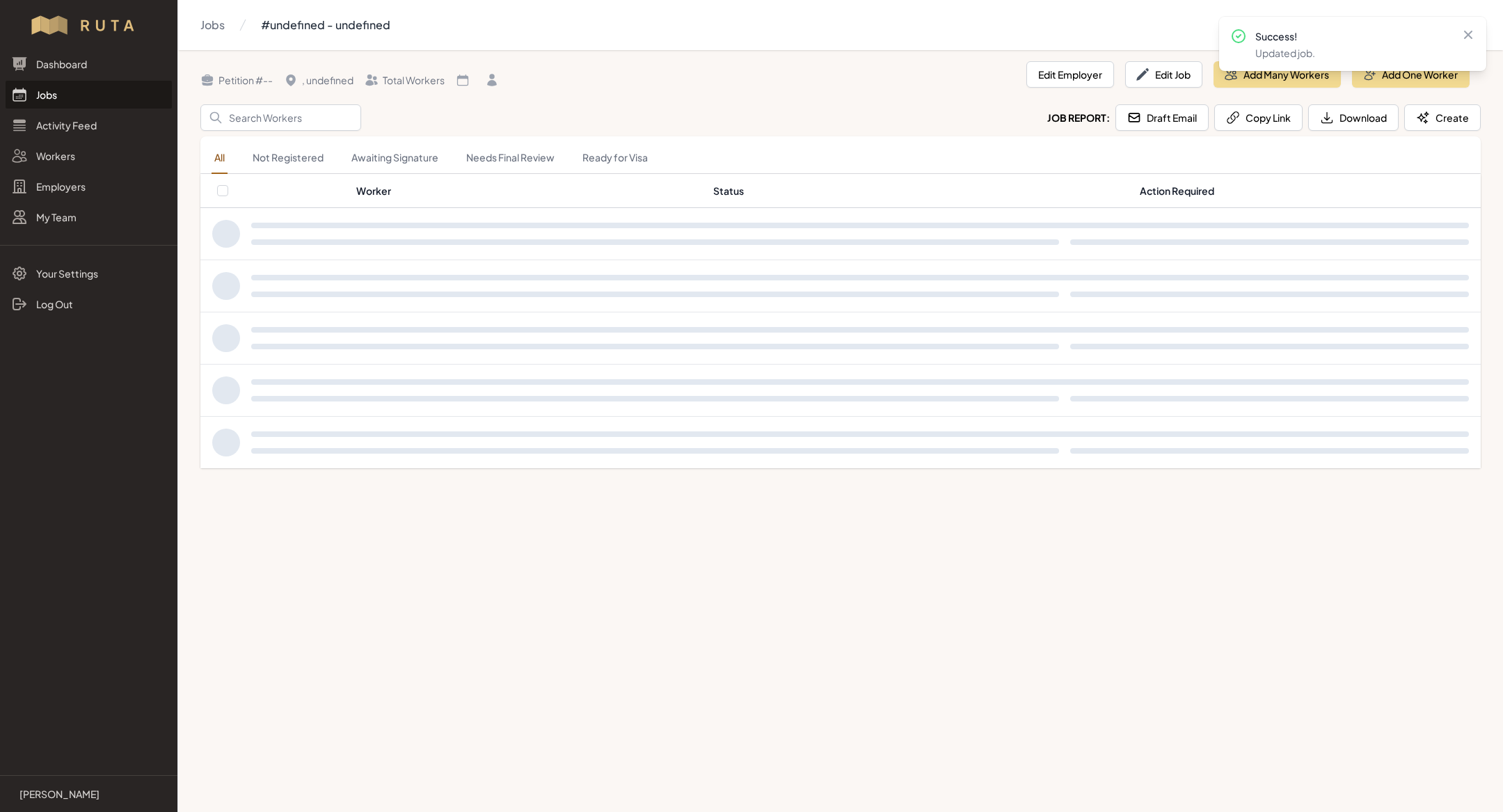
click at [521, 89] on header "Petition # -- , undefined Total Workers Edit Employer Edit Job Add Many Workers…" at bounding box center [840, 83] width 1281 height 43
click at [521, 75] on button "Add Many Workers" at bounding box center [1277, 75] width 127 height 27
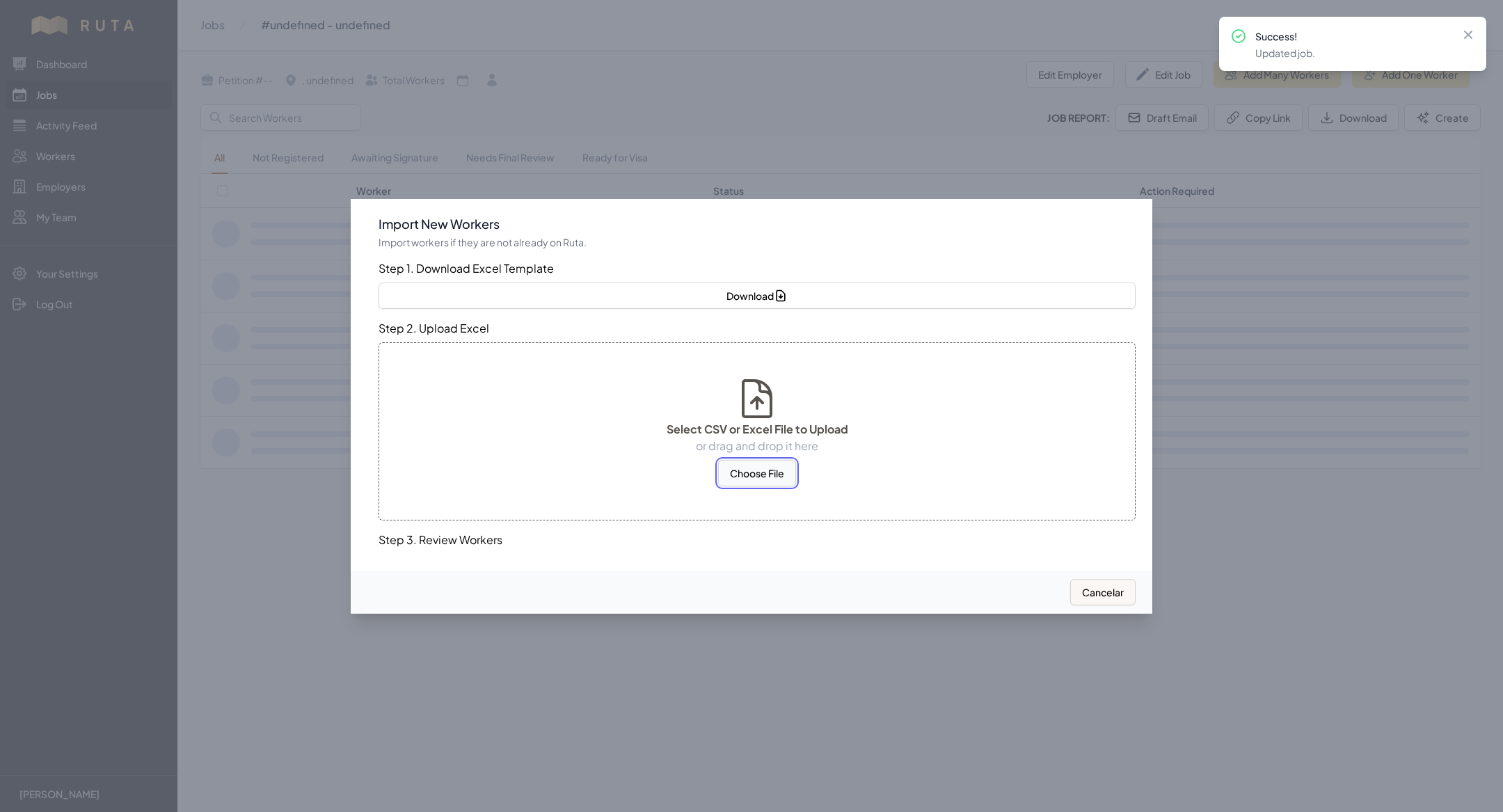
click at [521, 265] on button "Choose File" at bounding box center [757, 473] width 78 height 27
select select "US"
select select "MX"
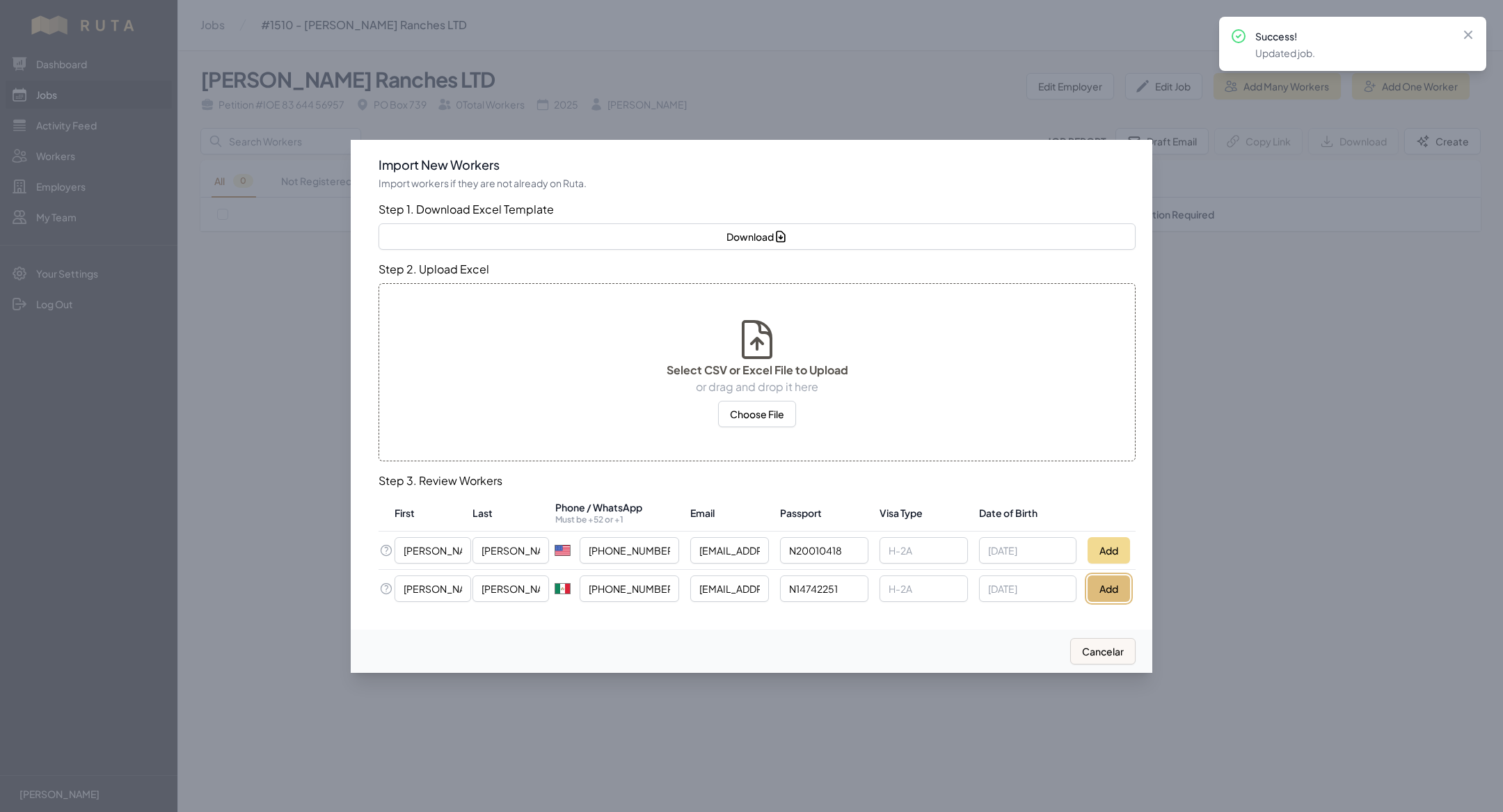
click at [521, 265] on button "Add" at bounding box center [1108, 589] width 42 height 27
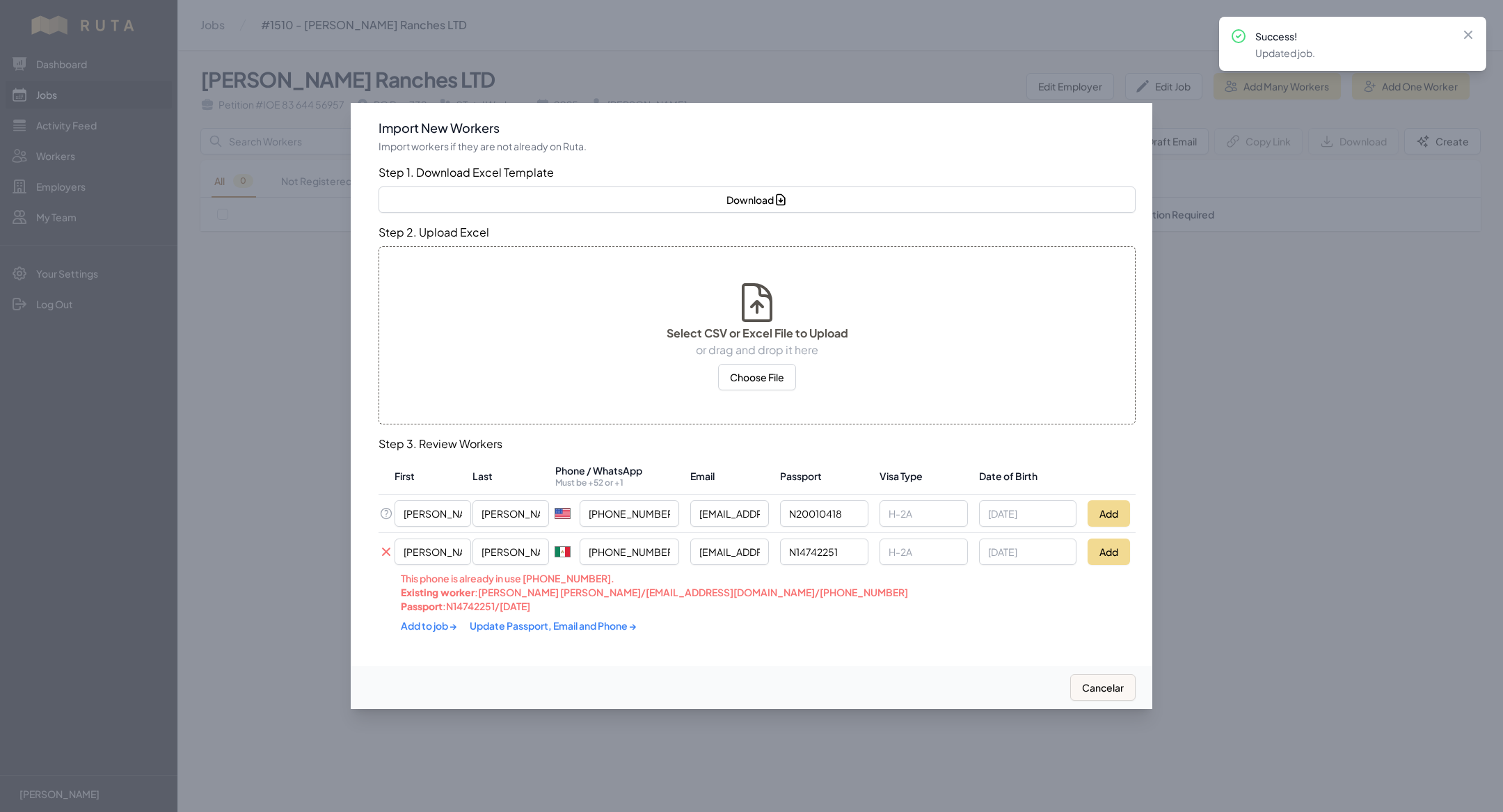
click at [521, 265] on link "Update Passport, Email and Phone →" at bounding box center [553, 625] width 167 height 13
click at [436, 265] on link "Add to job →" at bounding box center [429, 624] width 58 height 13
click at [521, 265] on th at bounding box center [1108, 476] width 54 height 37
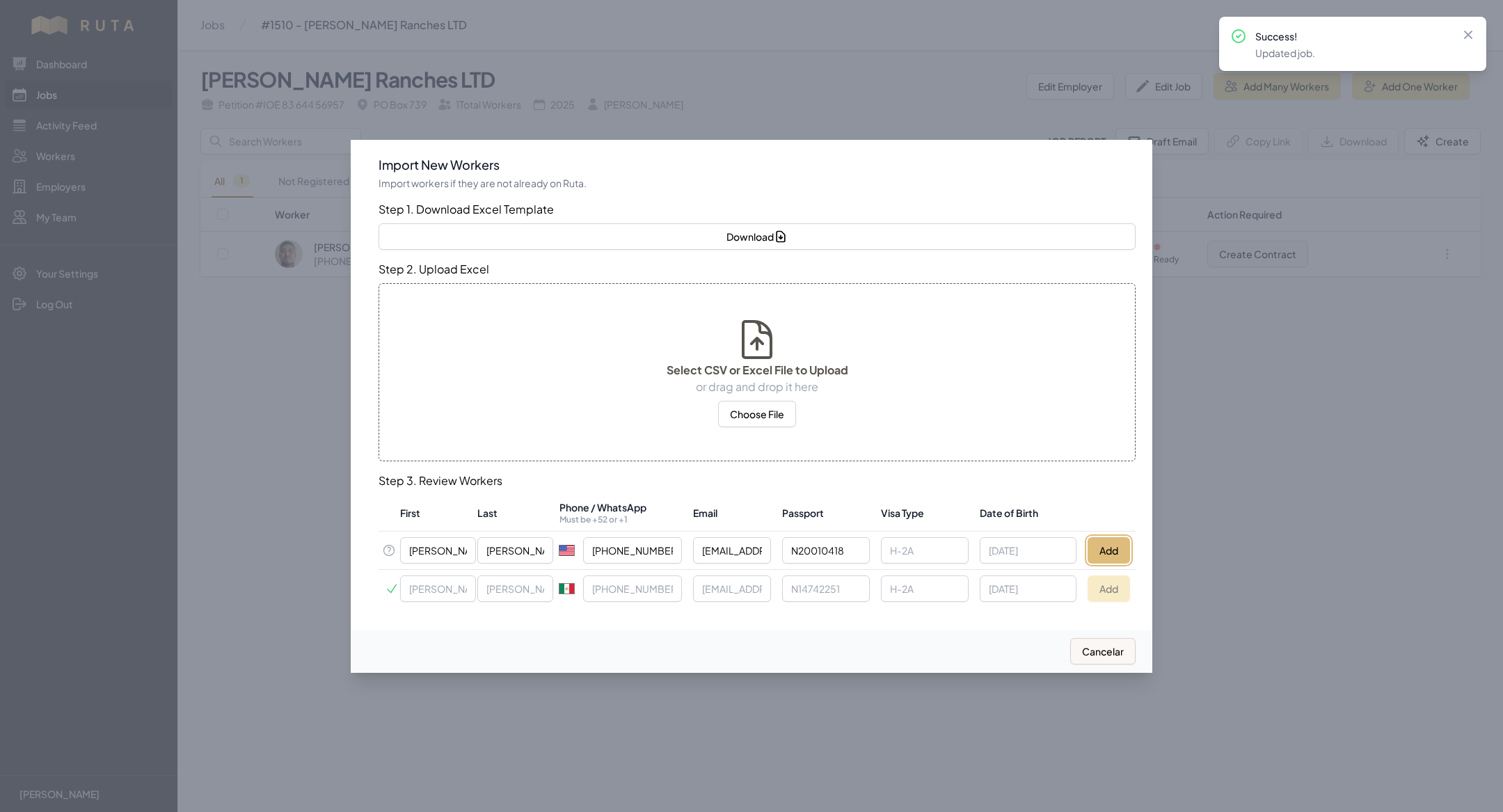
click at [521, 265] on button "Add" at bounding box center [1108, 550] width 42 height 27
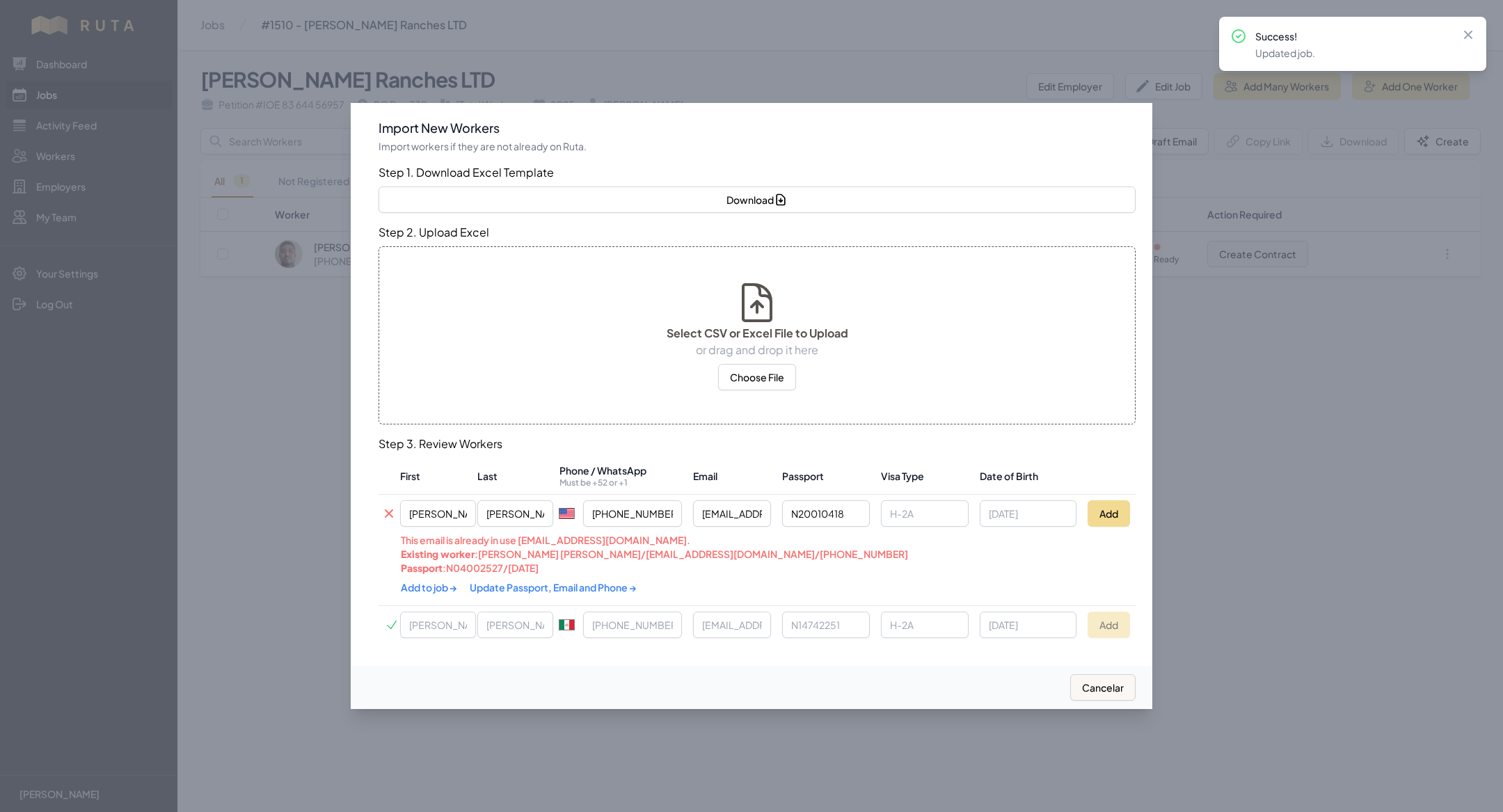
click at [521, 265] on div "Add to job → Update Passport, Email and Phone →" at bounding box center [681, 587] width 562 height 25
click at [521, 265] on link "Update Passport, Email and Phone →" at bounding box center [553, 587] width 167 height 13
click at [440, 265] on link "Add to job →" at bounding box center [429, 586] width 58 height 13
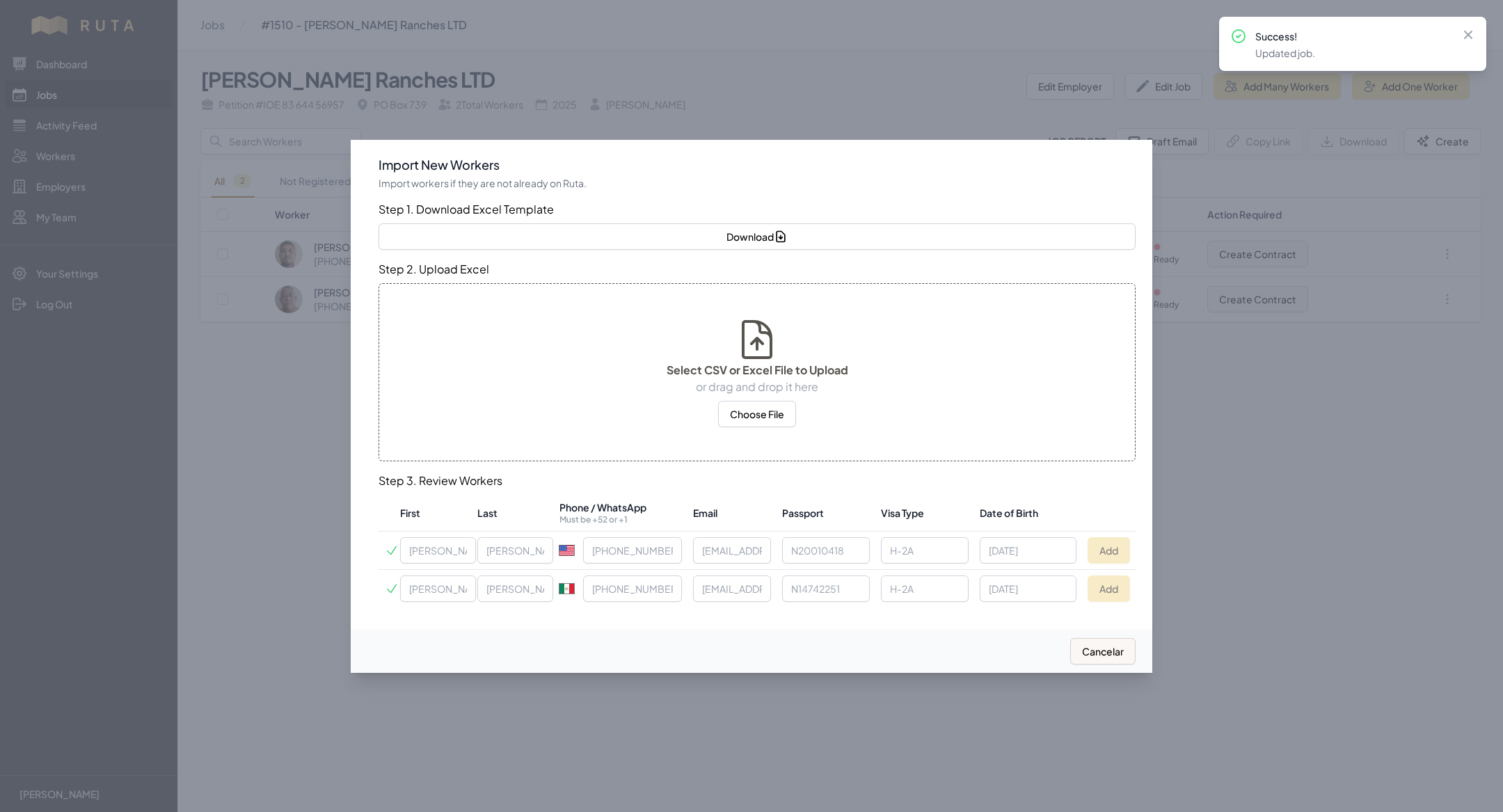
click at [236, 246] on div at bounding box center [752, 406] width 1503 height 812
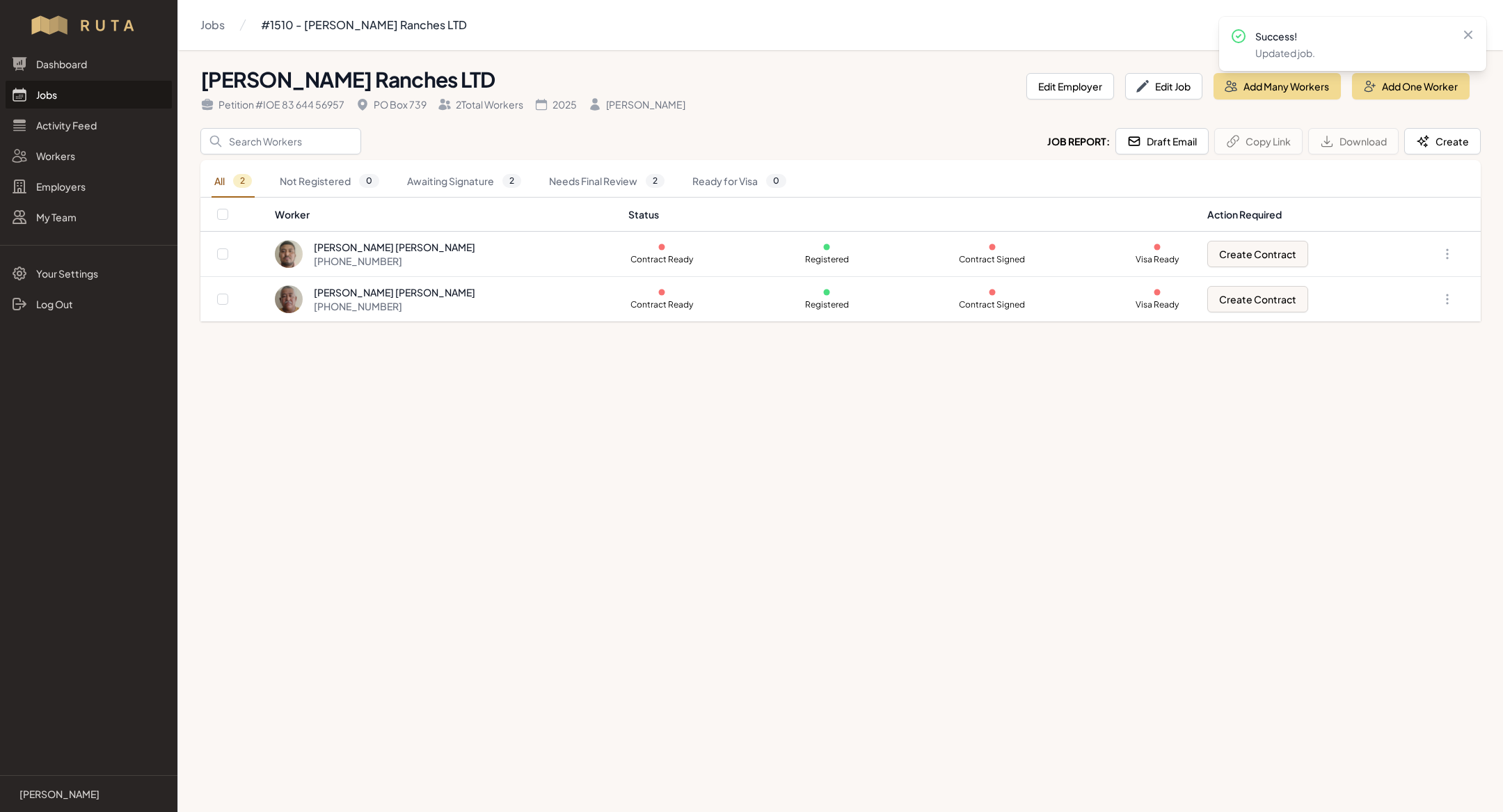
click at [52, 100] on link "Jobs" at bounding box center [89, 95] width 166 height 28
